Goal: Task Accomplishment & Management: Use online tool/utility

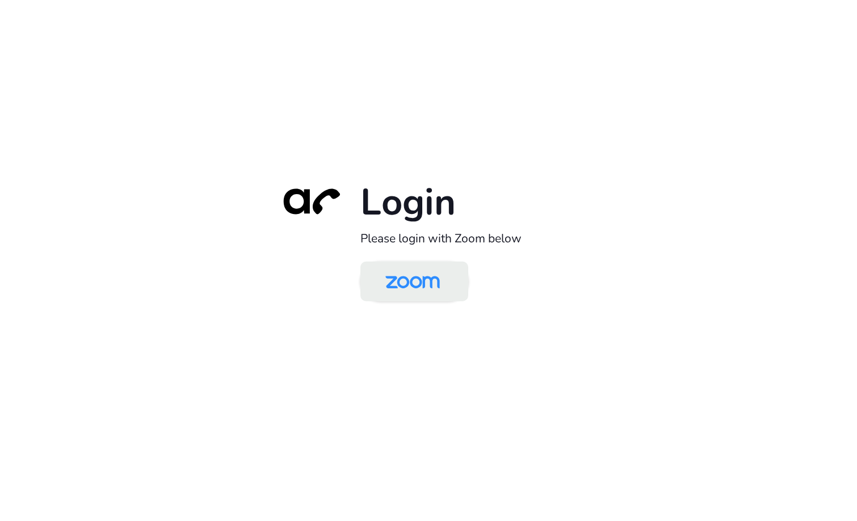
click at [432, 288] on img at bounding box center [412, 282] width 78 height 37
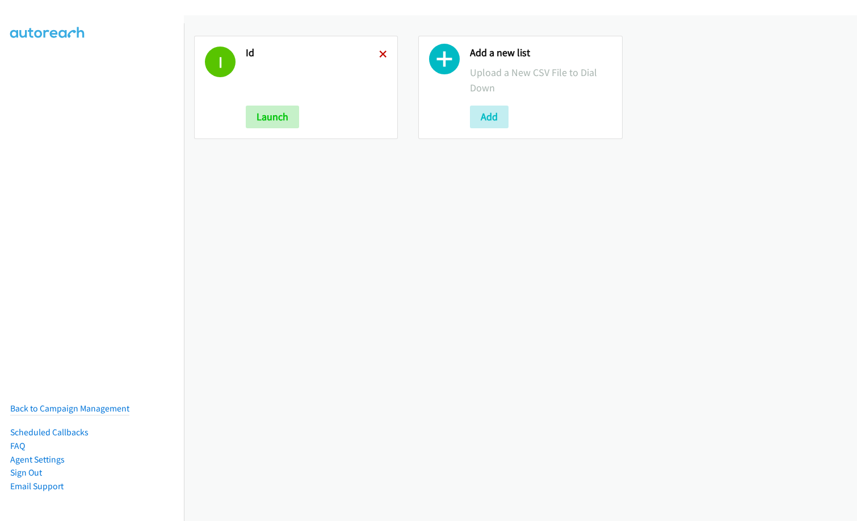
click at [379, 51] on icon at bounding box center [383, 55] width 8 height 8
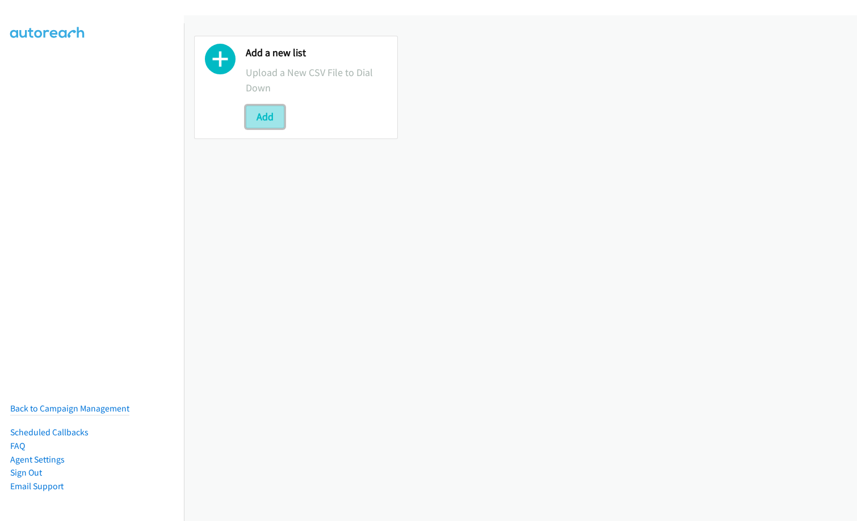
click at [259, 116] on button "Add" at bounding box center [265, 117] width 39 height 23
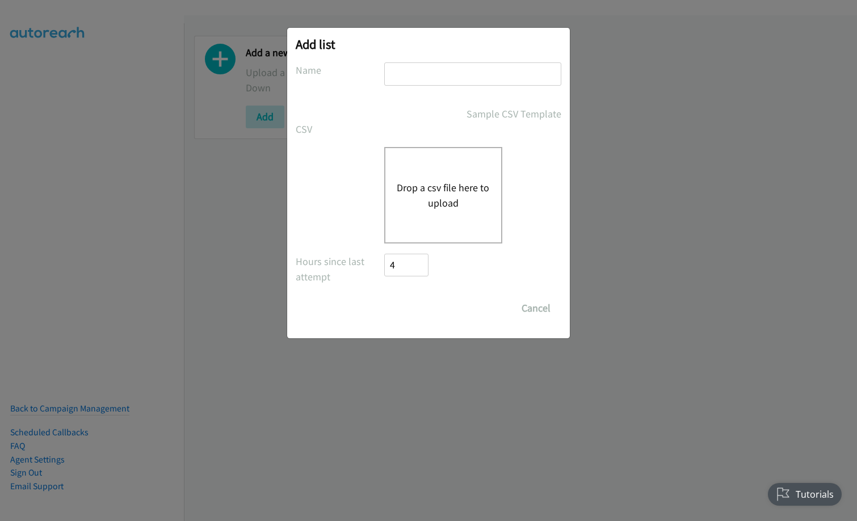
click at [432, 70] on input "text" at bounding box center [472, 73] width 177 height 23
type input "ID"
click at [431, 206] on button "Drop a csv file here to upload" at bounding box center [443, 195] width 93 height 31
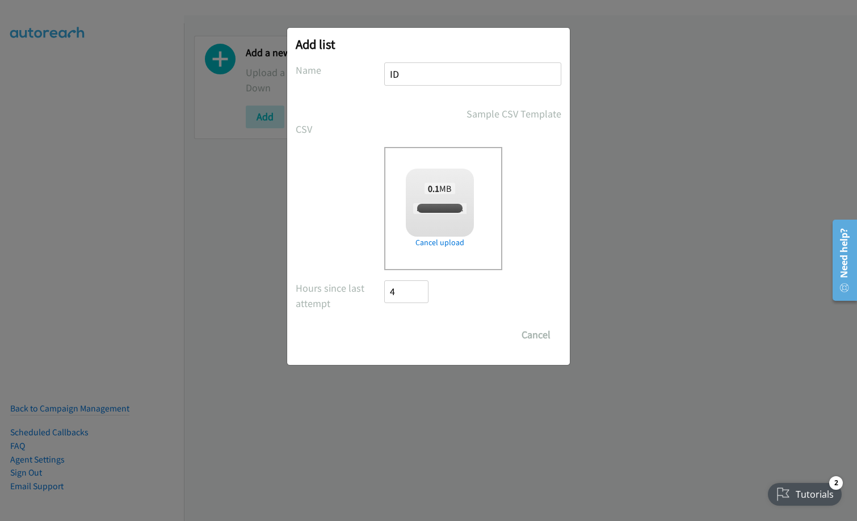
checkbox input "true"
click at [408, 335] on input "Save List" at bounding box center [414, 335] width 60 height 23
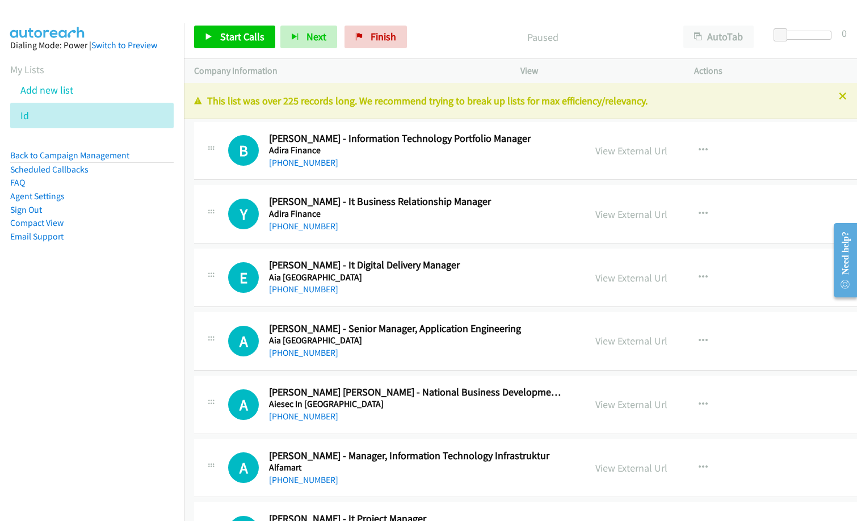
click at [45, 369] on nav "Dialing Mode: Power | Switch to Preview My Lists Add new list Id Back to Campai…" at bounding box center [92, 283] width 184 height 521
click at [239, 37] on span "Start Calls" at bounding box center [242, 36] width 44 height 13
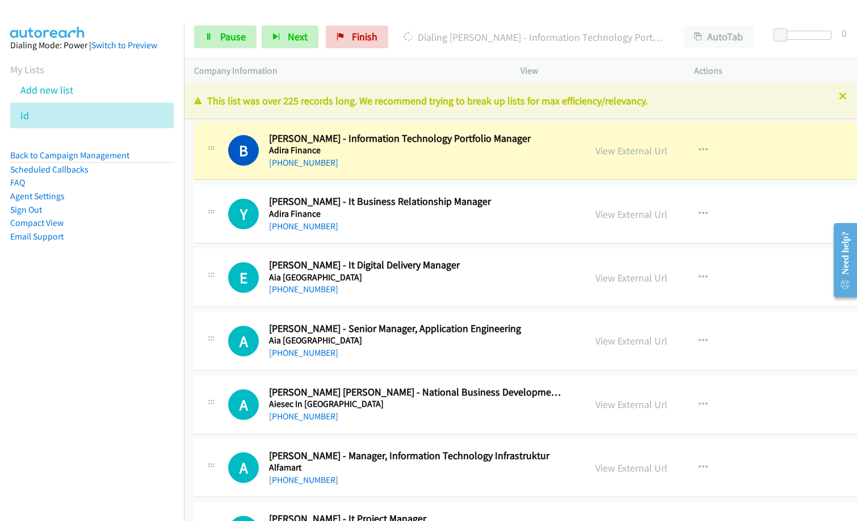
click at [369, 234] on div "Y Callback Scheduled [PERSON_NAME] - It Business Relationship Manager Adira Fin…" at bounding box center [564, 214] width 741 height 58
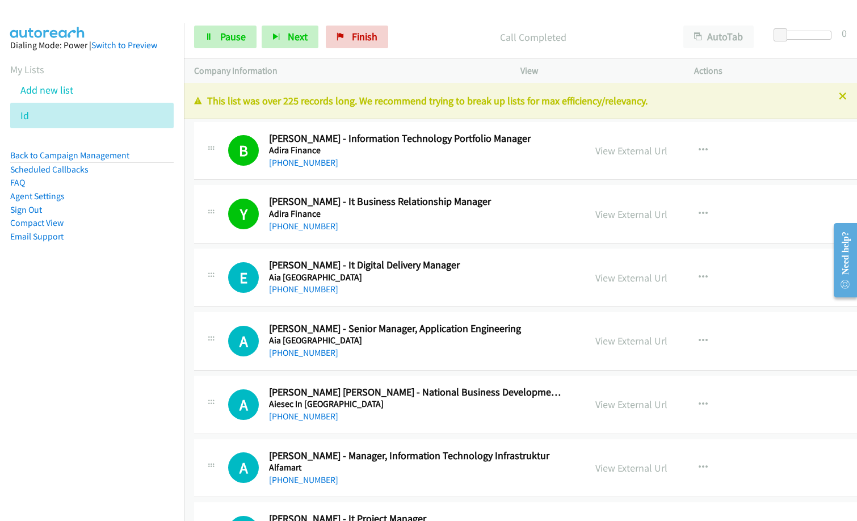
click at [1, 375] on nav "Dialing Mode: Power | Switch to Preview My Lists Add new list Id Back to Campai…" at bounding box center [92, 283] width 184 height 521
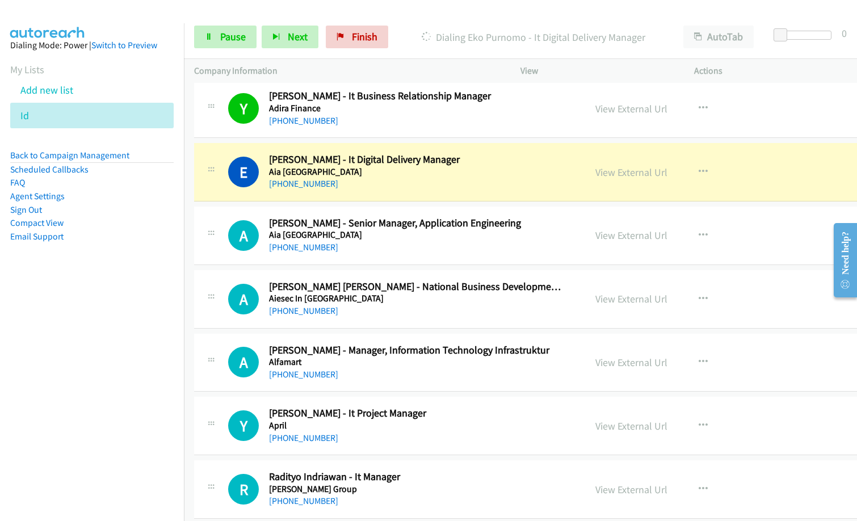
scroll to position [57, 0]
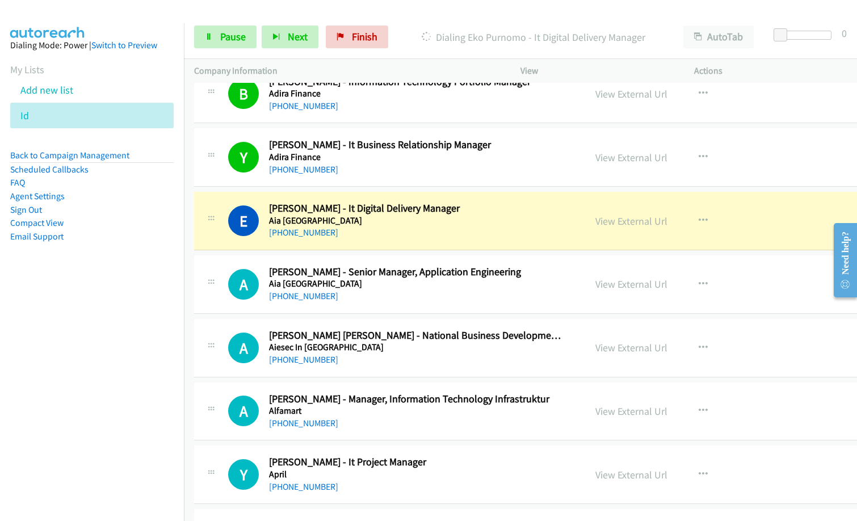
click at [68, 457] on nav "Dialing Mode: Power | Switch to Preview My Lists Add new list Id Back to Campai…" at bounding box center [92, 283] width 184 height 521
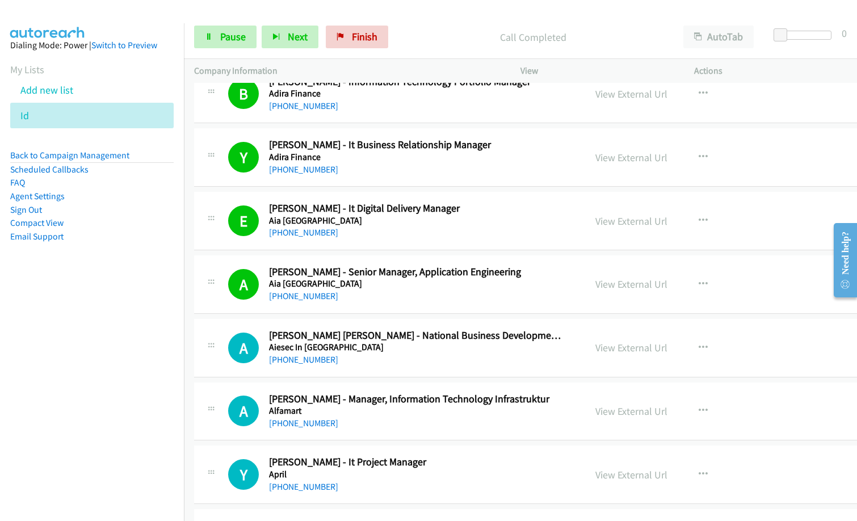
click at [82, 452] on nav "Dialing Mode: Power | Switch to Preview My Lists Add new list Id Back to Campai…" at bounding box center [92, 283] width 184 height 521
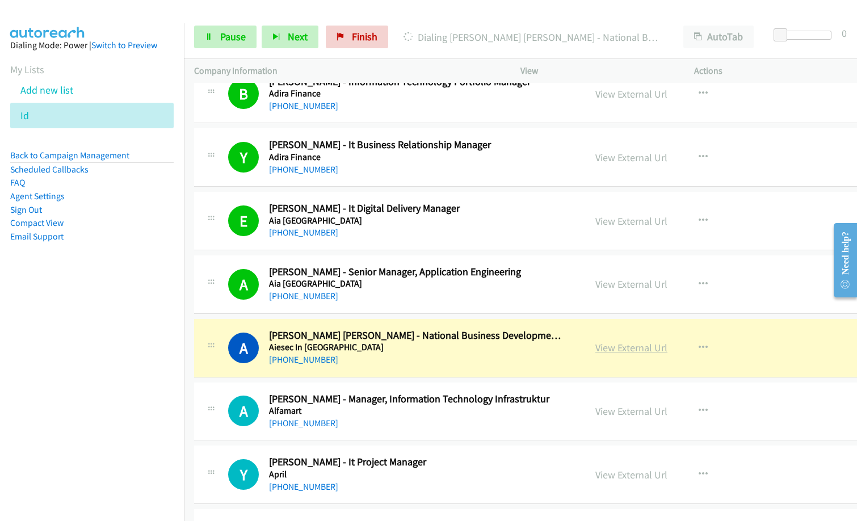
click at [641, 349] on link "View External Url" at bounding box center [631, 347] width 72 height 13
click at [68, 455] on nav "Dialing Mode: Power | Switch to Preview My Lists Add new list Id Back to Campai…" at bounding box center [92, 283] width 184 height 521
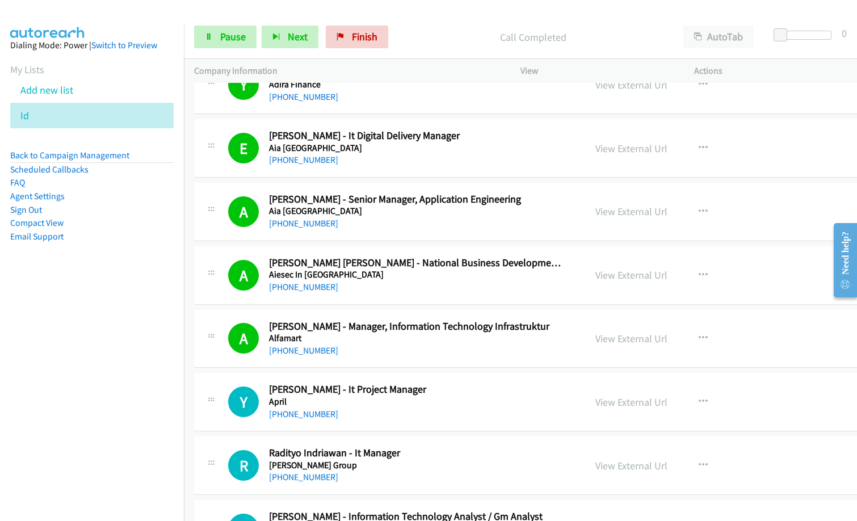
scroll to position [227, 0]
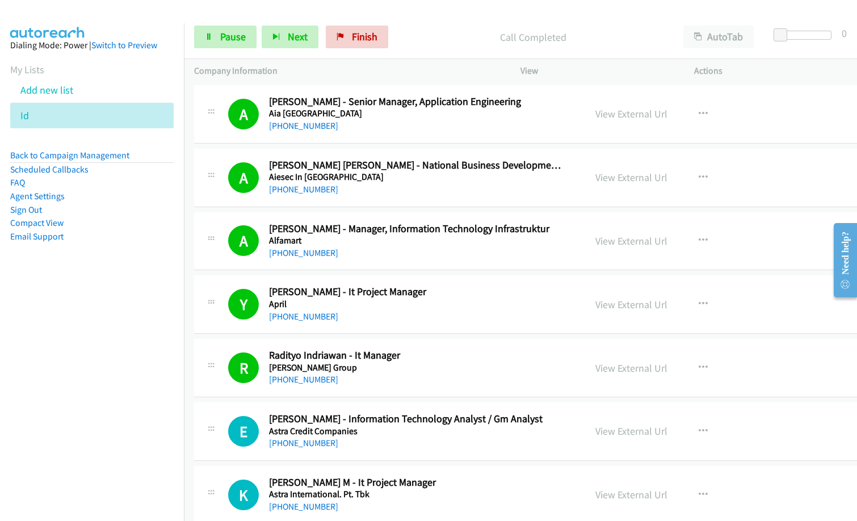
click at [575, 438] on div "E Callback Scheduled [PERSON_NAME] - Information Technology Analyst / Gm Analys…" at bounding box center [401, 431] width 347 height 37
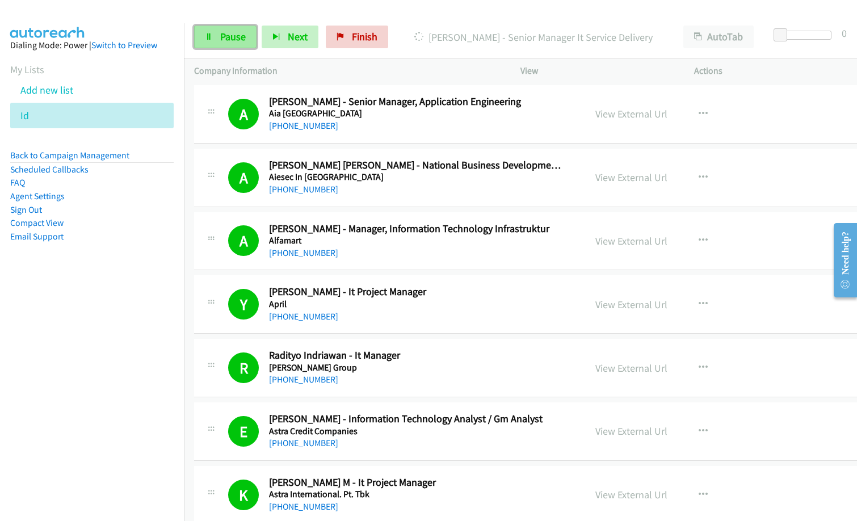
click at [225, 47] on link "Pause" at bounding box center [225, 37] width 62 height 23
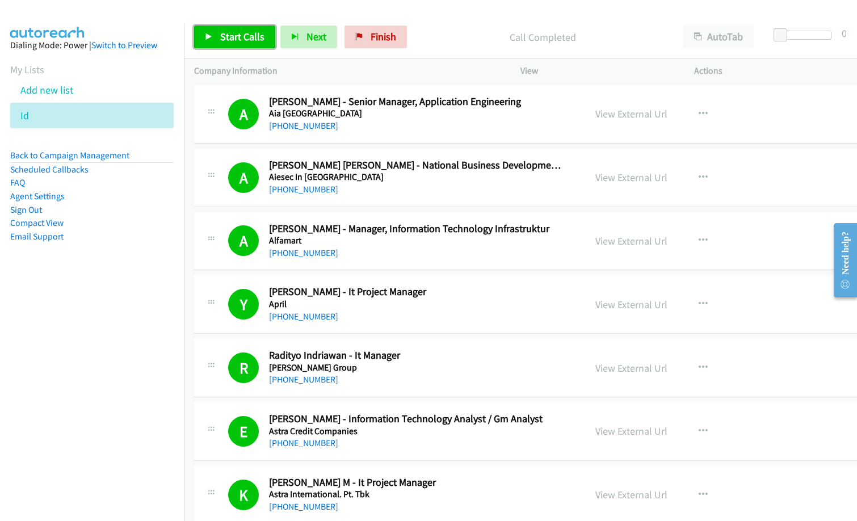
click at [238, 36] on span "Start Calls" at bounding box center [242, 36] width 44 height 13
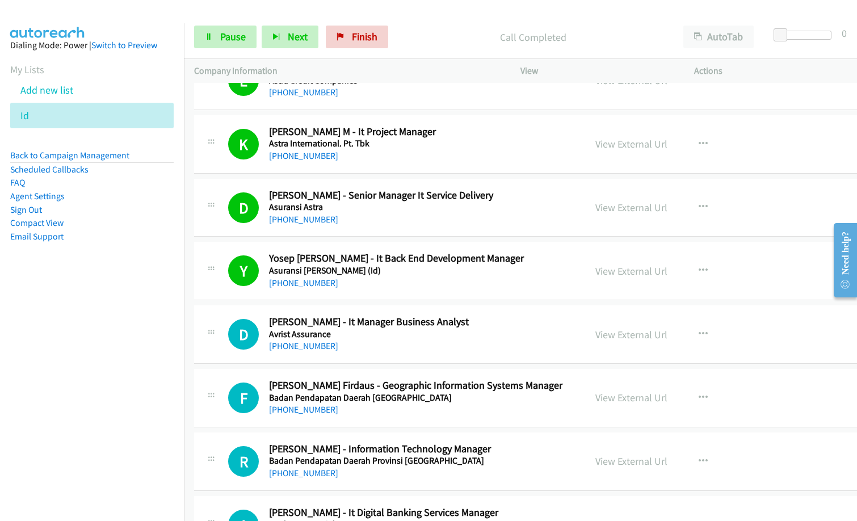
scroll to position [568, 0]
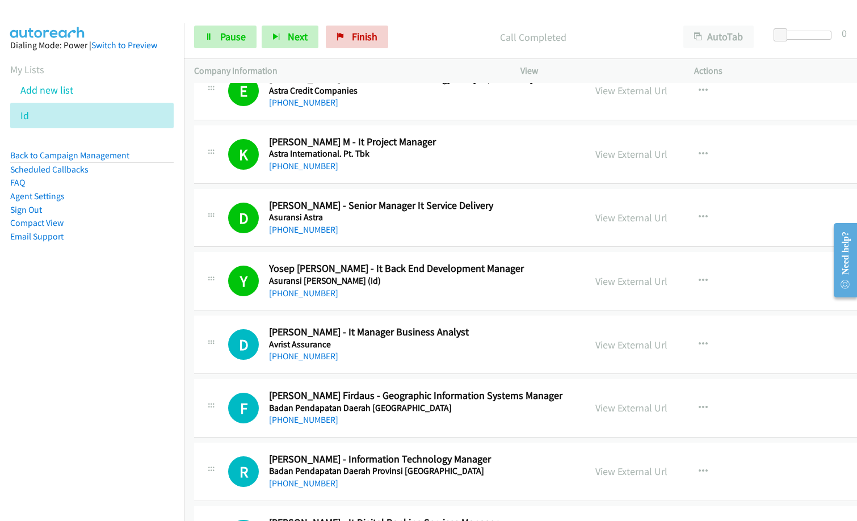
click at [101, 350] on nav "Dialing Mode: Power | Switch to Preview My Lists Add new list Id Back to Campai…" at bounding box center [92, 283] width 184 height 521
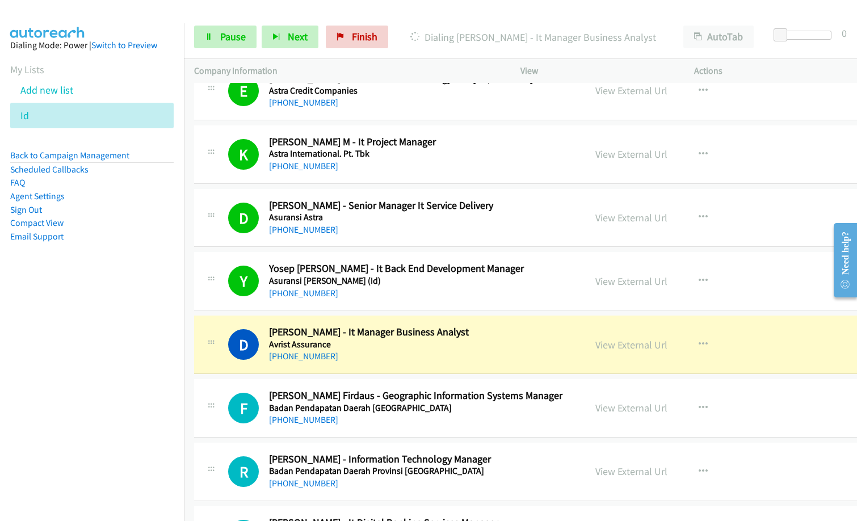
click at [72, 390] on nav "Dialing Mode: Power | Switch to Preview My Lists Add new list Id Back to Campai…" at bounding box center [92, 283] width 184 height 521
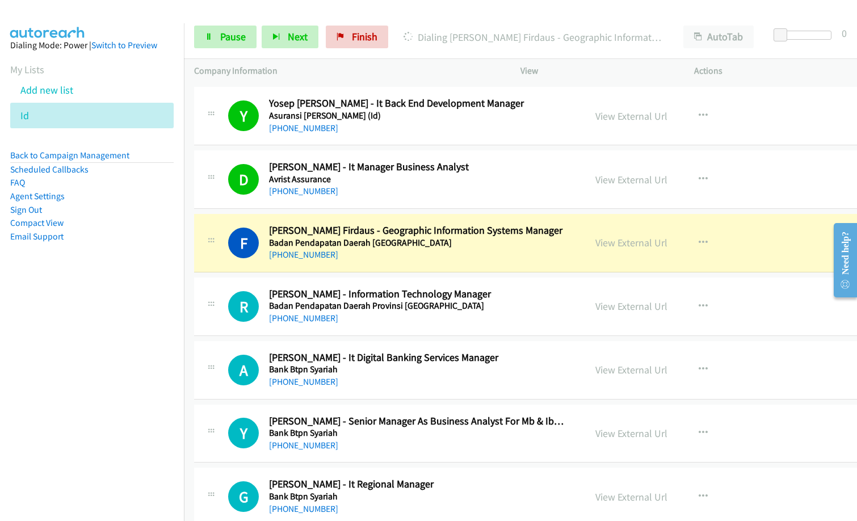
scroll to position [738, 0]
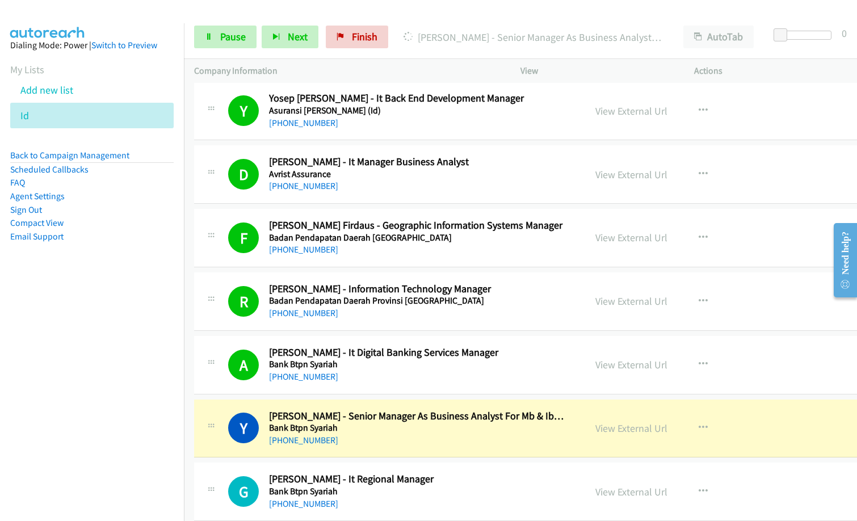
drag, startPoint x: 106, startPoint y: 321, endPoint x: 390, endPoint y: 85, distance: 368.8
click at [110, 316] on nav "Dialing Mode: Power | Switch to Preview My Lists Add new list Id Back to Campai…" at bounding box center [92, 283] width 184 height 521
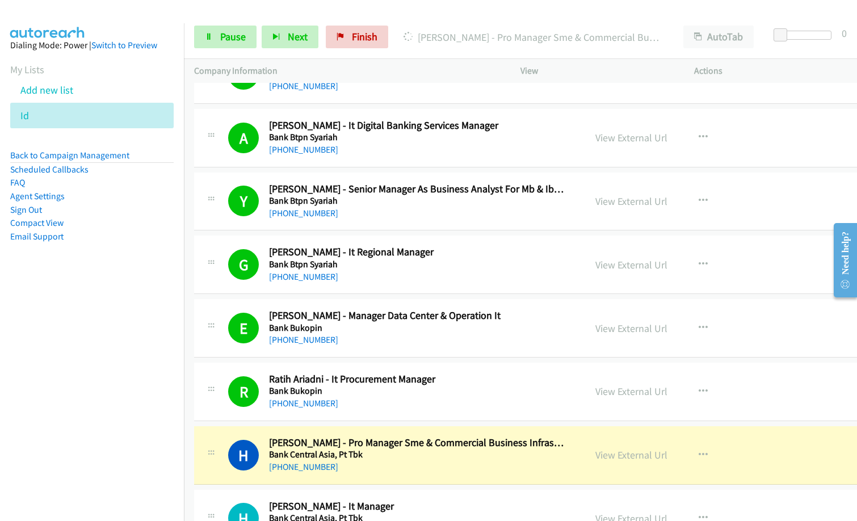
scroll to position [1135, 0]
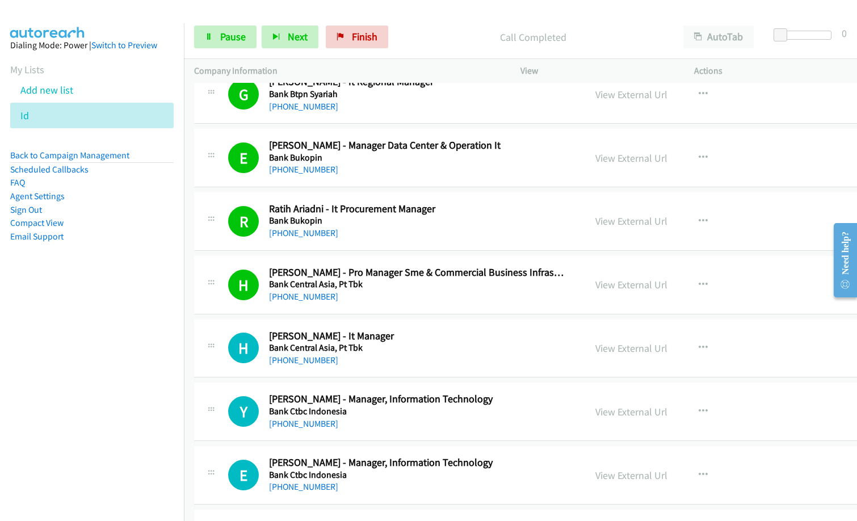
click at [88, 405] on nav "Dialing Mode: Power | Switch to Preview My Lists Add new list Id Back to Campai…" at bounding box center [92, 283] width 184 height 521
click at [421, 354] on div "[PHONE_NUMBER]" at bounding box center [417, 361] width 296 height 14
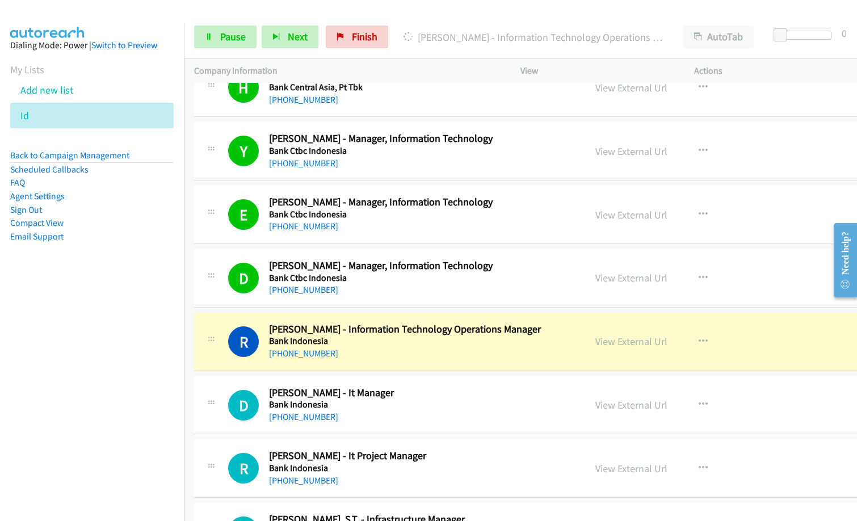
scroll to position [1476, 0]
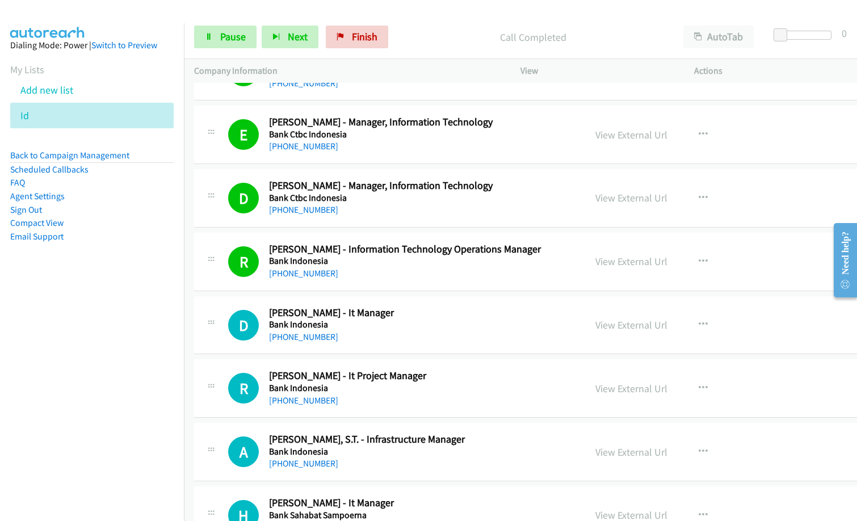
click at [1, 396] on nav "Dialing Mode: Power | Switch to Preview My Lists Add new list Id Back to Campai…" at bounding box center [92, 283] width 184 height 521
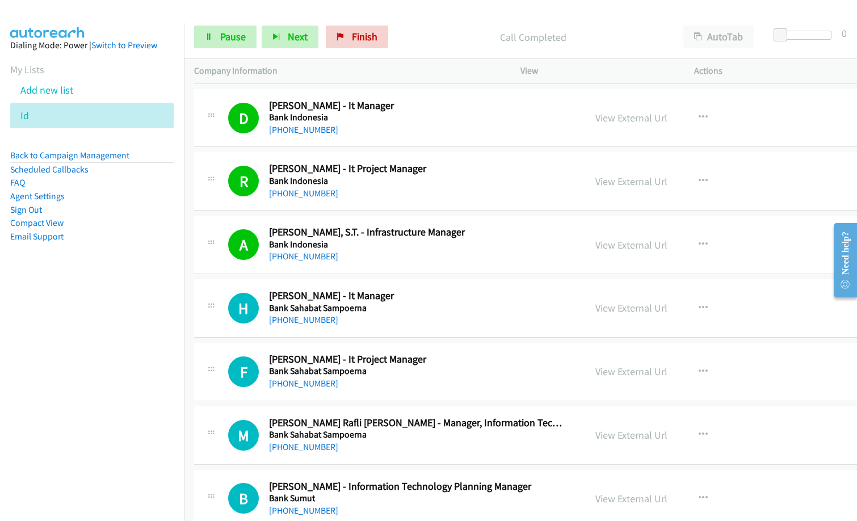
scroll to position [1703, 0]
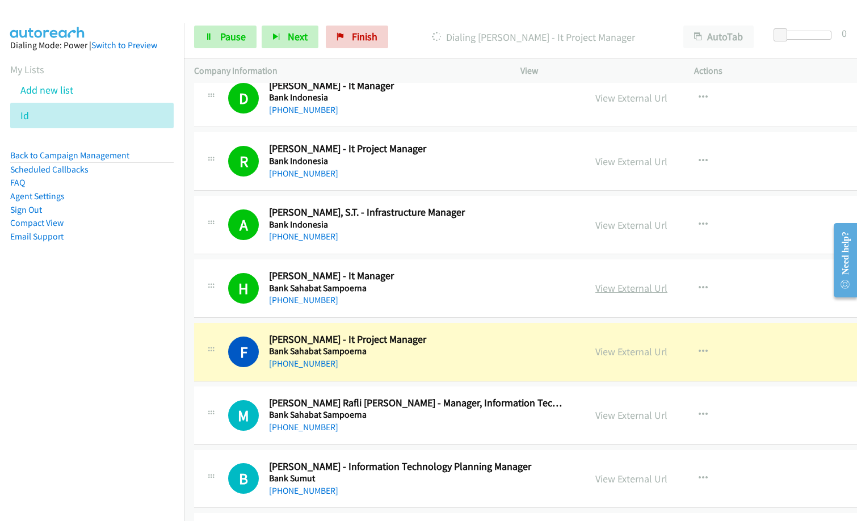
click at [646, 285] on link "View External Url" at bounding box center [631, 288] width 72 height 13
click at [634, 419] on link "View External Url" at bounding box center [631, 415] width 72 height 13
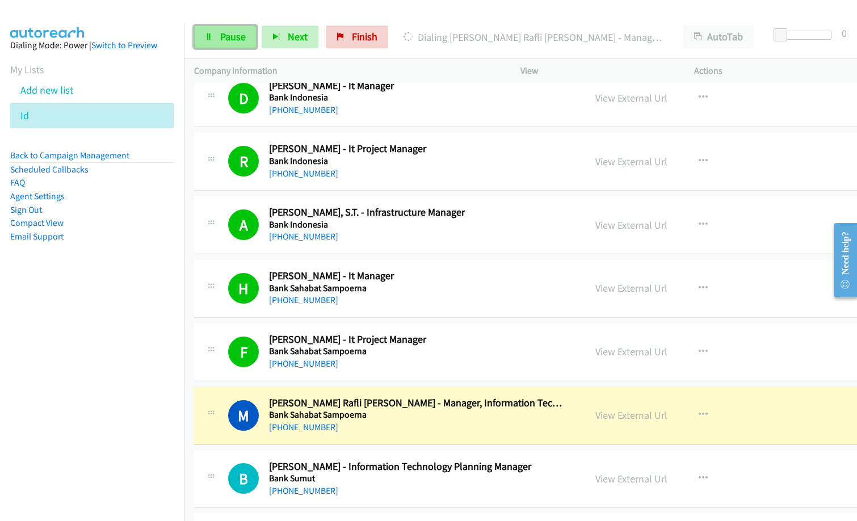
click at [229, 33] on span "Pause" at bounding box center [233, 36] width 26 height 13
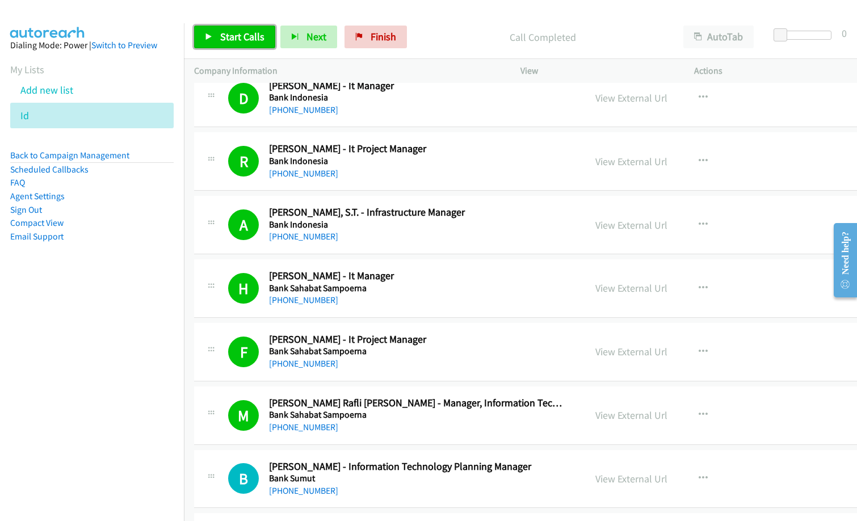
click at [225, 37] on span "Start Calls" at bounding box center [242, 36] width 44 height 13
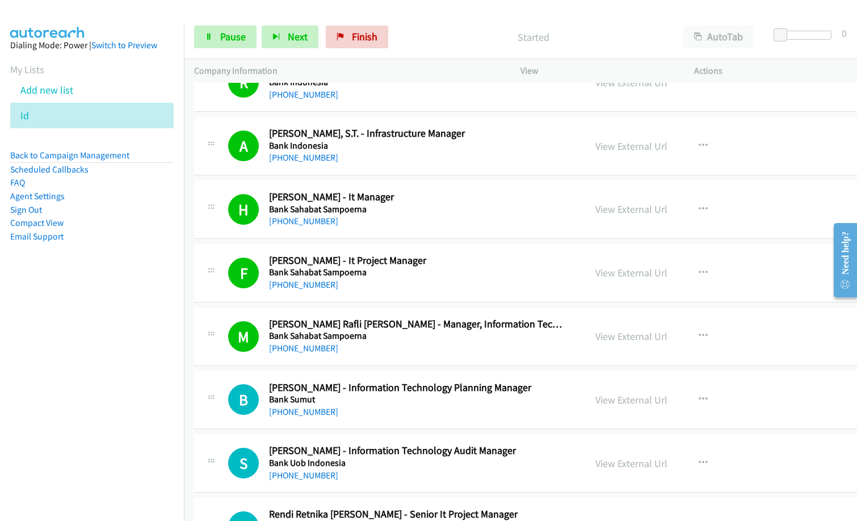
scroll to position [1873, 0]
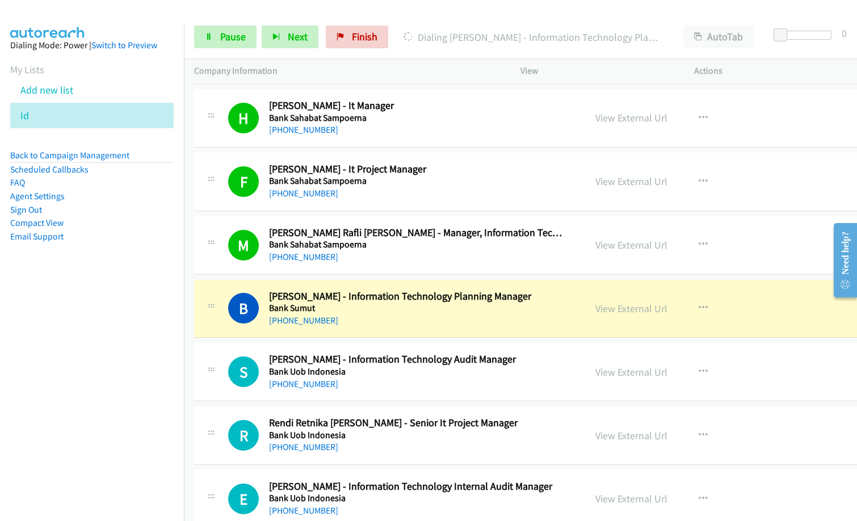
click at [551, 366] on h5 "Bank Uob Indonesia" at bounding box center [417, 371] width 296 height 11
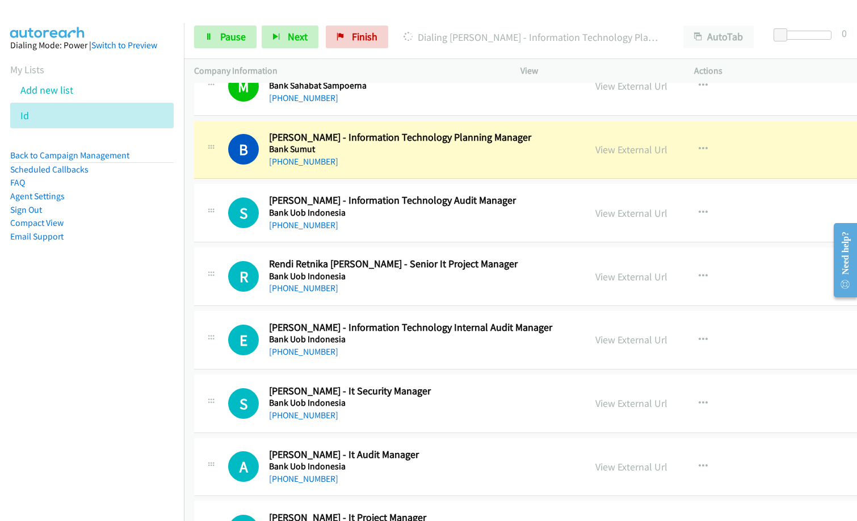
scroll to position [2043, 0]
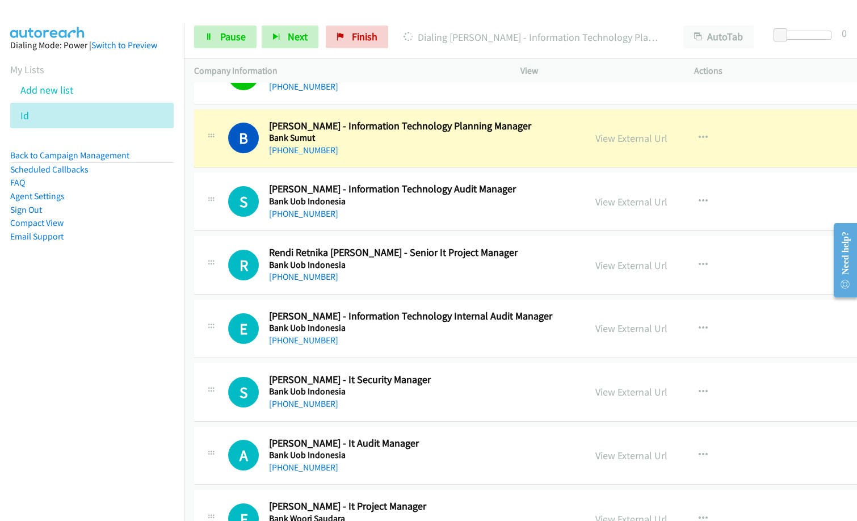
click at [132, 350] on nav "Dialing Mode: Power | Switch to Preview My Lists Add new list Id Back to Campai…" at bounding box center [92, 283] width 184 height 521
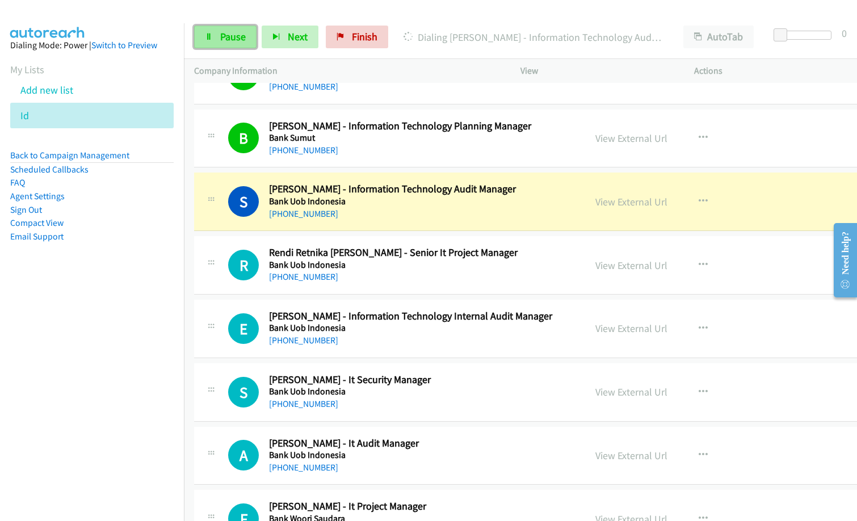
click at [231, 38] on span "Pause" at bounding box center [233, 36] width 26 height 13
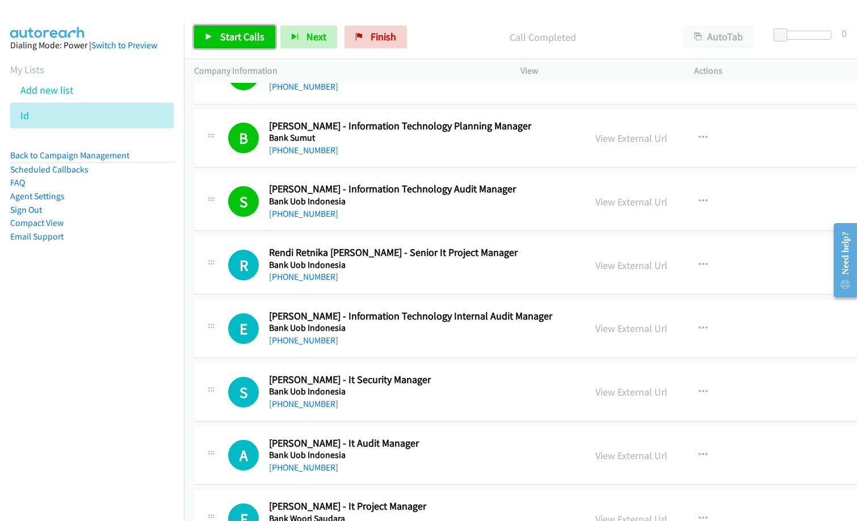
click at [239, 42] on span "Start Calls" at bounding box center [242, 36] width 44 height 13
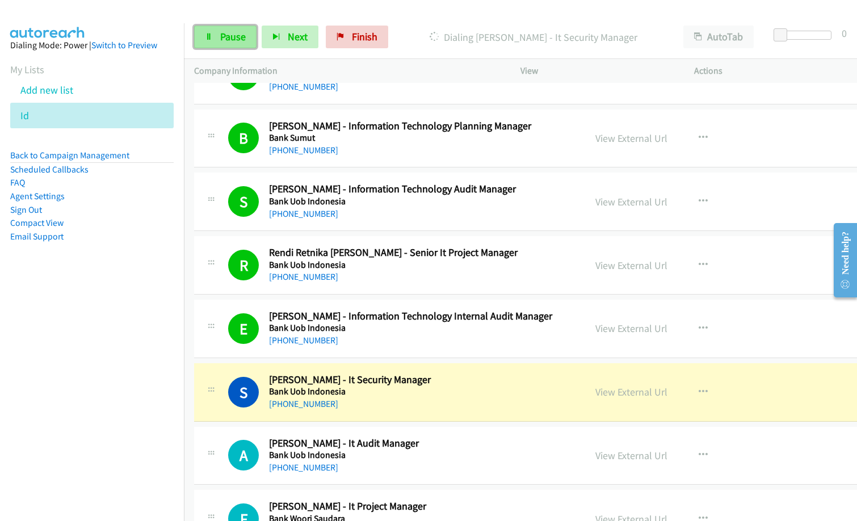
click at [236, 41] on span "Pause" at bounding box center [233, 36] width 26 height 13
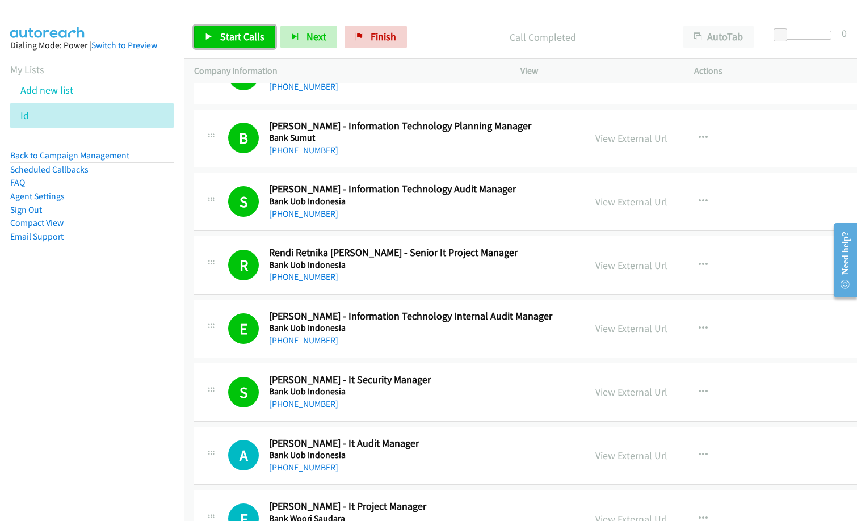
click at [216, 37] on link "Start Calls" at bounding box center [234, 37] width 81 height 23
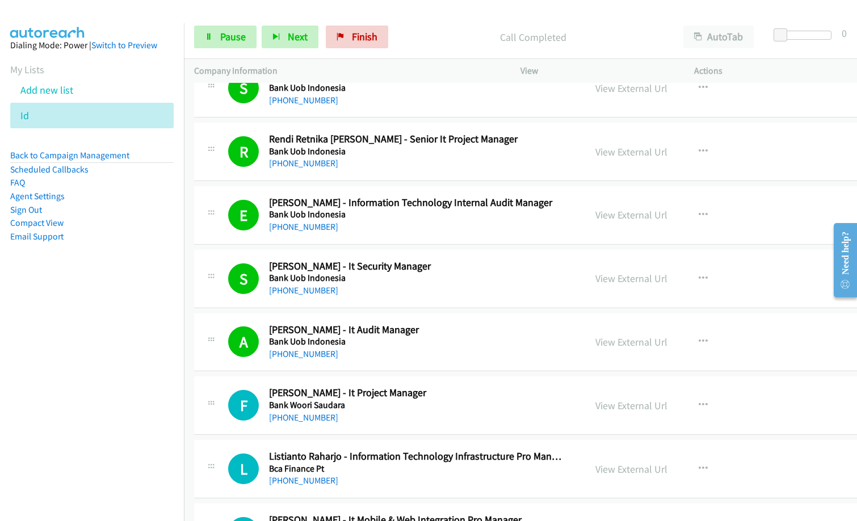
scroll to position [2270, 0]
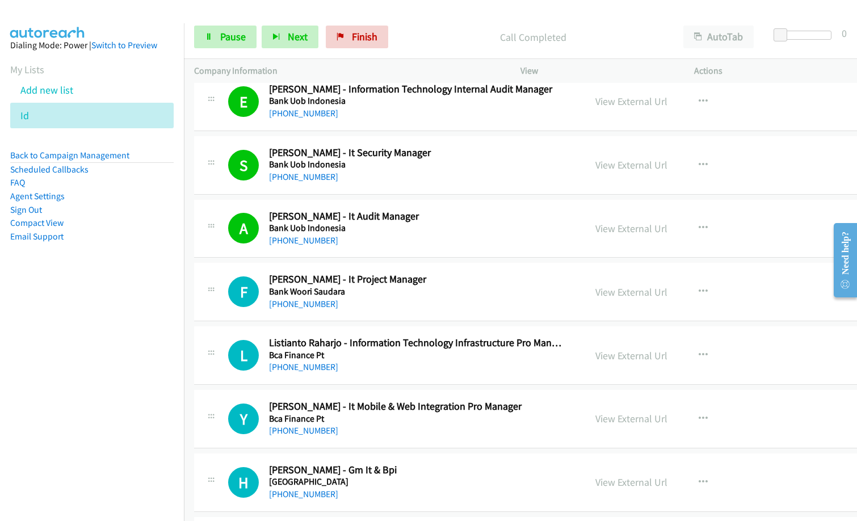
click at [135, 426] on nav "Dialing Mode: Power | Switch to Preview My Lists Add new list Id Back to Campai…" at bounding box center [92, 283] width 184 height 521
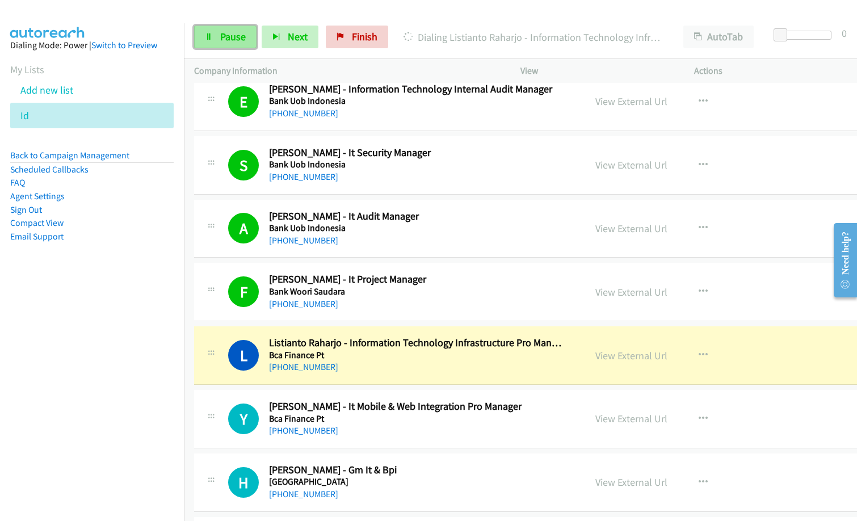
click at [245, 40] on span "Pause" at bounding box center [233, 36] width 26 height 13
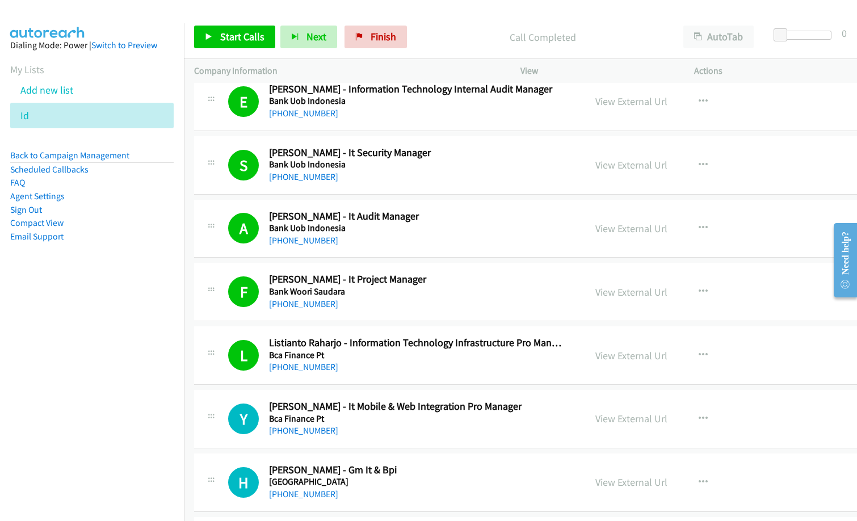
click at [231, 49] on div "Start Calls Pause Next Finish Call Completed AutoTab AutoTab 0" at bounding box center [520, 37] width 673 height 44
click at [249, 29] on link "Start Calls" at bounding box center [234, 37] width 81 height 23
drag, startPoint x: 429, startPoint y: 28, endPoint x: 422, endPoint y: 28, distance: 6.8
click at [429, 28] on div "Started" at bounding box center [533, 37] width 280 height 23
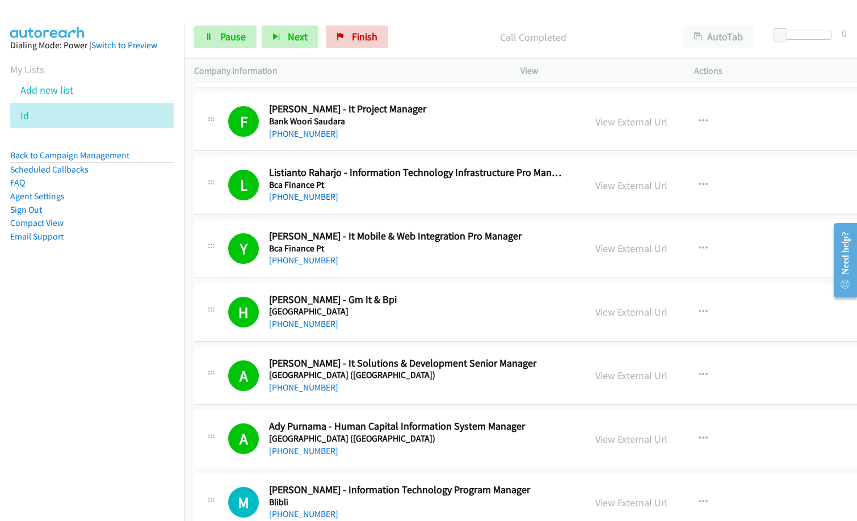
scroll to position [2611, 0]
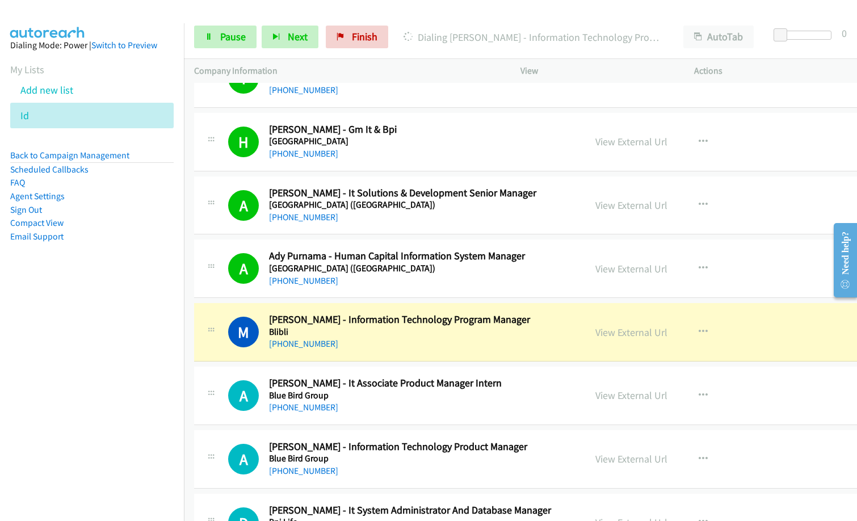
click at [366, 342] on div "[PHONE_NUMBER]" at bounding box center [417, 344] width 296 height 14
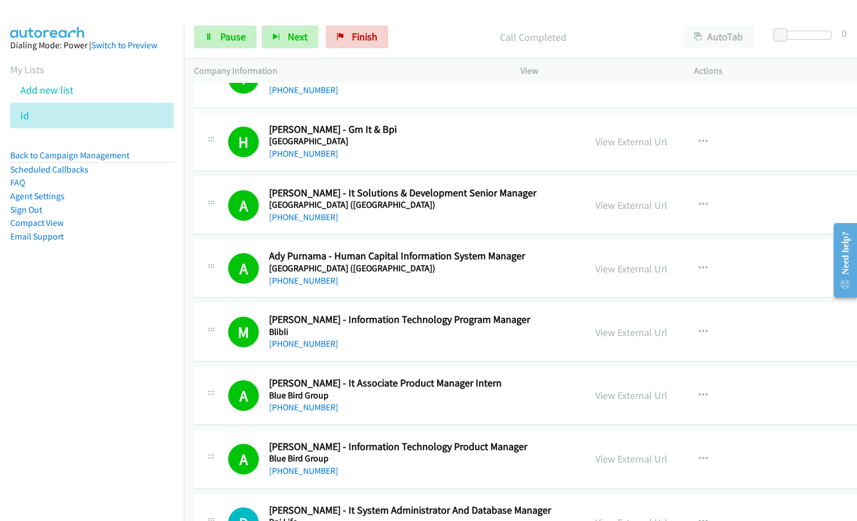
click at [503, 411] on div "[PHONE_NUMBER]" at bounding box center [417, 408] width 296 height 14
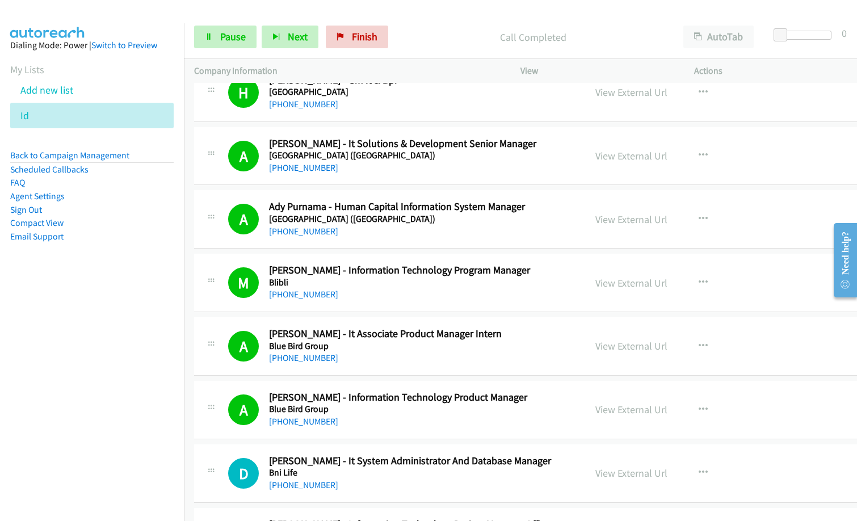
scroll to position [2724, 0]
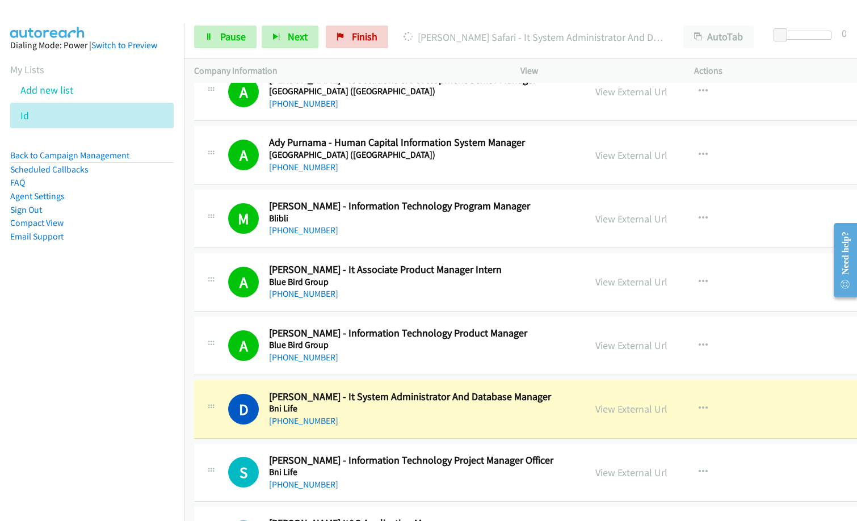
click at [585, 366] on div "A Callback Scheduled [PERSON_NAME] - Information Technology Product Manager Blu…" at bounding box center [564, 346] width 741 height 58
click at [636, 346] on link "View External Url" at bounding box center [631, 345] width 72 height 13
click at [242, 48] on link "Pause" at bounding box center [225, 37] width 62 height 23
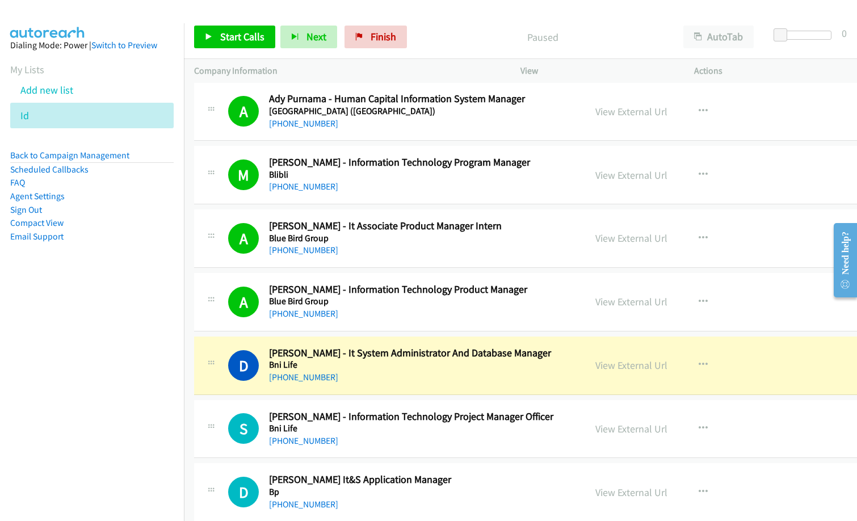
scroll to position [2781, 0]
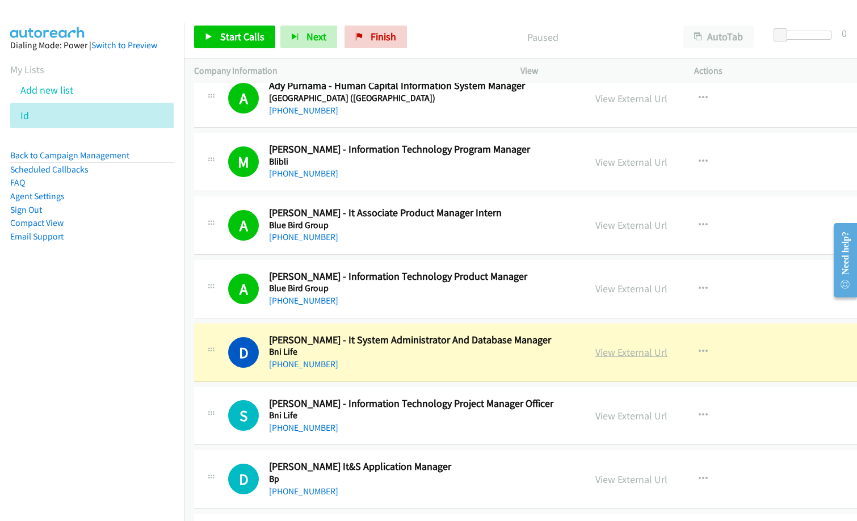
click at [619, 352] on link "View External Url" at bounding box center [631, 352] width 72 height 13
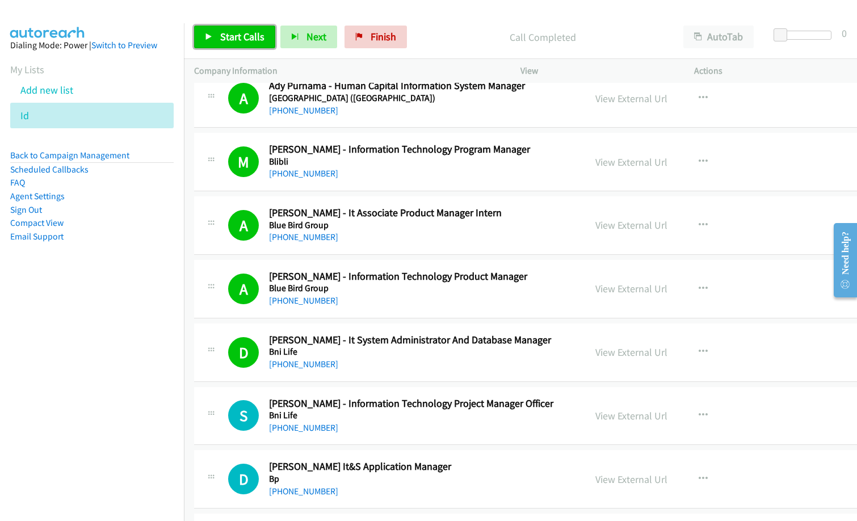
drag, startPoint x: 240, startPoint y: 33, endPoint x: 496, endPoint y: 110, distance: 267.0
click at [240, 33] on span "Start Calls" at bounding box center [242, 36] width 44 height 13
click at [843, 261] on div "Need help?" at bounding box center [845, 253] width 15 height 43
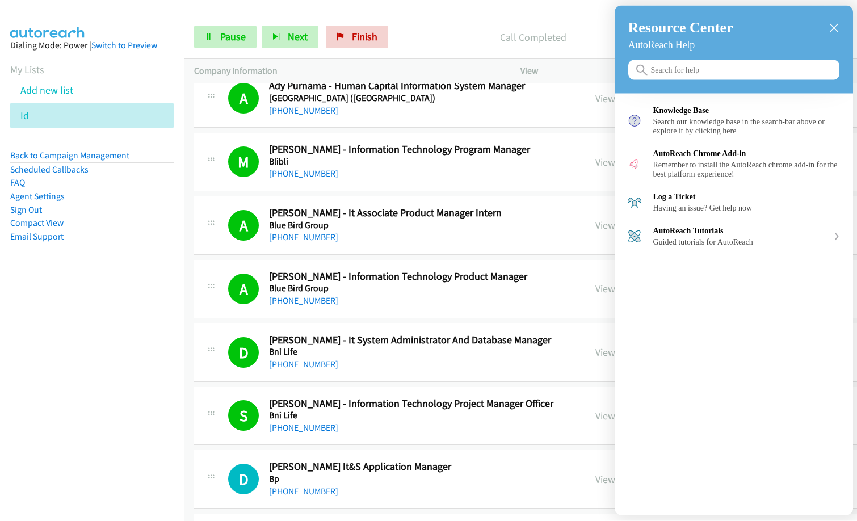
click at [678, 447] on div "Resource Center AutoReach Help Help Get the help you need from our knowledge ba…" at bounding box center [734, 261] width 238 height 510
drag, startPoint x: 642, startPoint y: 369, endPoint x: 11, endPoint y: 54, distance: 705.4
click at [588, 377] on div at bounding box center [428, 260] width 857 height 521
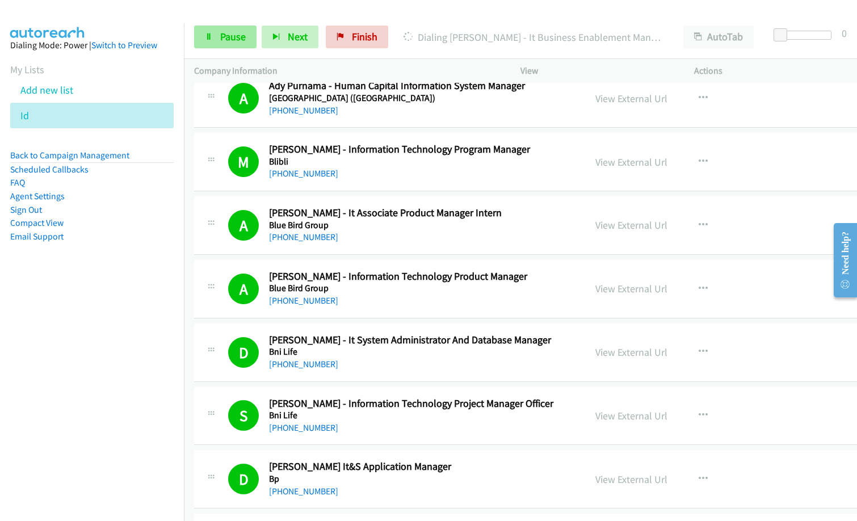
click at [205, 36] on icon at bounding box center [209, 37] width 8 height 8
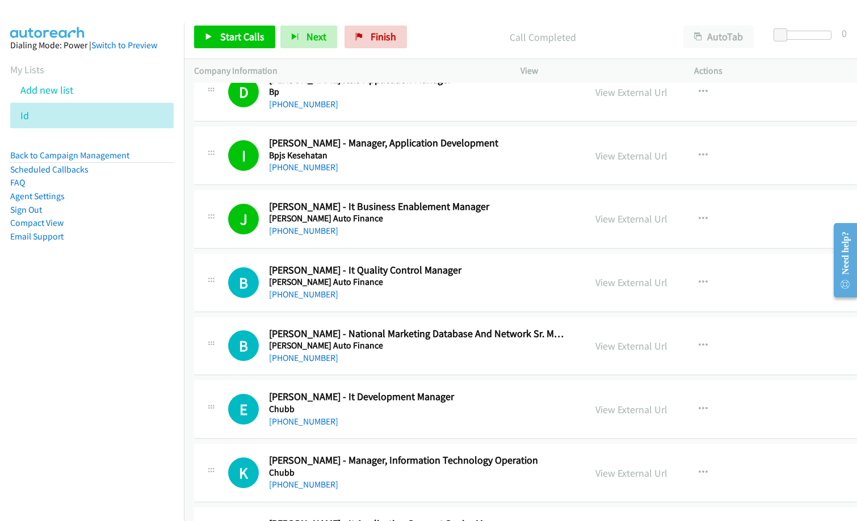
scroll to position [3178, 0]
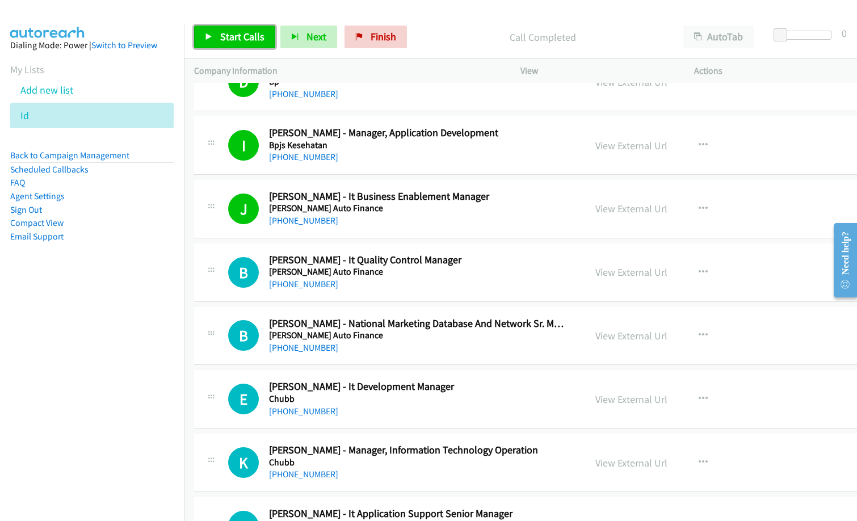
click at [250, 41] on span "Start Calls" at bounding box center [242, 36] width 44 height 13
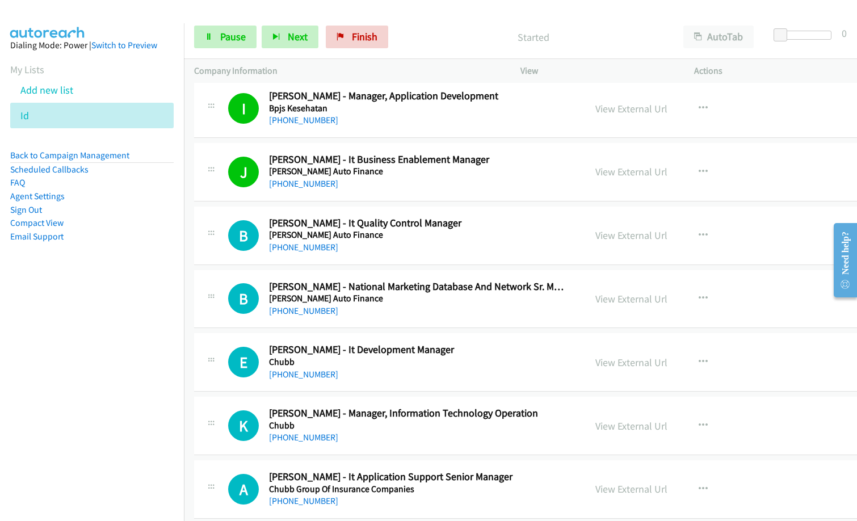
scroll to position [3235, 0]
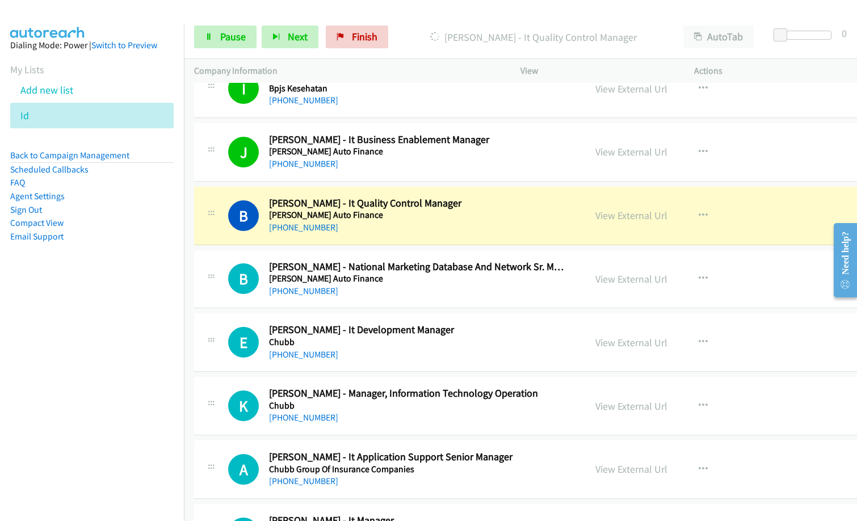
drag, startPoint x: 45, startPoint y: 392, endPoint x: 69, endPoint y: 381, distance: 26.2
click at [45, 392] on nav "Dialing Mode: Power | Switch to Preview My Lists Add new list Id Back to Campai…" at bounding box center [92, 283] width 184 height 521
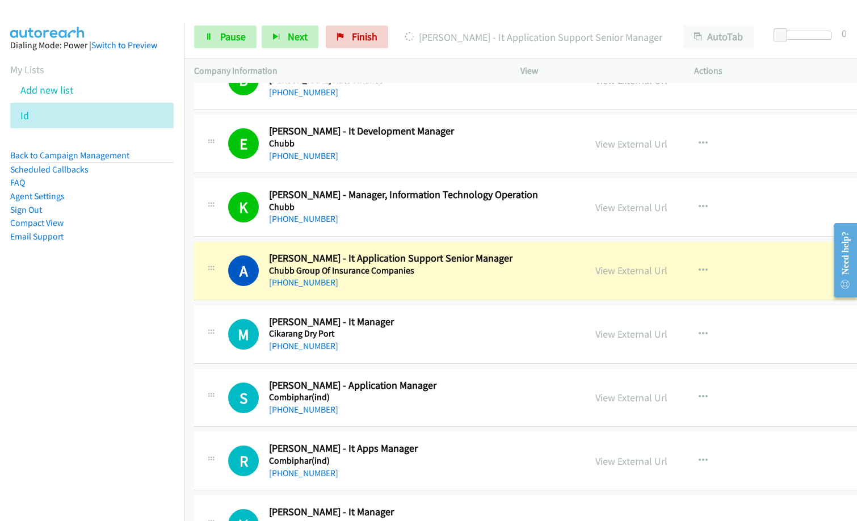
scroll to position [3519, 0]
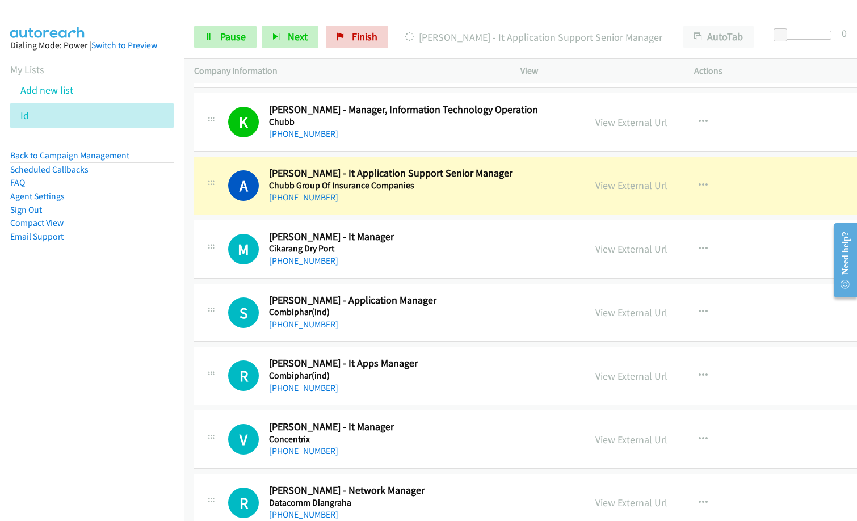
click at [89, 358] on nav "Dialing Mode: Power | Switch to Preview My Lists Add new list Id Back to Campai…" at bounding box center [92, 283] width 184 height 521
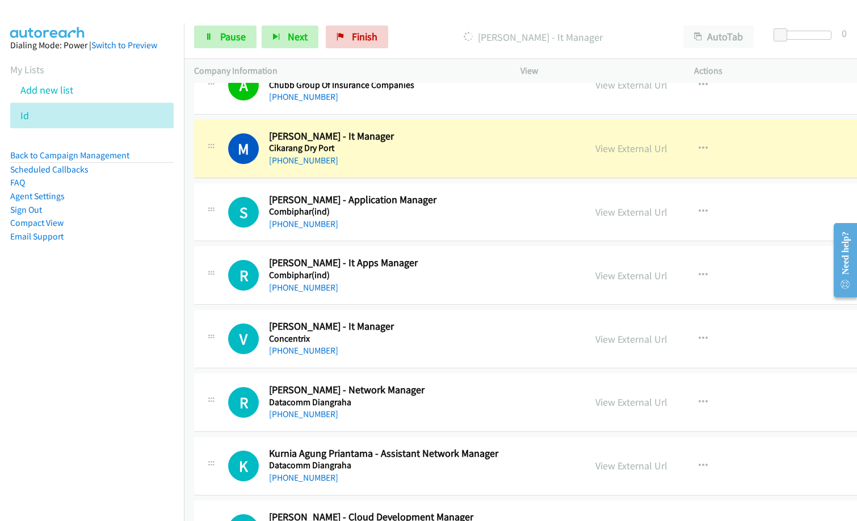
scroll to position [3632, 0]
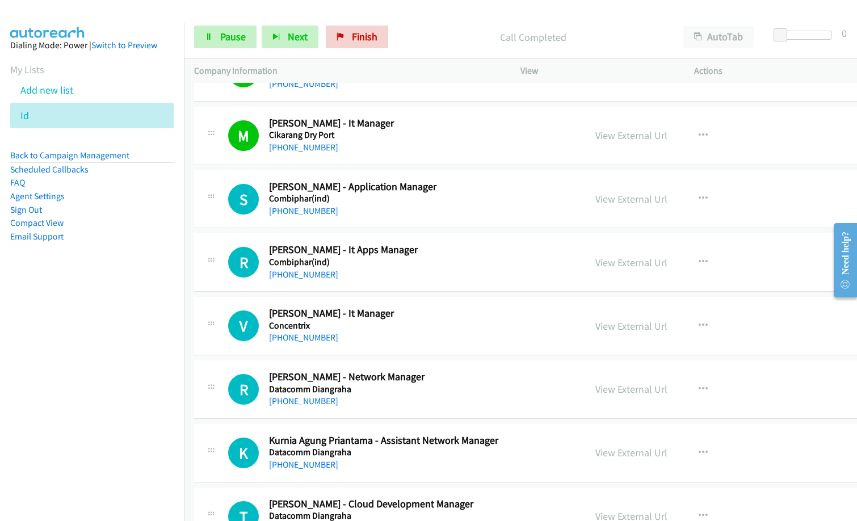
click at [436, 200] on h5 "Combiphar(ind)" at bounding box center [417, 198] width 296 height 11
click at [426, 322] on h5 "Concentrix" at bounding box center [417, 325] width 296 height 11
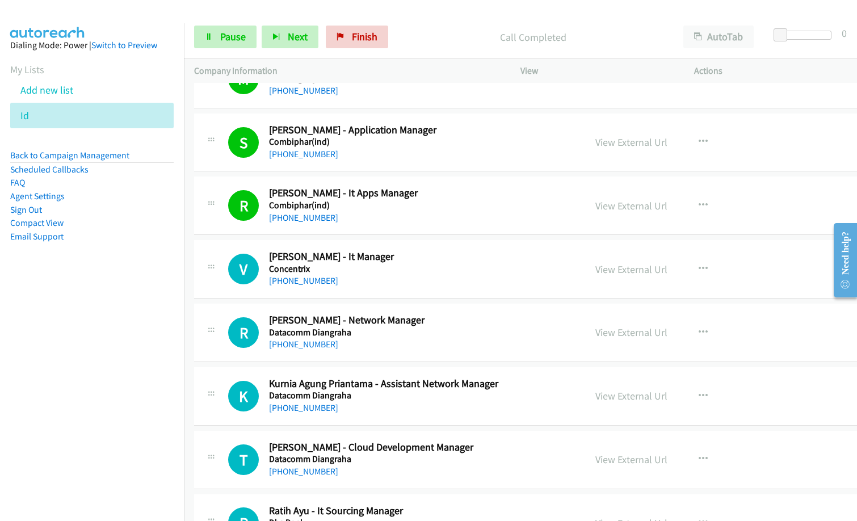
scroll to position [3803, 0]
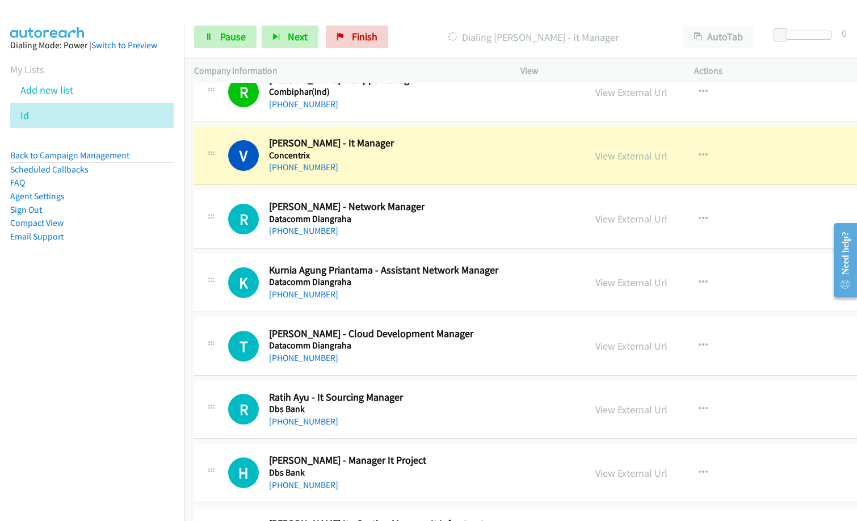
click at [379, 173] on div "[PHONE_NUMBER]" at bounding box center [417, 168] width 296 height 14
click at [636, 158] on link "View External Url" at bounding box center [631, 155] width 72 height 13
click at [230, 38] on span "Pause" at bounding box center [233, 36] width 26 height 13
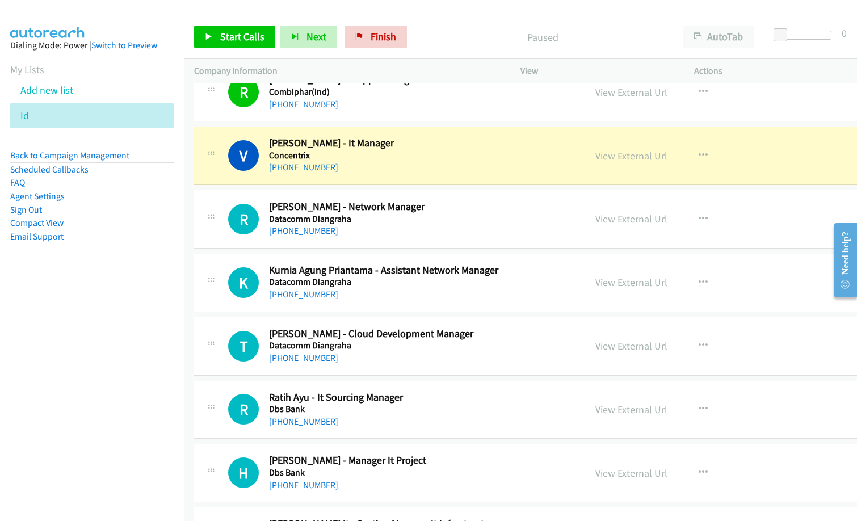
scroll to position [3859, 0]
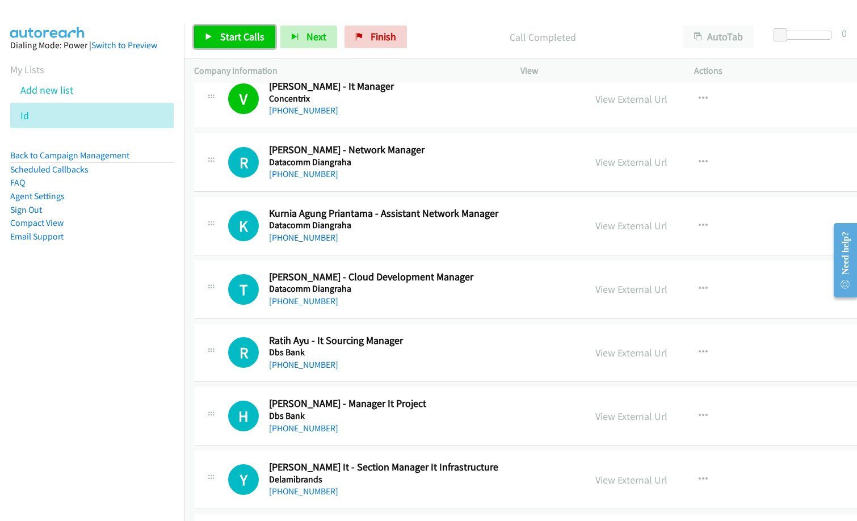
click at [238, 33] on span "Start Calls" at bounding box center [242, 36] width 44 height 13
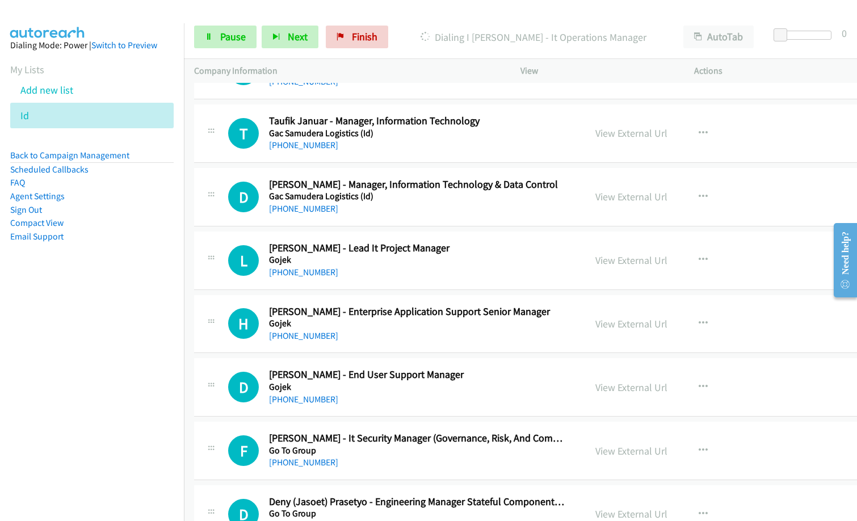
scroll to position [4824, 0]
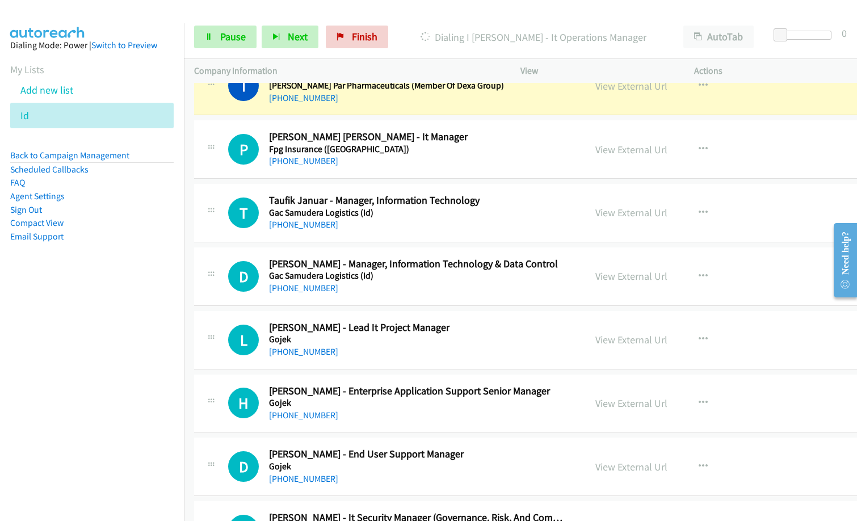
click at [105, 339] on nav "Dialing Mode: Power | Switch to Preview My Lists Add new list Id Back to Campai…" at bounding box center [92, 283] width 184 height 521
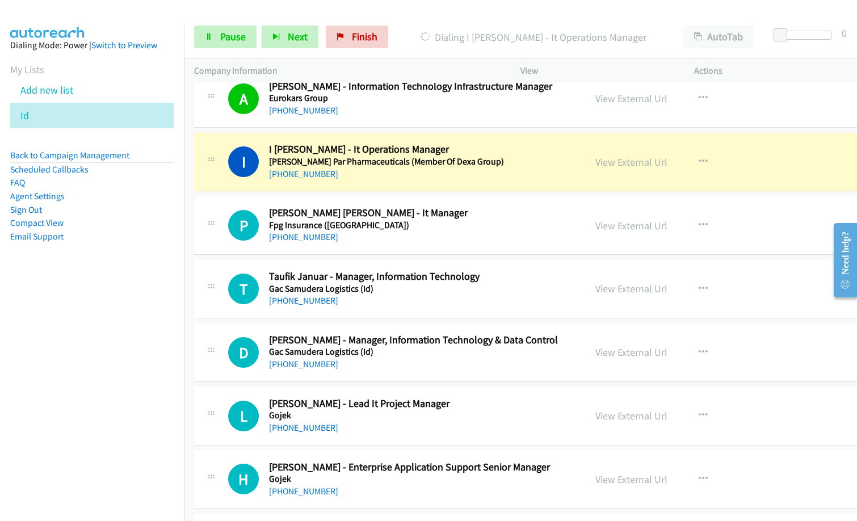
scroll to position [4654, 0]
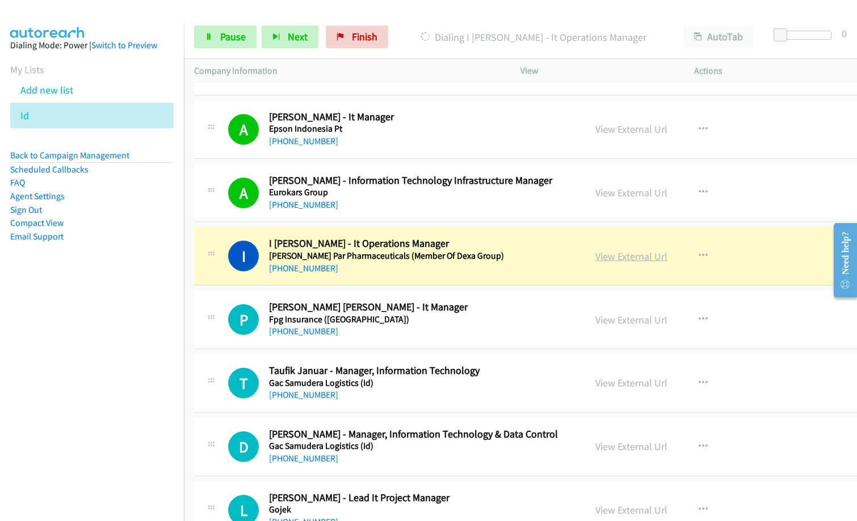
click at [656, 255] on link "View External Url" at bounding box center [631, 256] width 72 height 13
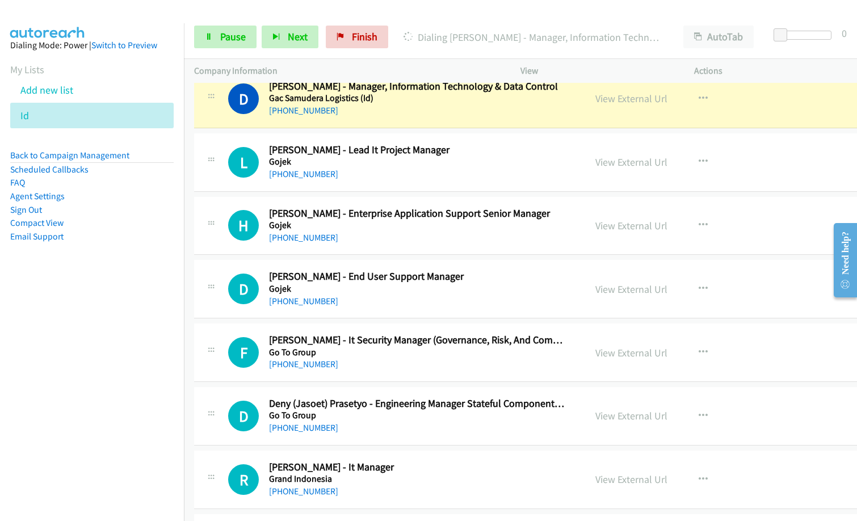
scroll to position [5051, 0]
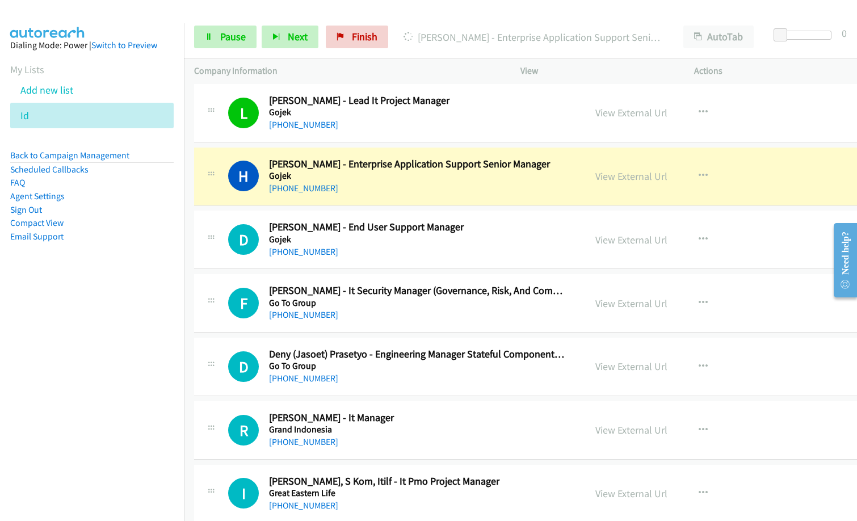
click at [414, 190] on div "[PHONE_NUMBER]" at bounding box center [417, 189] width 296 height 14
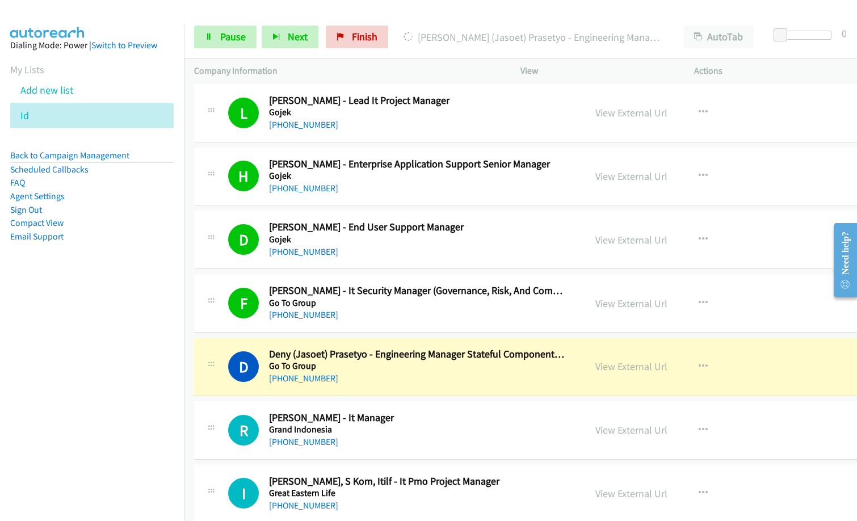
scroll to position [5108, 0]
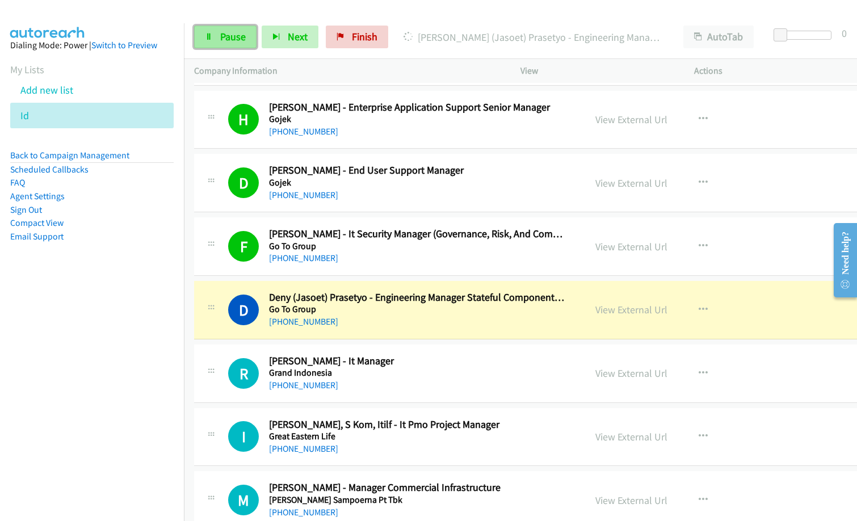
click at [232, 37] on span "Pause" at bounding box center [233, 36] width 26 height 13
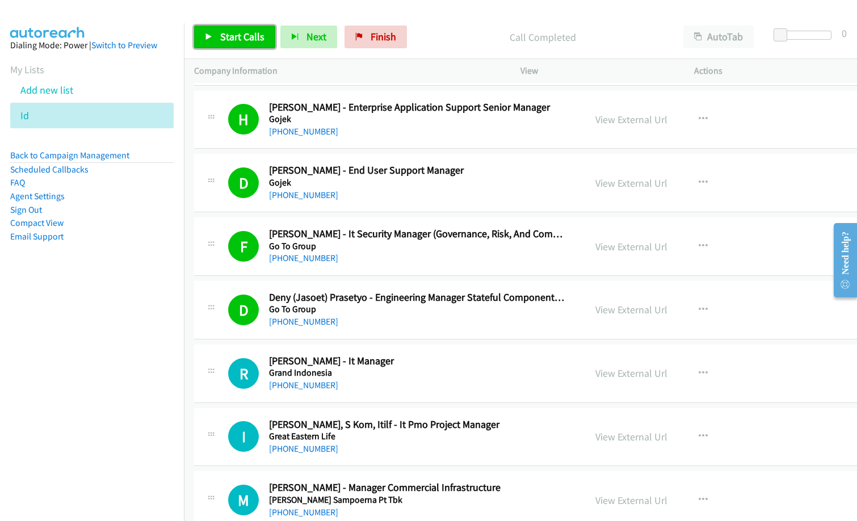
click at [244, 34] on span "Start Calls" at bounding box center [242, 36] width 44 height 13
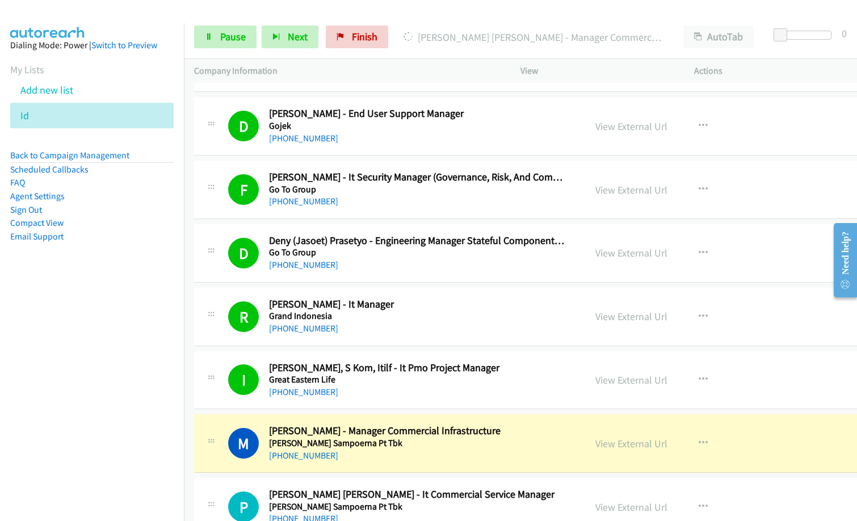
click at [415, 43] on p "[PERSON_NAME] [PERSON_NAME] - Manager Commercial Infrastructure" at bounding box center [533, 37] width 259 height 15
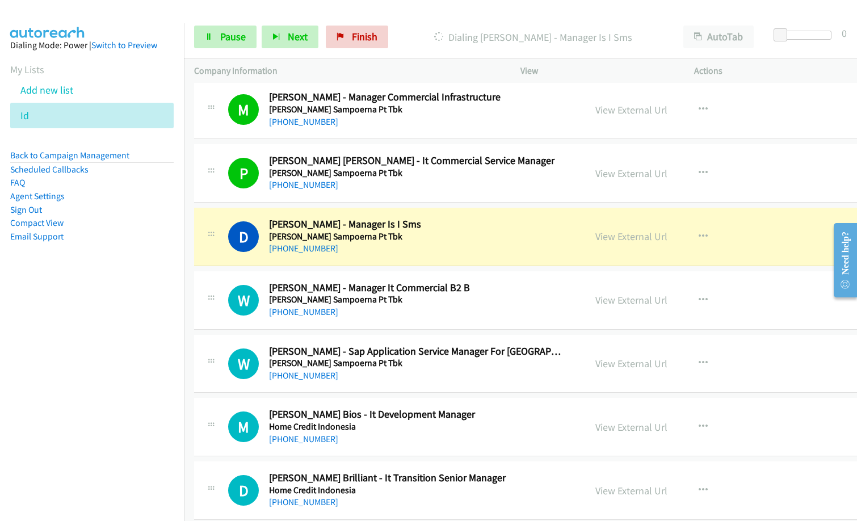
scroll to position [5505, 0]
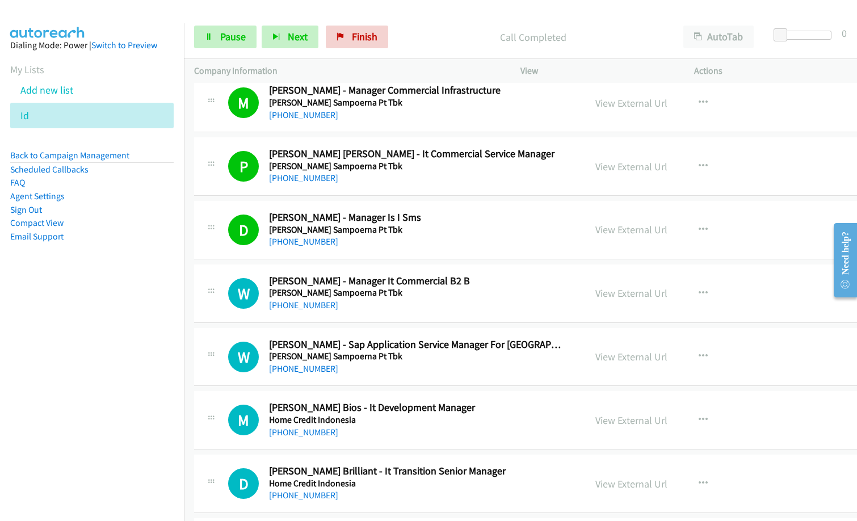
click at [87, 326] on nav "Dialing Mode: Power | Switch to Preview My Lists Add new list Id Back to Campai…" at bounding box center [92, 283] width 184 height 521
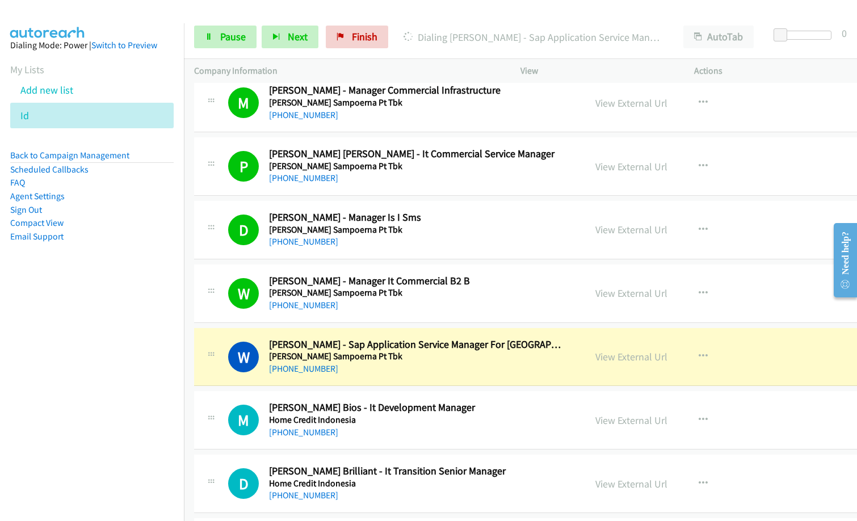
click at [116, 305] on nav "Dialing Mode: Power | Switch to Preview My Lists Add new list Id Back to Campai…" at bounding box center [92, 283] width 184 height 521
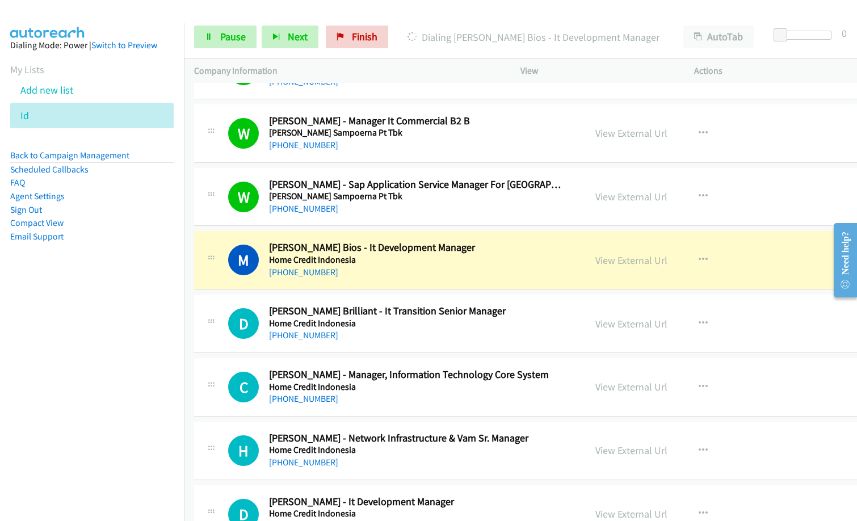
scroll to position [5676, 0]
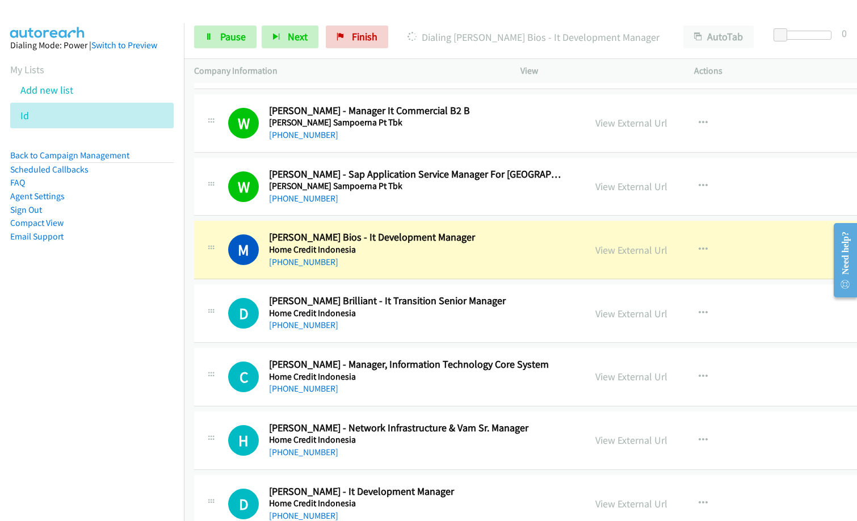
click at [80, 357] on nav "Dialing Mode: Power | Switch to Preview My Lists Add new list Id Back to Campai…" at bounding box center [92, 283] width 184 height 521
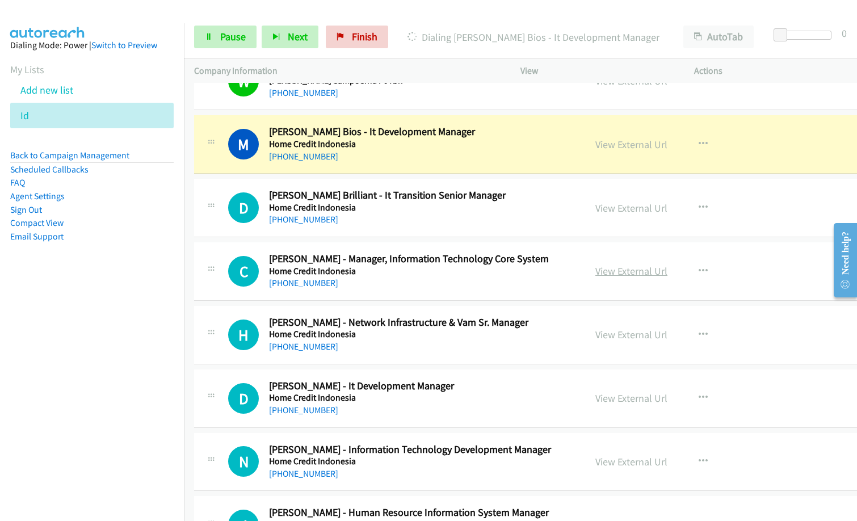
scroll to position [5789, 0]
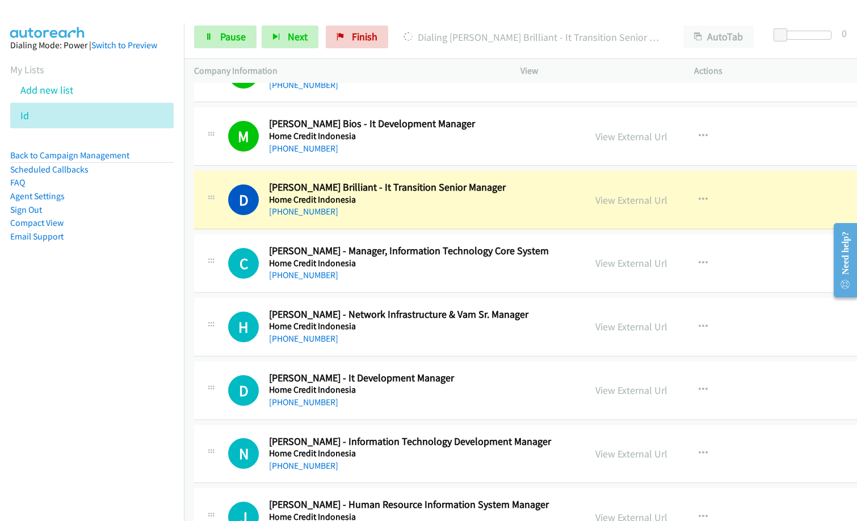
click at [103, 398] on nav "Dialing Mode: Power | Switch to Preview My Lists Add new list Id Back to Campai…" at bounding box center [92, 283] width 184 height 521
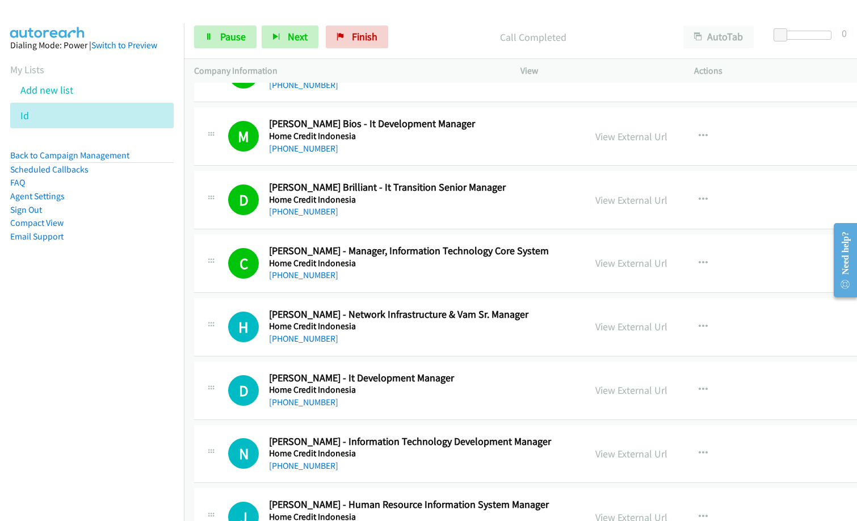
click at [402, 347] on div "H Callback Scheduled [PERSON_NAME] - Network Infrastructure & Vam Sr. Manager H…" at bounding box center [564, 327] width 741 height 58
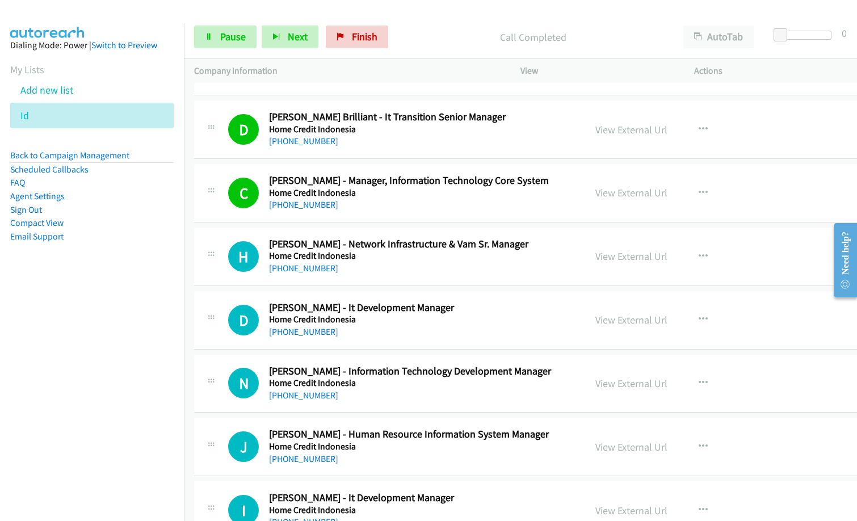
scroll to position [5903, 0]
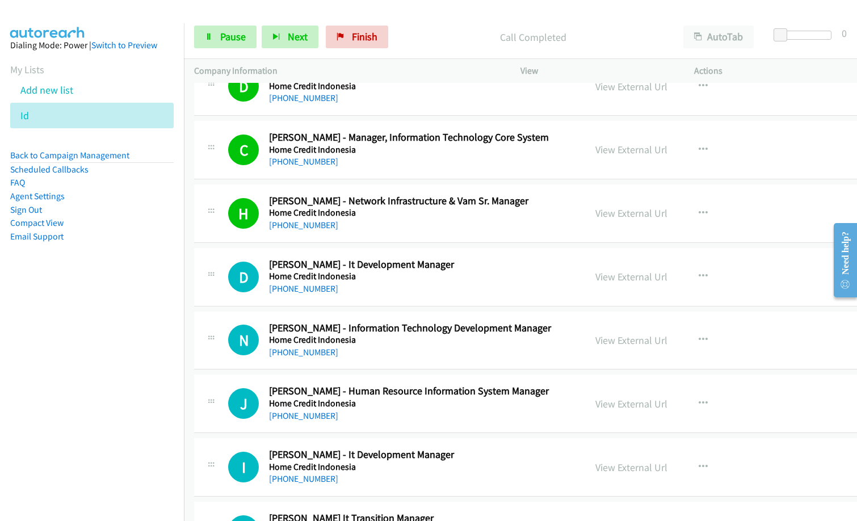
drag, startPoint x: 432, startPoint y: 57, endPoint x: 440, endPoint y: 63, distance: 9.3
click at [432, 57] on div "Start Calls Pause Next Finish Call Completed AutoTab AutoTab 0" at bounding box center [520, 37] width 673 height 44
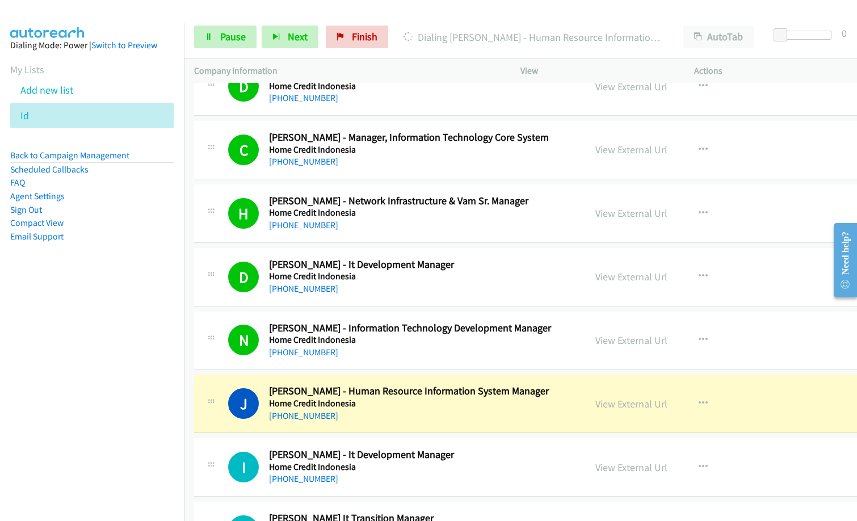
click at [118, 291] on aside "Dialing Mode: Power | Switch to Preview My Lists Add new list Id Back to Campai…" at bounding box center [92, 158] width 184 height 271
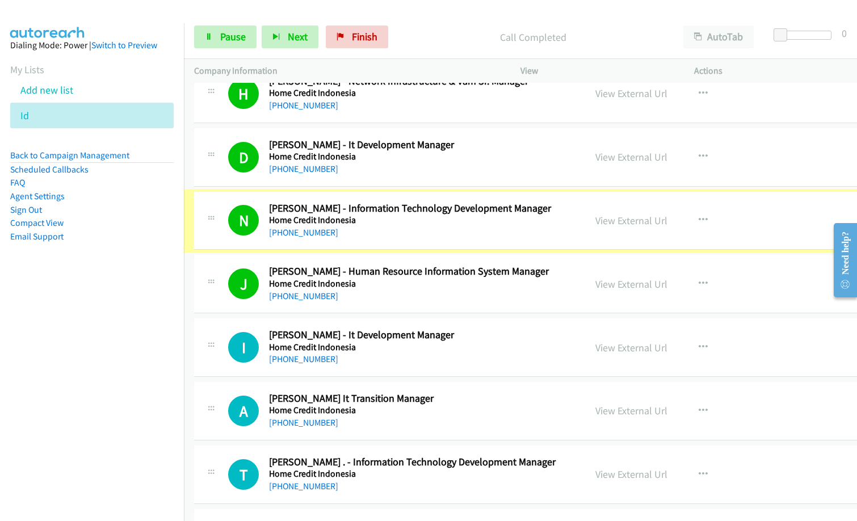
scroll to position [6073, 0]
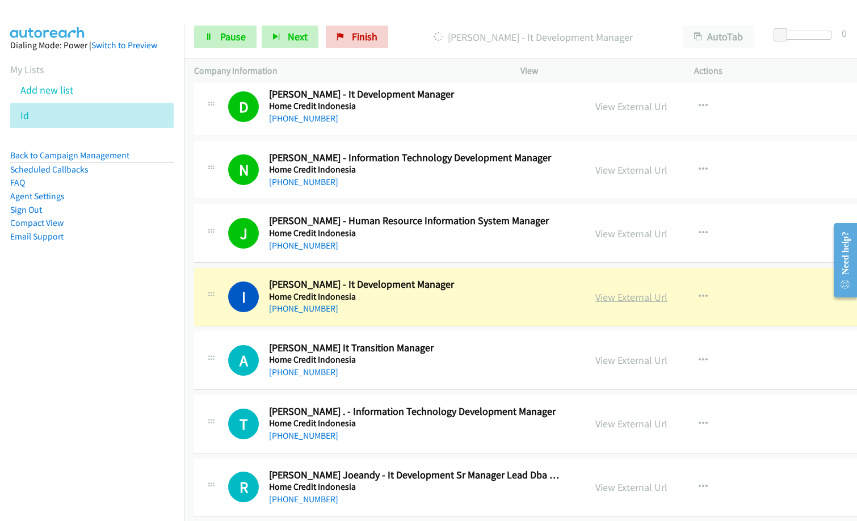
click at [644, 300] on link "View External Url" at bounding box center [631, 297] width 72 height 13
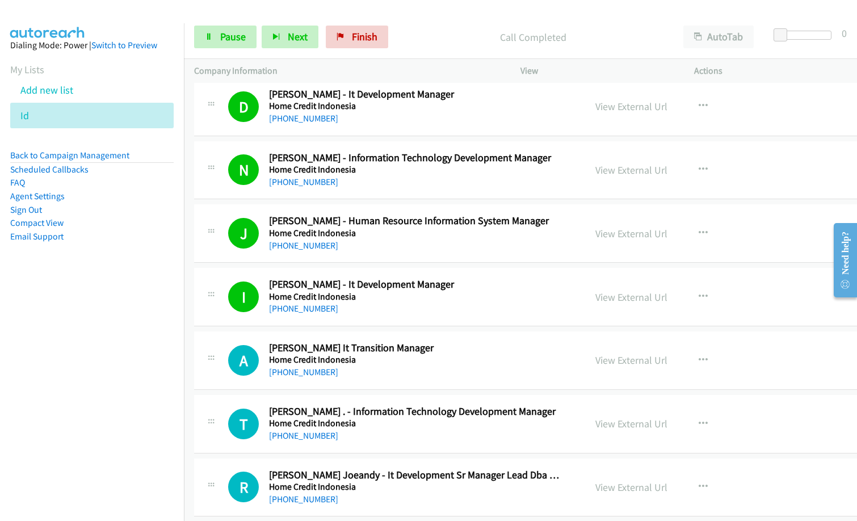
click at [416, 255] on div "J Callback Scheduled [PERSON_NAME] - Human Resource Information System Manager …" at bounding box center [564, 233] width 741 height 58
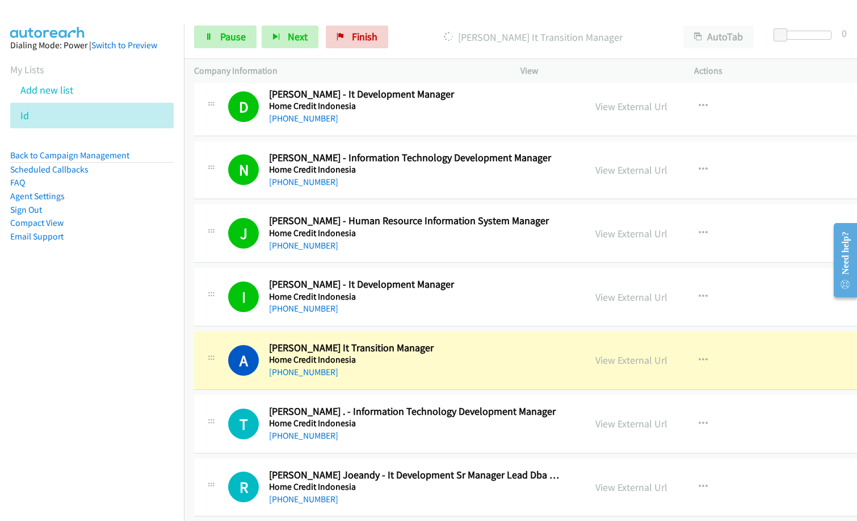
click at [401, 254] on div "J Callback Scheduled [PERSON_NAME] - Human Resource Information System Manager …" at bounding box center [564, 233] width 741 height 58
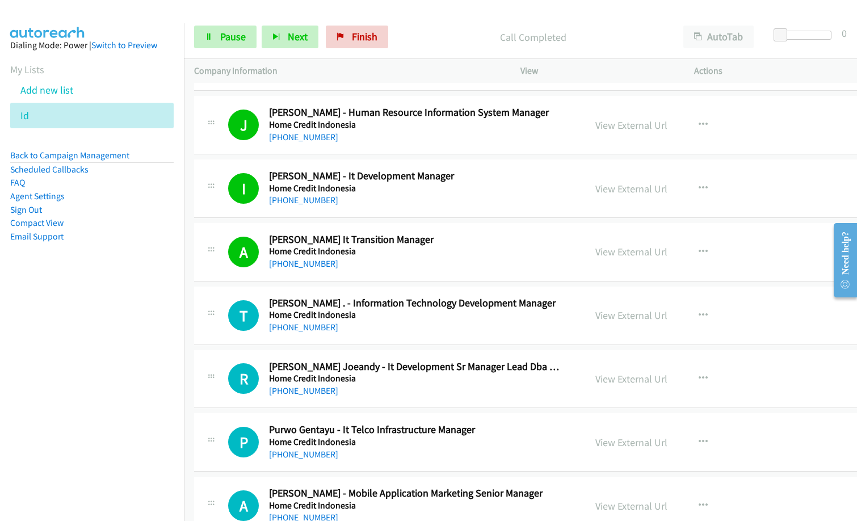
scroll to position [6186, 0]
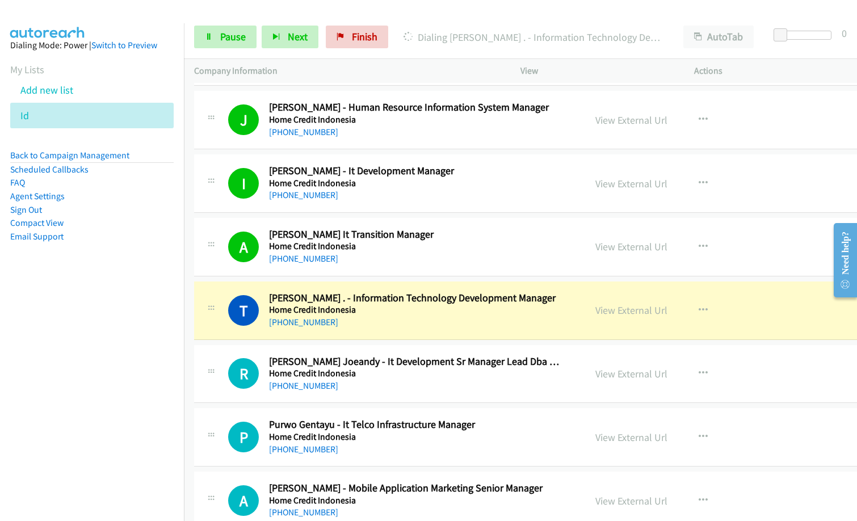
click at [407, 213] on td "I Callback Scheduled [PERSON_NAME] - It Development Manager Home Credit [GEOGRA…" at bounding box center [565, 184] width 762 height 64
click at [216, 32] on link "Pause" at bounding box center [225, 37] width 62 height 23
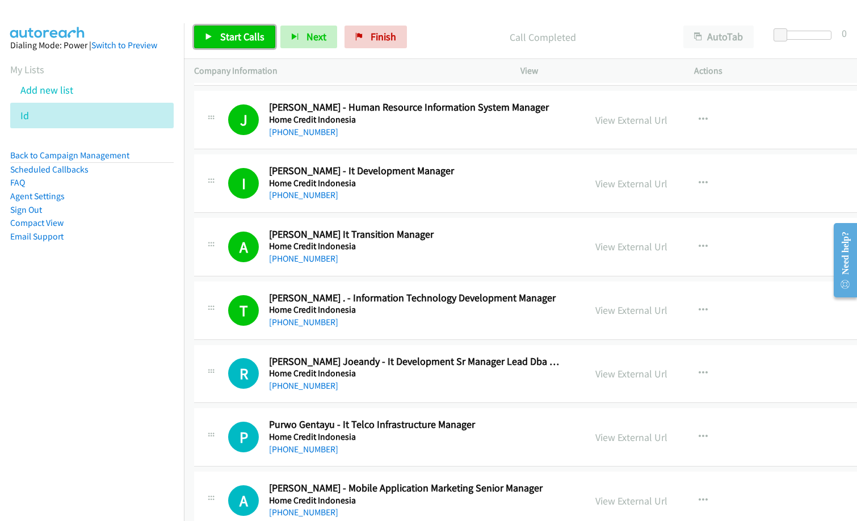
click at [217, 40] on link "Start Calls" at bounding box center [234, 37] width 81 height 23
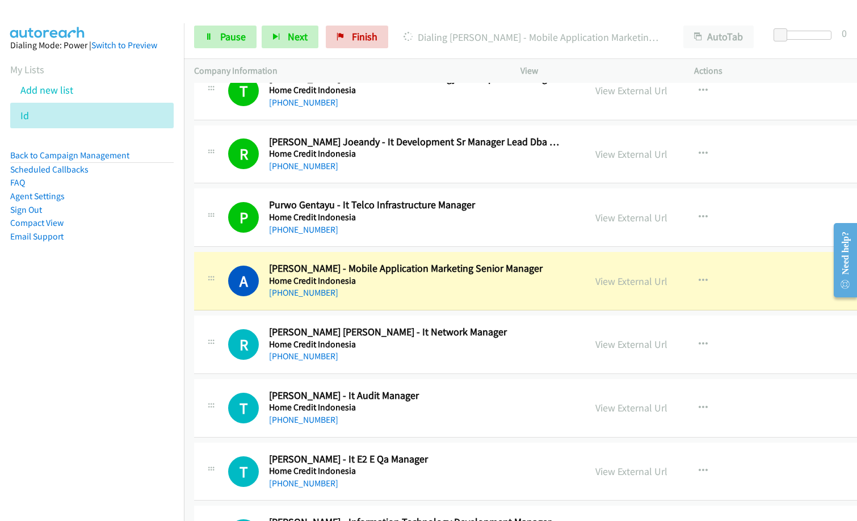
scroll to position [6413, 0]
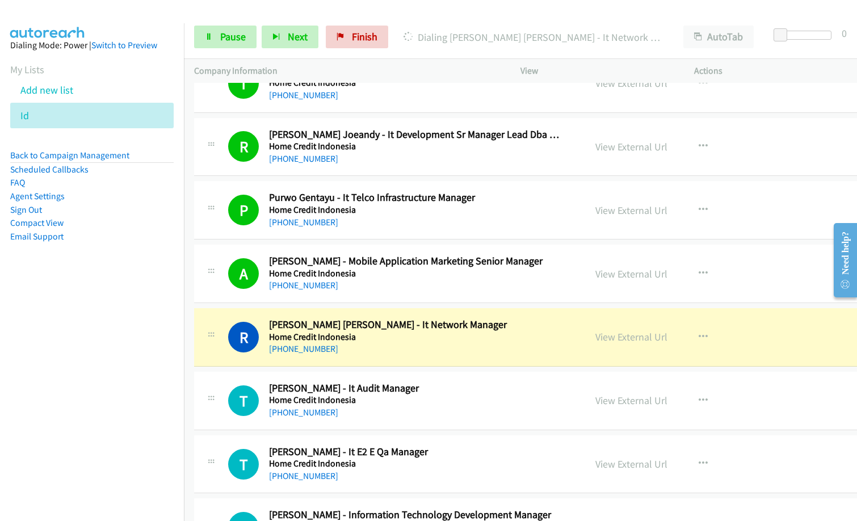
drag, startPoint x: 543, startPoint y: 410, endPoint x: 569, endPoint y: 393, distance: 31.0
click at [543, 410] on div "[PHONE_NUMBER]" at bounding box center [417, 413] width 296 height 14
click at [664, 340] on link "View External Url" at bounding box center [631, 336] width 72 height 13
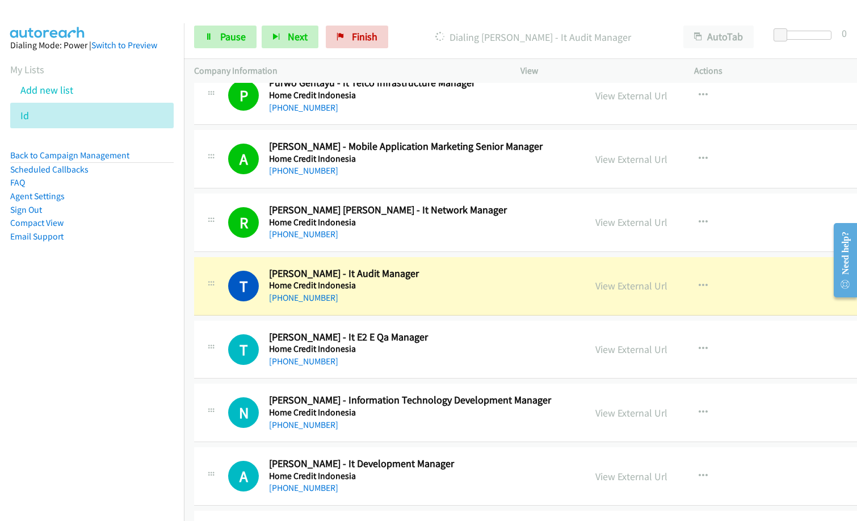
scroll to position [6584, 0]
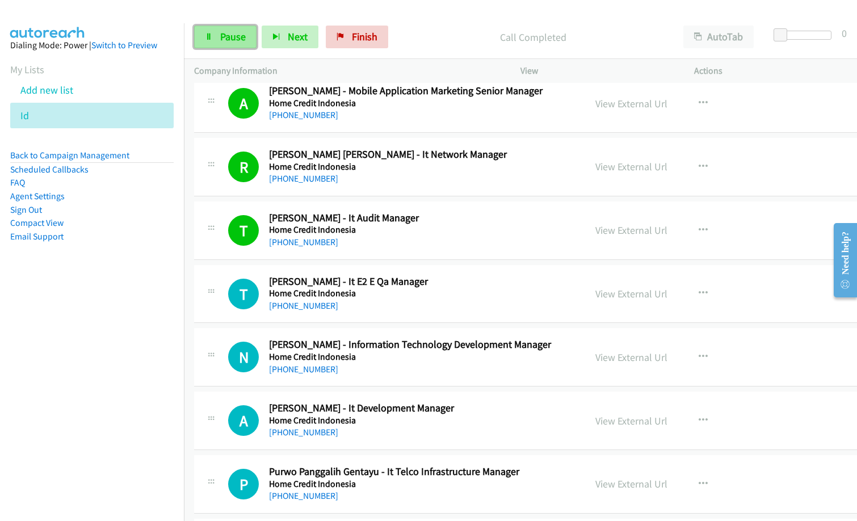
click at [225, 40] on span "Pause" at bounding box center [233, 36] width 26 height 13
drag, startPoint x: 88, startPoint y: 367, endPoint x: 127, endPoint y: 359, distance: 40.0
click at [88, 367] on nav "Dialing Mode: Power | Switch to Preview My Lists Add new list Id Back to Campai…" at bounding box center [92, 283] width 184 height 521
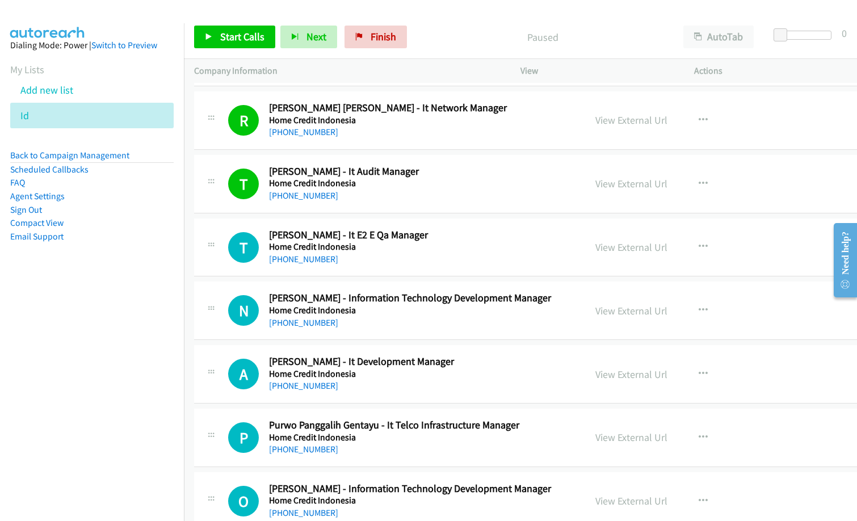
scroll to position [6641, 0]
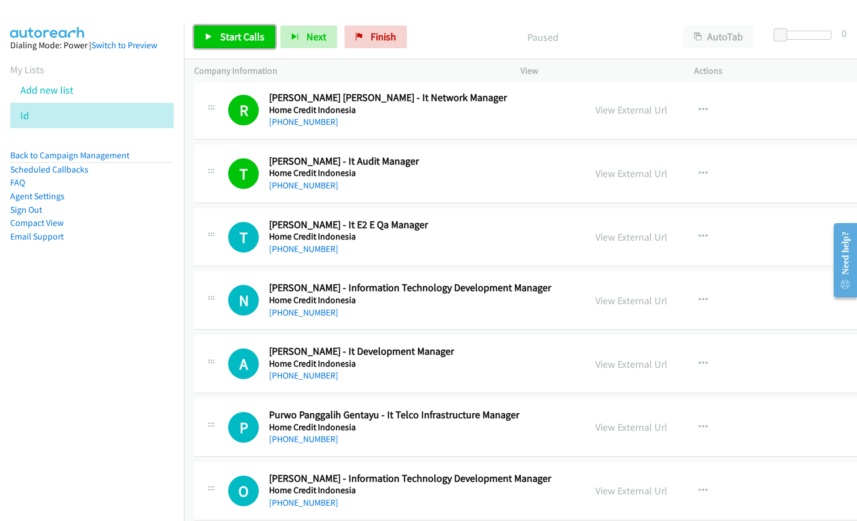
click at [263, 41] on link "Start Calls" at bounding box center [234, 37] width 81 height 23
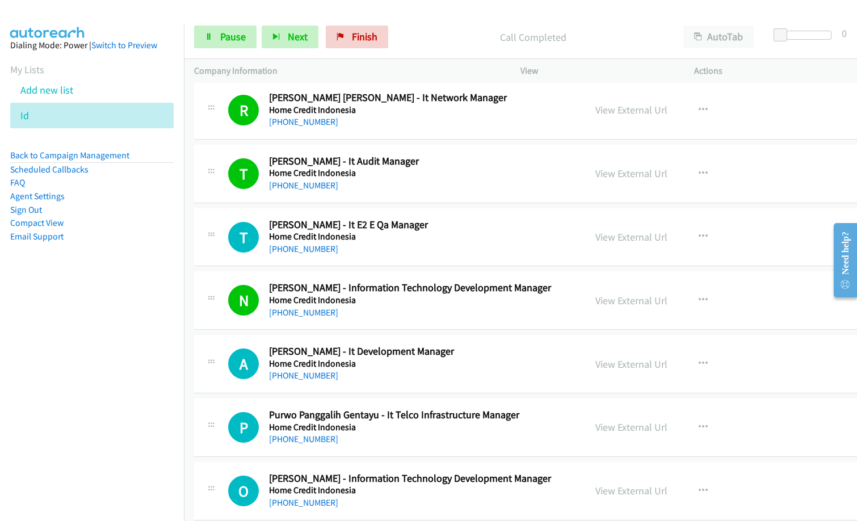
click at [578, 386] on div "A Callback Scheduled [PERSON_NAME] - It Development Manager Home Credit [GEOGRA…" at bounding box center [564, 364] width 741 height 58
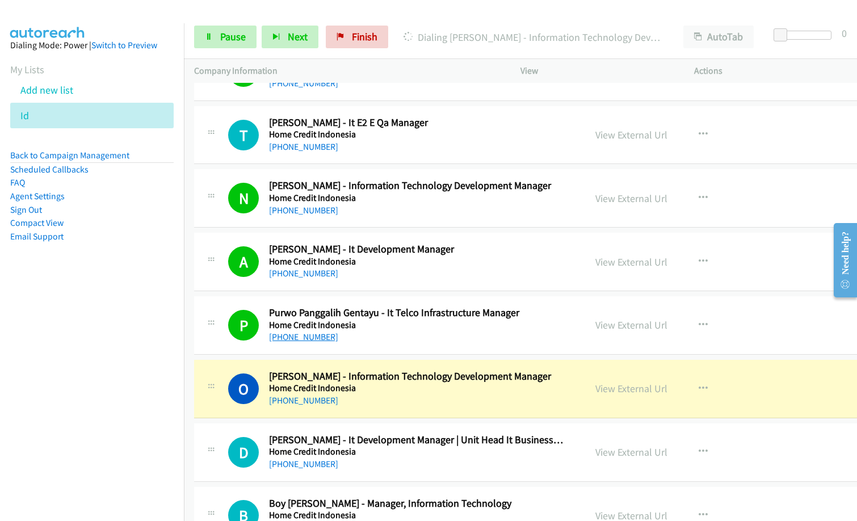
scroll to position [6754, 0]
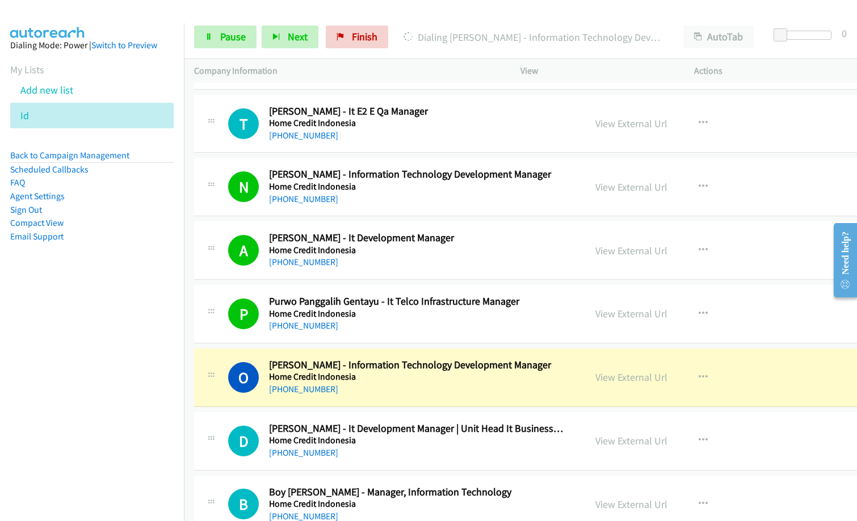
click at [103, 439] on nav "Dialing Mode: Power | Switch to Preview My Lists Add new list Id Back to Campai…" at bounding box center [92, 283] width 184 height 521
click at [629, 374] on link "View External Url" at bounding box center [631, 377] width 72 height 13
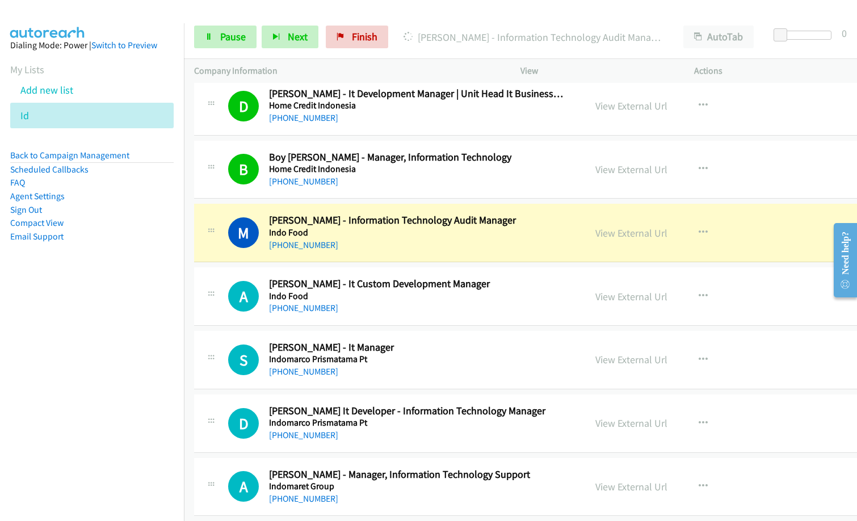
scroll to position [7095, 0]
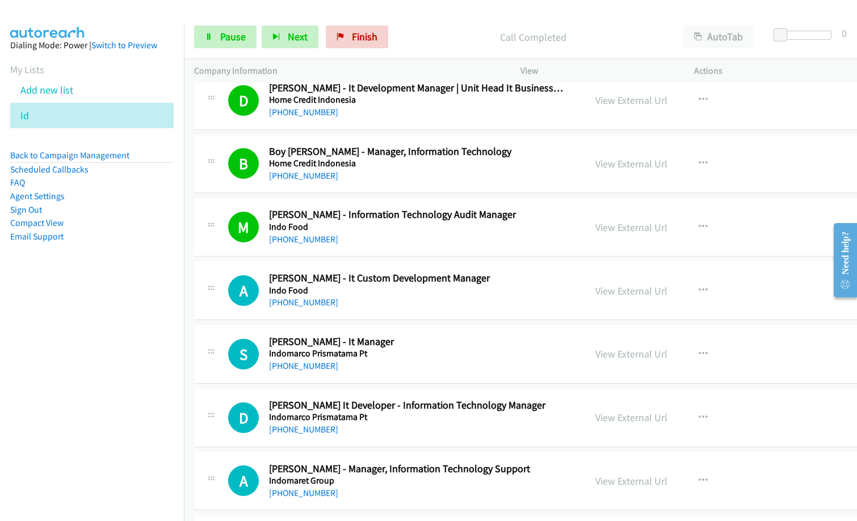
drag, startPoint x: 419, startPoint y: 51, endPoint x: 493, endPoint y: 22, distance: 79.5
click at [422, 50] on div "Start Calls Pause Next Finish Call Completed AutoTab AutoTab 0" at bounding box center [520, 37] width 673 height 44
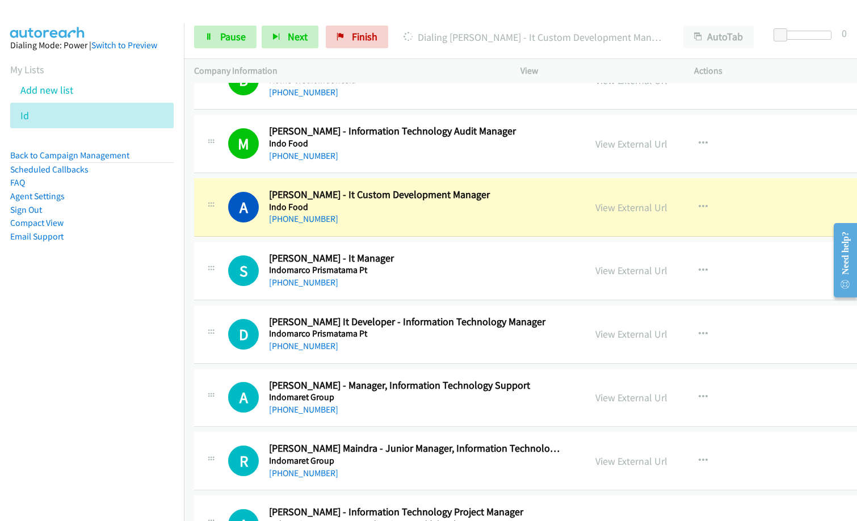
scroll to position [7208, 0]
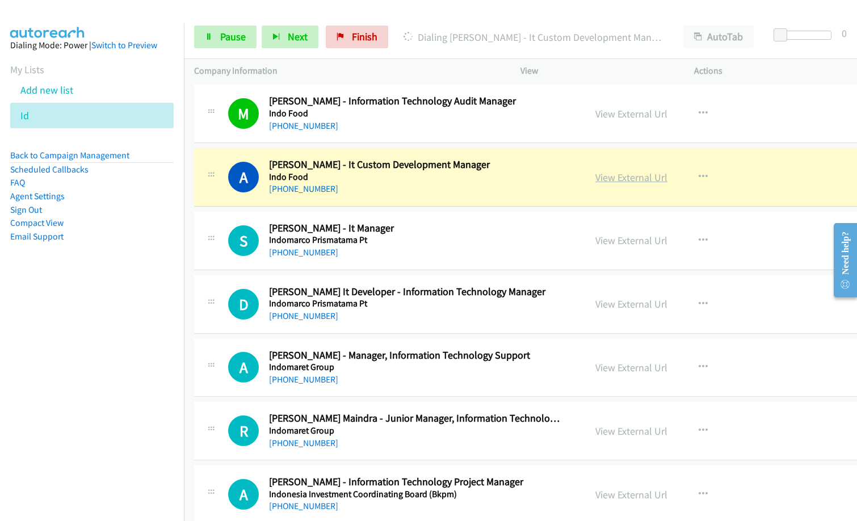
click at [648, 177] on link "View External Url" at bounding box center [631, 177] width 72 height 13
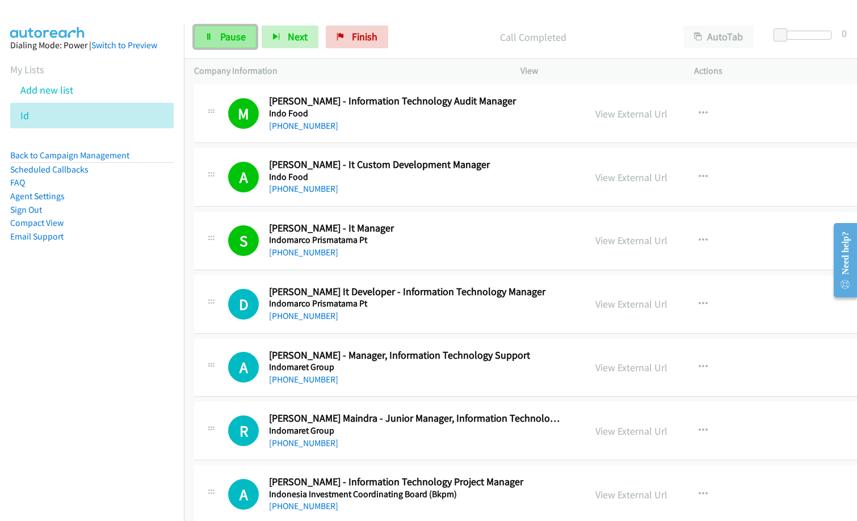
click at [239, 45] on link "Pause" at bounding box center [225, 37] width 62 height 23
click at [405, 246] on div "[PHONE_NUMBER]" at bounding box center [417, 253] width 296 height 14
click at [659, 241] on link "View External Url" at bounding box center [631, 240] width 72 height 13
click at [635, 183] on link "View External Url" at bounding box center [631, 177] width 72 height 13
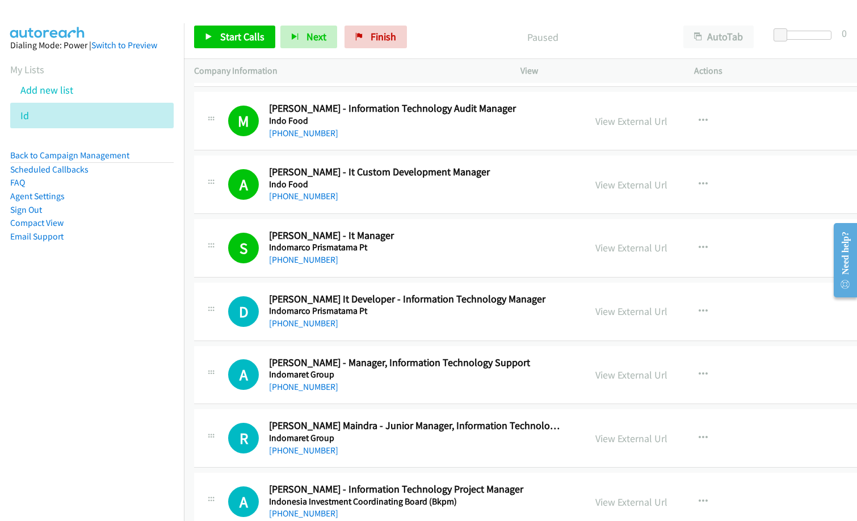
scroll to position [7265, 0]
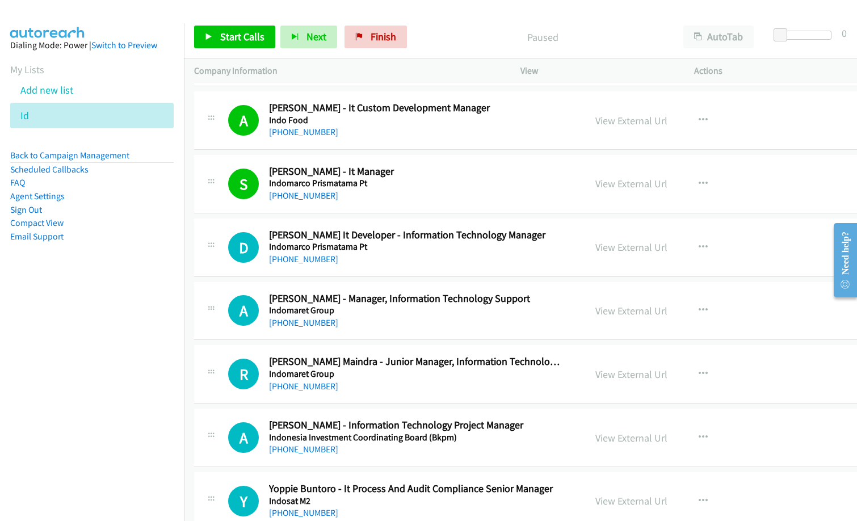
drag, startPoint x: 449, startPoint y: 53, endPoint x: 583, endPoint y: 0, distance: 144.2
click at [456, 50] on div "Start Calls Pause Next Finish Paused AutoTab AutoTab 0" at bounding box center [520, 37] width 673 height 44
click at [232, 36] on span "Start Calls" at bounding box center [242, 36] width 44 height 13
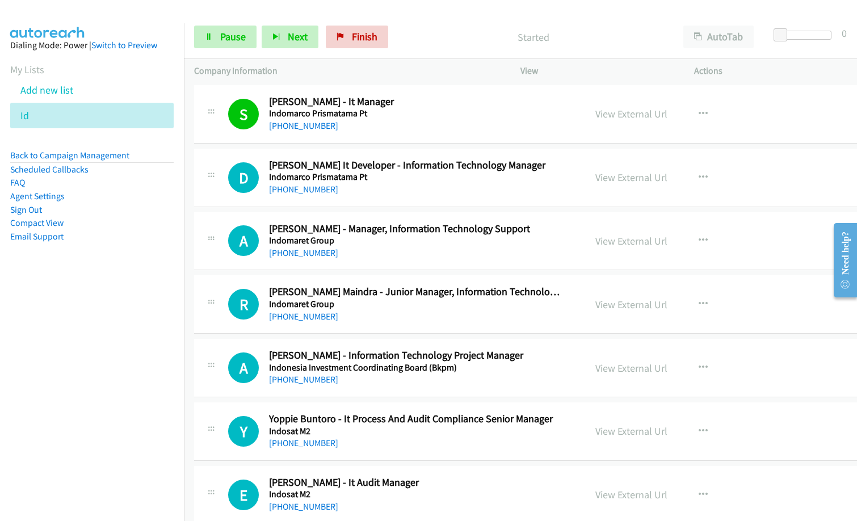
scroll to position [7322, 0]
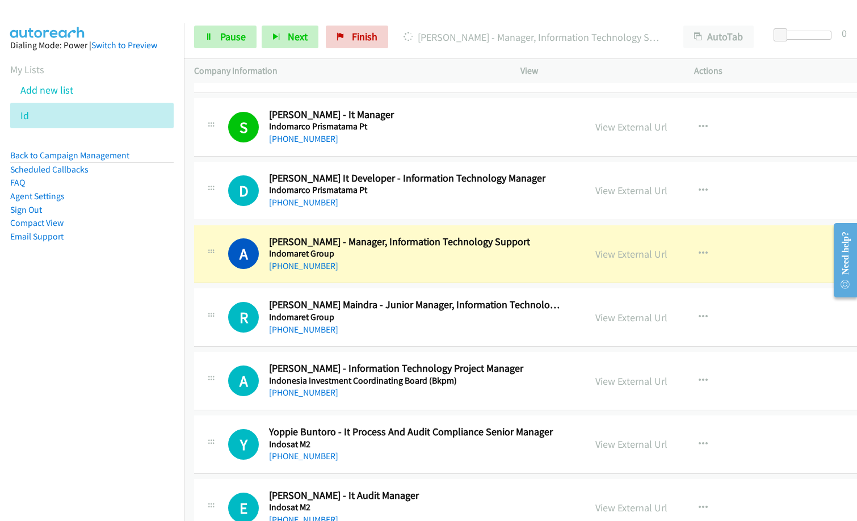
click at [48, 434] on nav "Dialing Mode: Power | Switch to Preview My Lists Add new list Id Back to Campai…" at bounding box center [92, 283] width 184 height 521
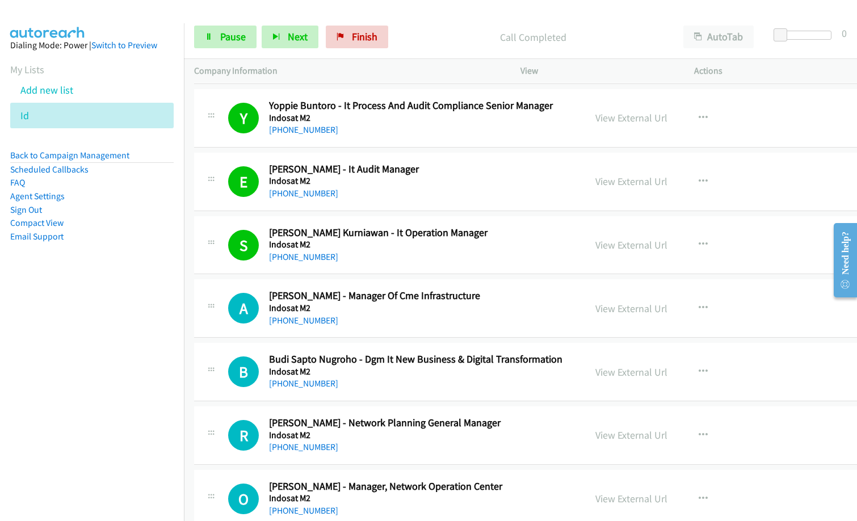
scroll to position [7662, 0]
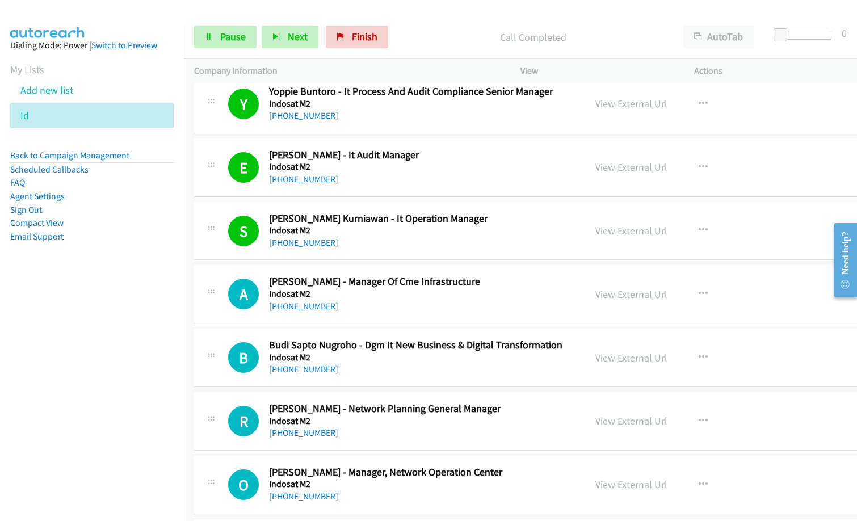
click at [99, 391] on nav "Dialing Mode: Power | Switch to Preview My Lists Add new list Id Back to Campai…" at bounding box center [92, 283] width 184 height 521
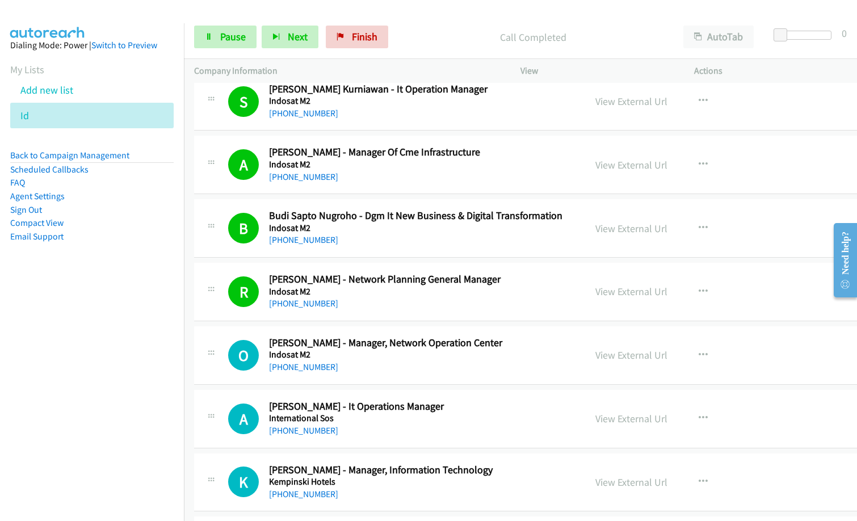
scroll to position [7889, 0]
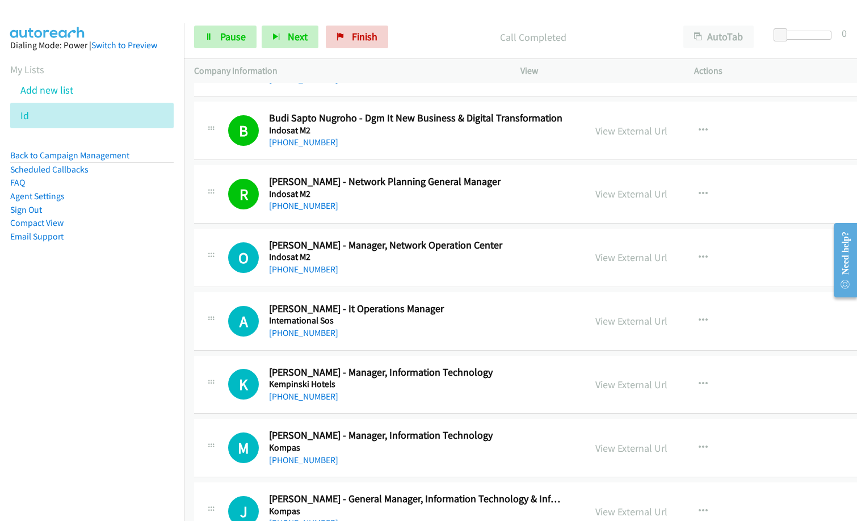
click at [394, 275] on div "[PHONE_NUMBER]" at bounding box center [417, 270] width 296 height 14
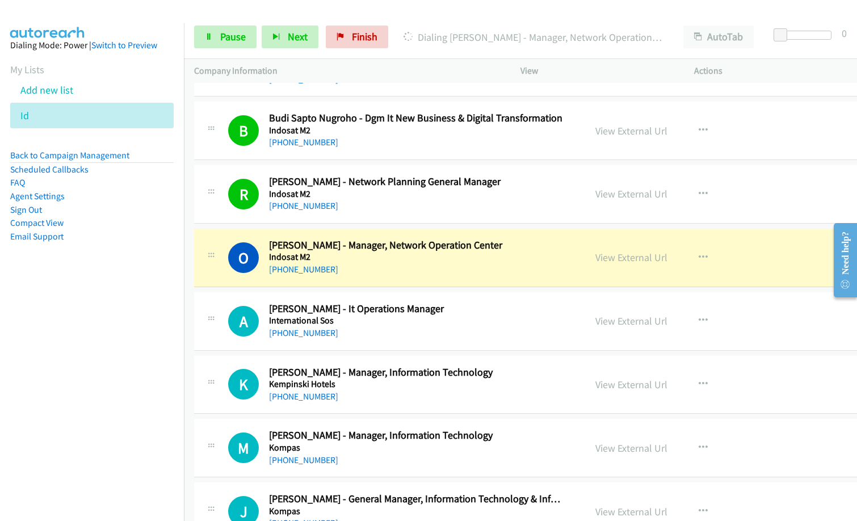
click at [636, 193] on link "View External Url" at bounding box center [631, 193] width 72 height 13
drag, startPoint x: 226, startPoint y: 39, endPoint x: 246, endPoint y: 60, distance: 28.9
click at [226, 39] on span "Pause" at bounding box center [233, 36] width 26 height 13
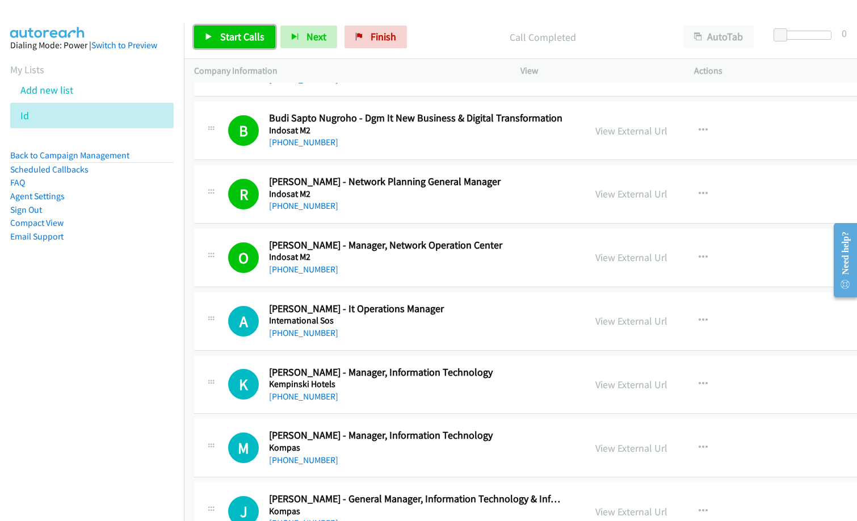
click at [223, 35] on span "Start Calls" at bounding box center [242, 36] width 44 height 13
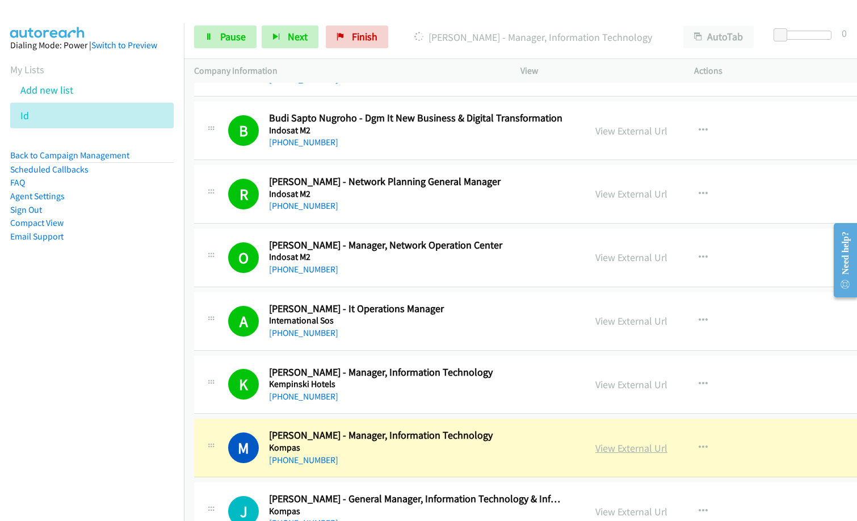
click at [667, 446] on link "View External Url" at bounding box center [631, 448] width 72 height 13
click at [233, 39] on span "Pause" at bounding box center [233, 36] width 26 height 13
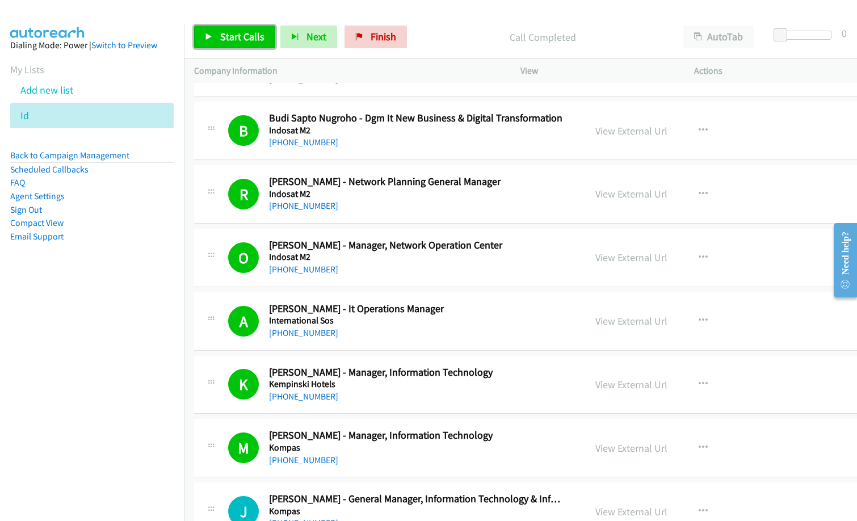
click at [250, 40] on span "Start Calls" at bounding box center [242, 36] width 44 height 13
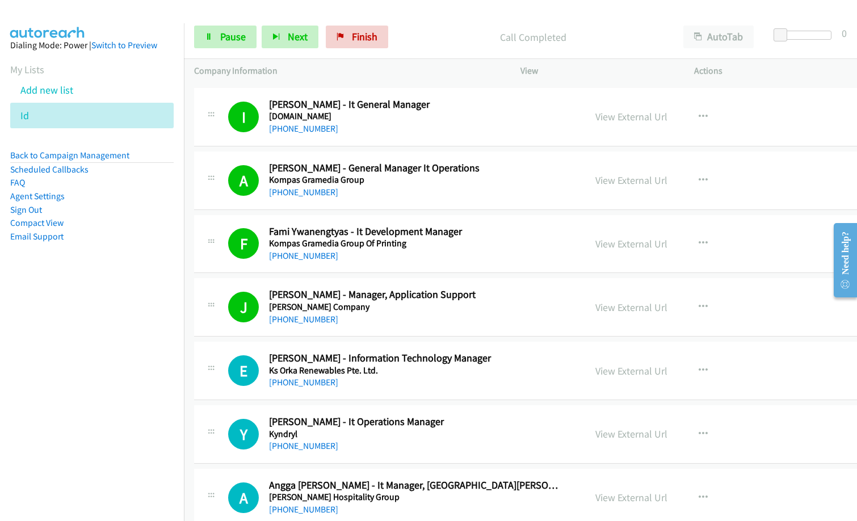
scroll to position [8457, 0]
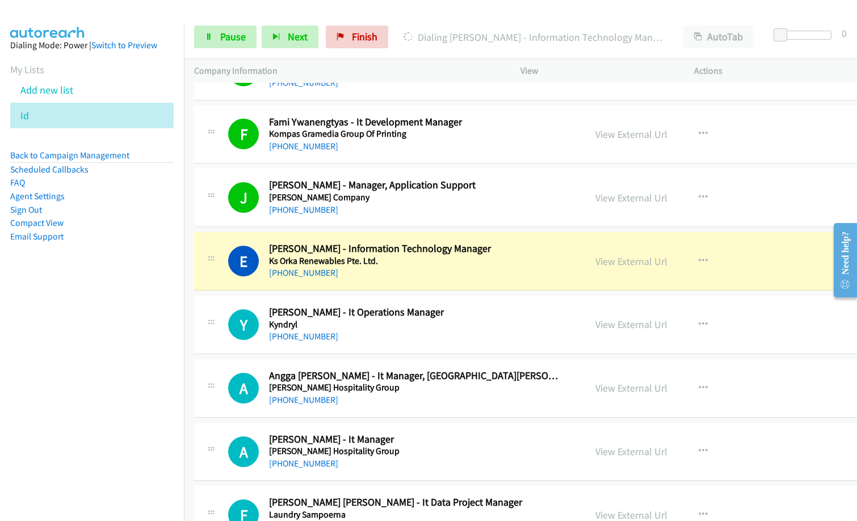
click at [392, 279] on div "[PHONE_NUMBER]" at bounding box center [417, 273] width 296 height 14
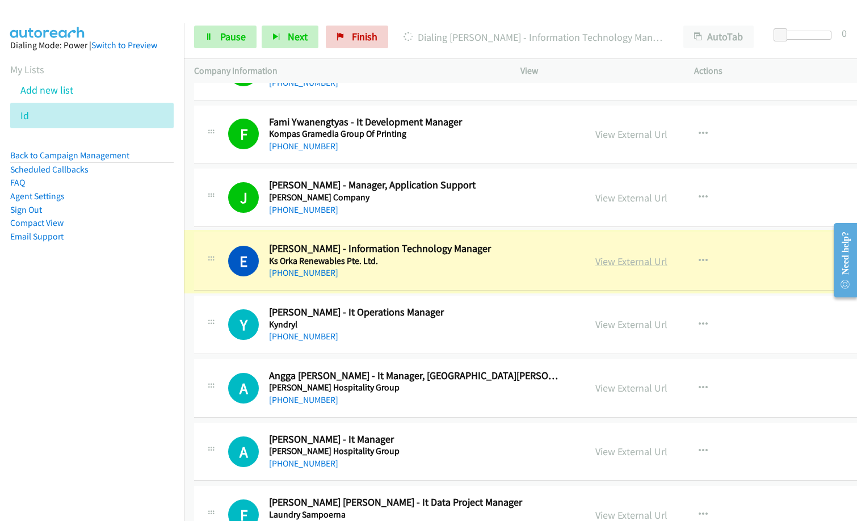
click at [639, 262] on link "View External Url" at bounding box center [631, 261] width 72 height 13
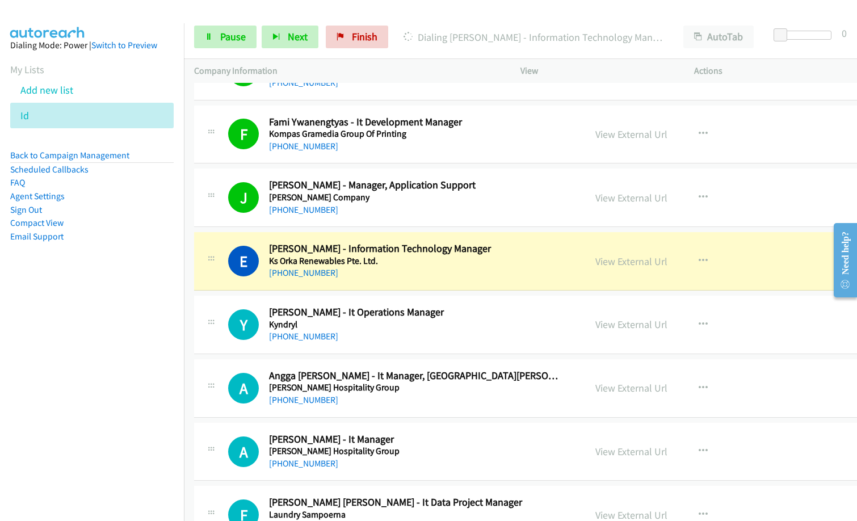
click at [225, 24] on div "Start Calls Pause Next Finish [PERSON_NAME] - Information Technology Manager Au…" at bounding box center [520, 37] width 673 height 44
click at [234, 43] on link "Pause" at bounding box center [225, 37] width 62 height 23
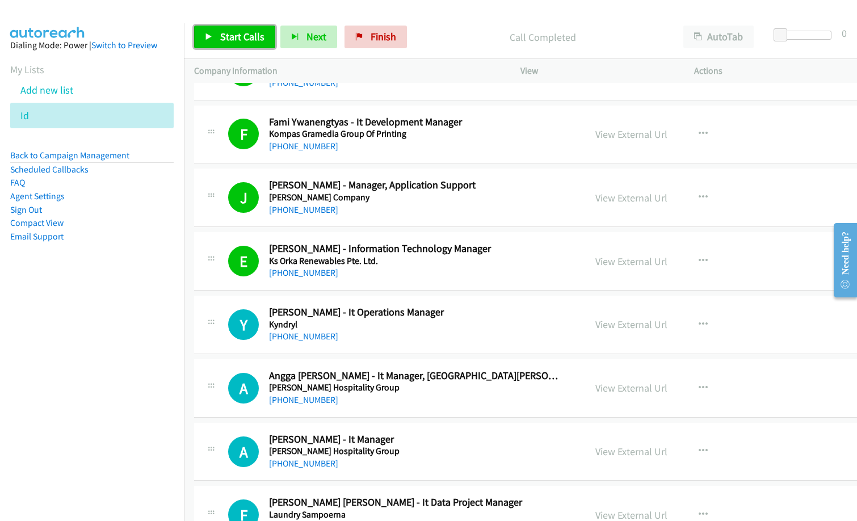
click at [242, 41] on span "Start Calls" at bounding box center [242, 36] width 44 height 13
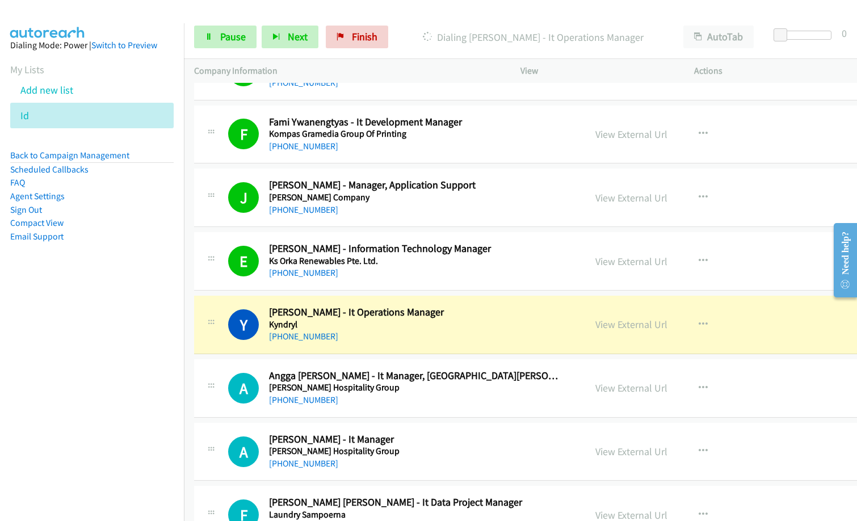
click at [561, 393] on div "[PHONE_NUMBER]" at bounding box center [417, 400] width 296 height 14
click at [667, 321] on link "View External Url" at bounding box center [631, 324] width 72 height 13
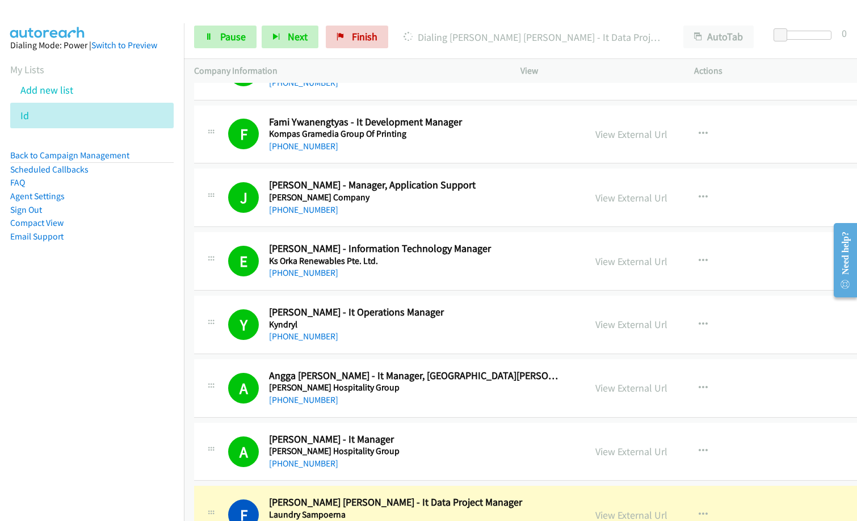
scroll to position [8684, 0]
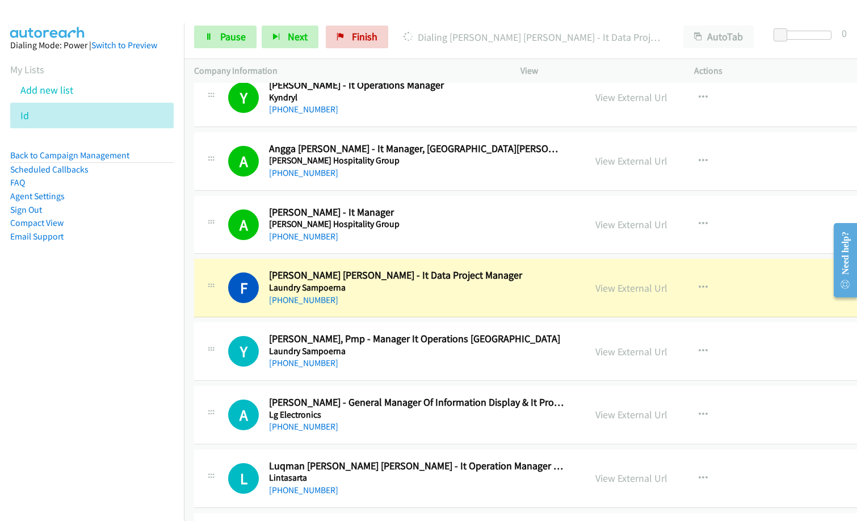
click at [500, 226] on h5 "[PERSON_NAME] Hospitality Group" at bounding box center [417, 224] width 296 height 11
click at [662, 288] on link "View External Url" at bounding box center [631, 288] width 72 height 13
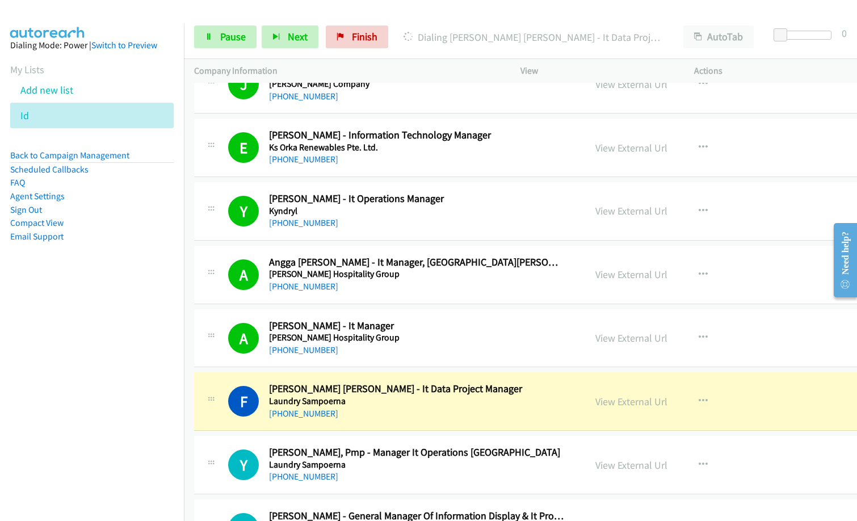
scroll to position [8627, 0]
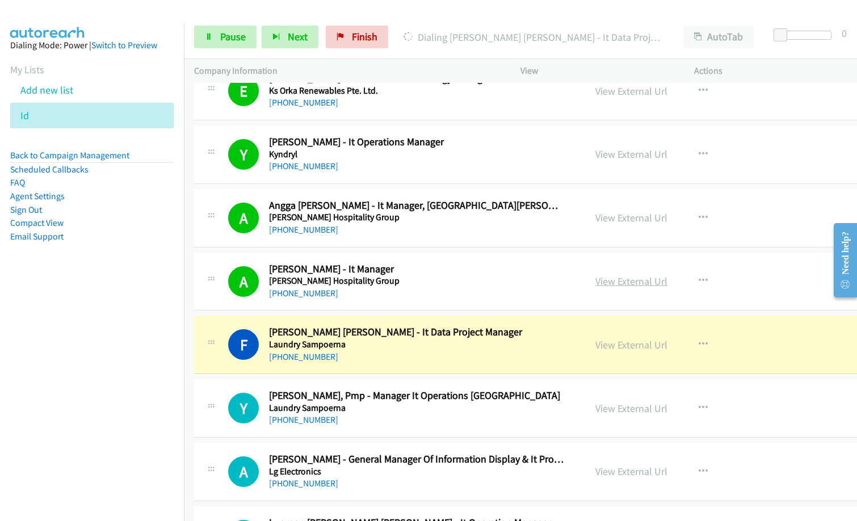
click at [641, 280] on link "View External Url" at bounding box center [631, 281] width 72 height 13
click at [644, 219] on link "View External Url" at bounding box center [631, 217] width 72 height 13
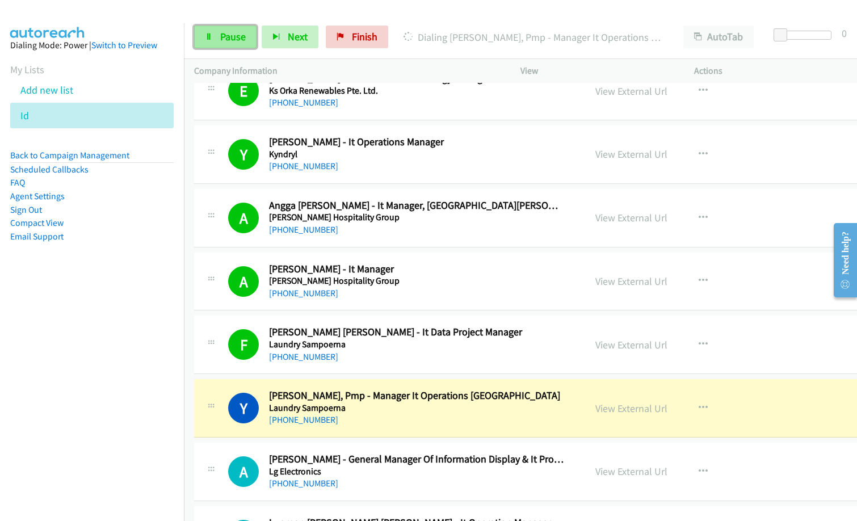
click at [232, 36] on span "Pause" at bounding box center [233, 36] width 26 height 13
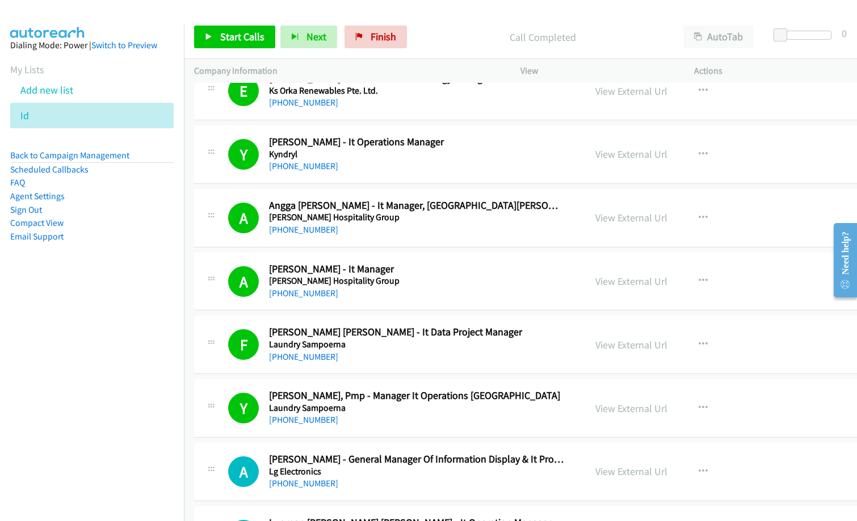
click at [86, 358] on nav "Dialing Mode: Power | Switch to Preview My Lists Add new list Id Back to Campai…" at bounding box center [92, 283] width 184 height 521
click at [232, 25] on div "Start Calls Pause Next Finish Call Completed AutoTab AutoTab 0" at bounding box center [520, 37] width 673 height 44
click at [238, 36] on span "Start Calls" at bounding box center [242, 36] width 44 height 13
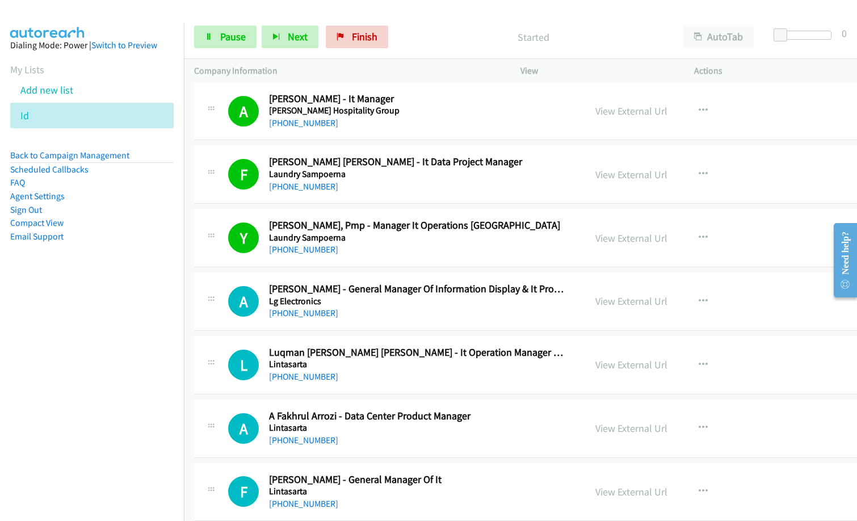
scroll to position [8968, 0]
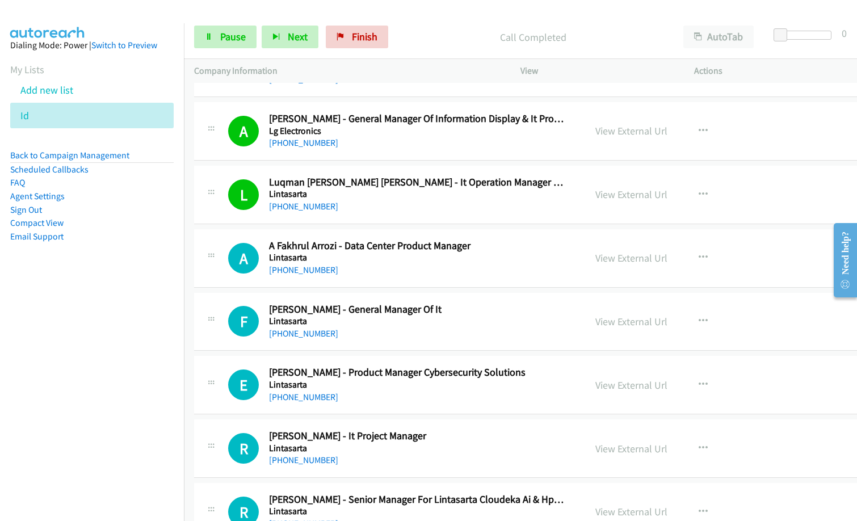
click at [118, 293] on aside "Dialing Mode: Power | Switch to Preview My Lists Add new list Id Back to Campai…" at bounding box center [92, 158] width 184 height 271
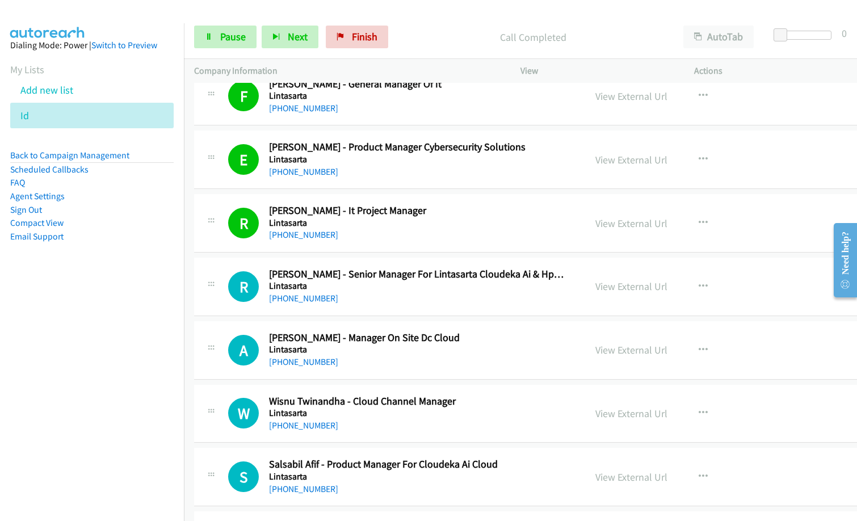
scroll to position [9195, 0]
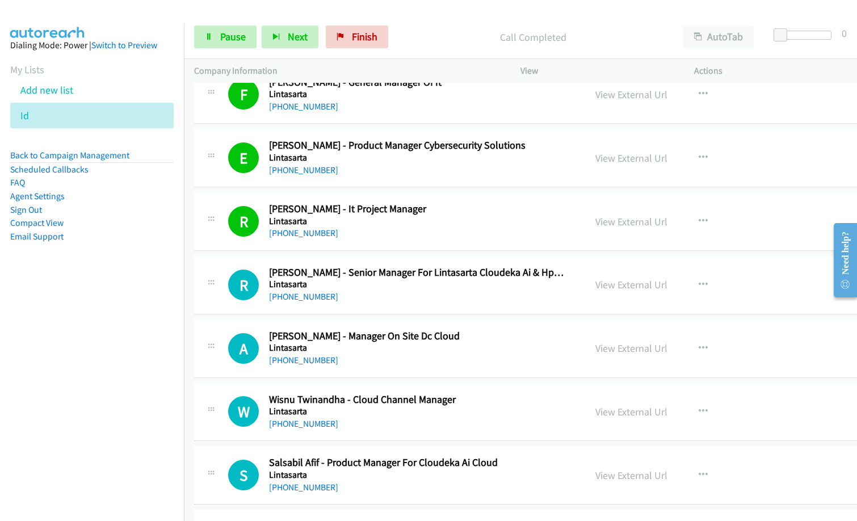
click at [575, 400] on div "W Callback Scheduled Wisnu Twinandha - Cloud Channel Manager Lintasarta [GEOGRA…" at bounding box center [401, 411] width 347 height 37
click at [558, 401] on h2 "Wisnu Twinandha - Cloud Channel Manager" at bounding box center [417, 399] width 296 height 13
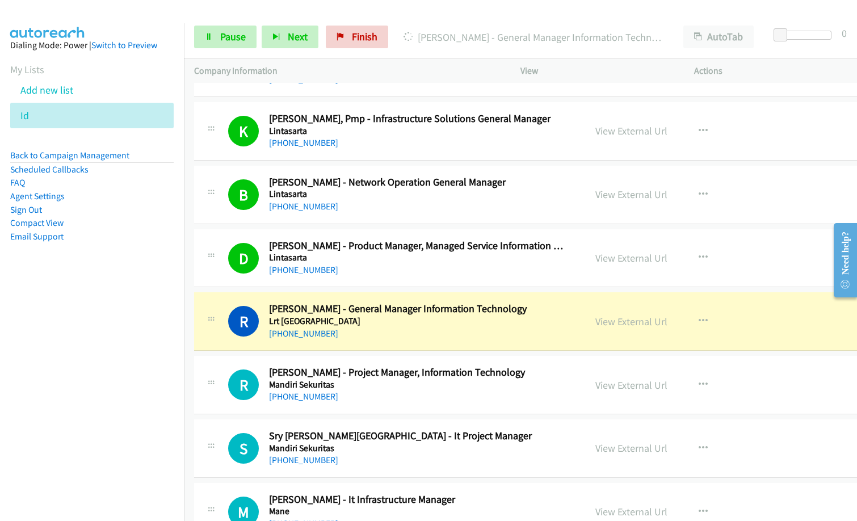
scroll to position [9705, 0]
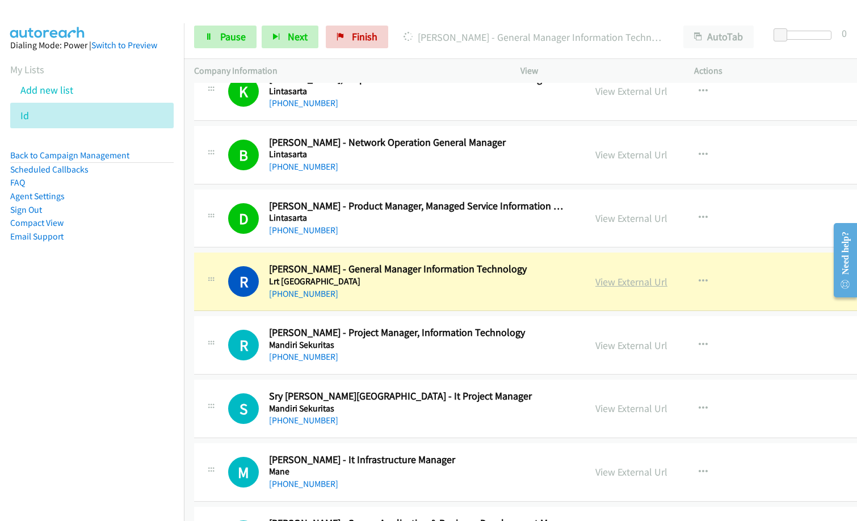
click at [642, 278] on link "View External Url" at bounding box center [631, 281] width 72 height 13
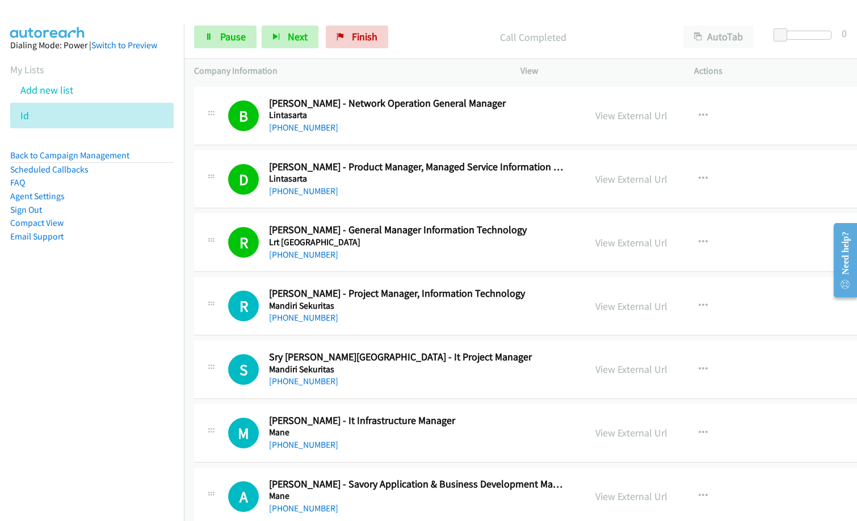
scroll to position [9762, 0]
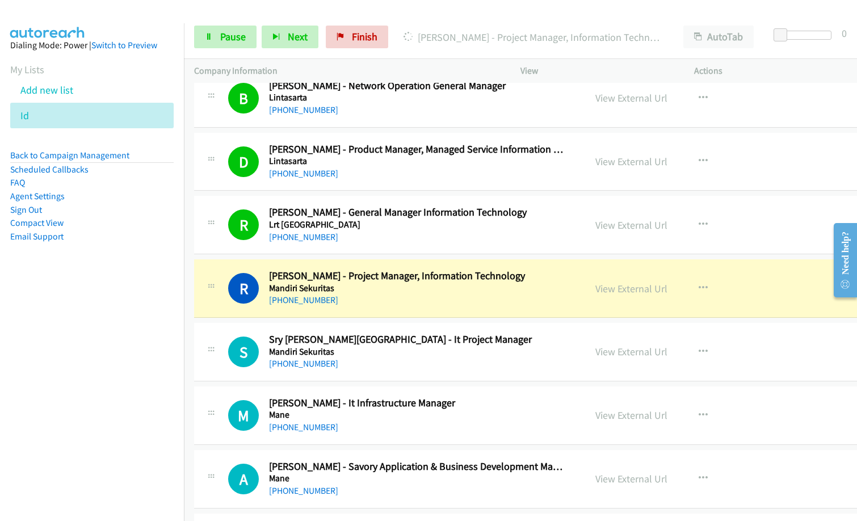
drag, startPoint x: 36, startPoint y: 427, endPoint x: 551, endPoint y: 300, distance: 530.2
click at [44, 423] on nav "Dialing Mode: Power | Switch to Preview My Lists Add new list Id Back to Campai…" at bounding box center [92, 283] width 184 height 521
click at [639, 289] on link "View External Url" at bounding box center [631, 288] width 72 height 13
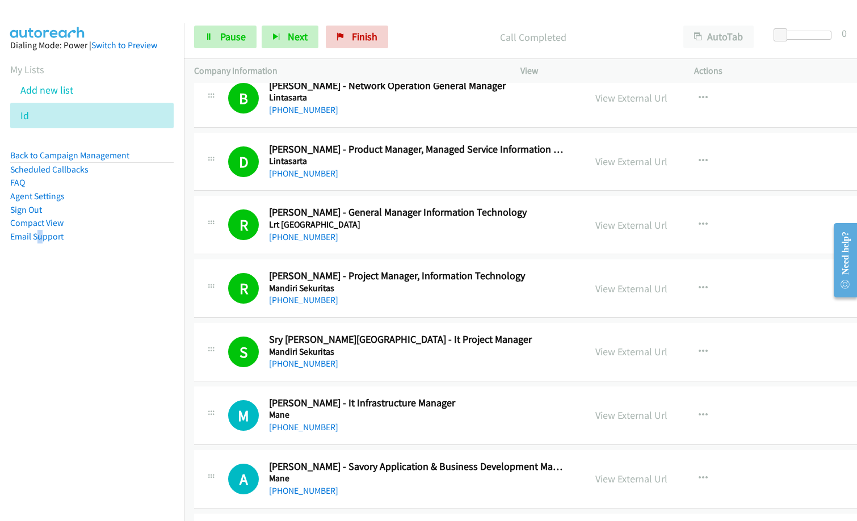
scroll to position [9876, 0]
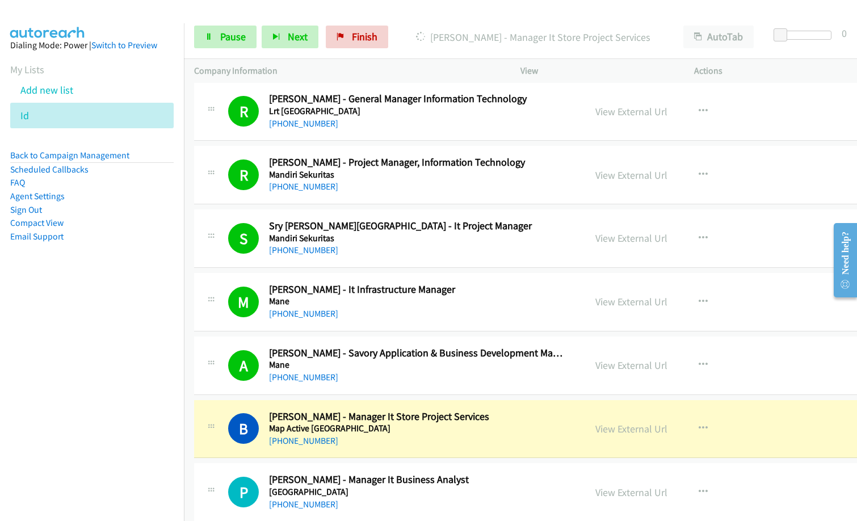
click at [419, 27] on div "[PERSON_NAME] - Manager It Store Project Services" at bounding box center [533, 37] width 280 height 23
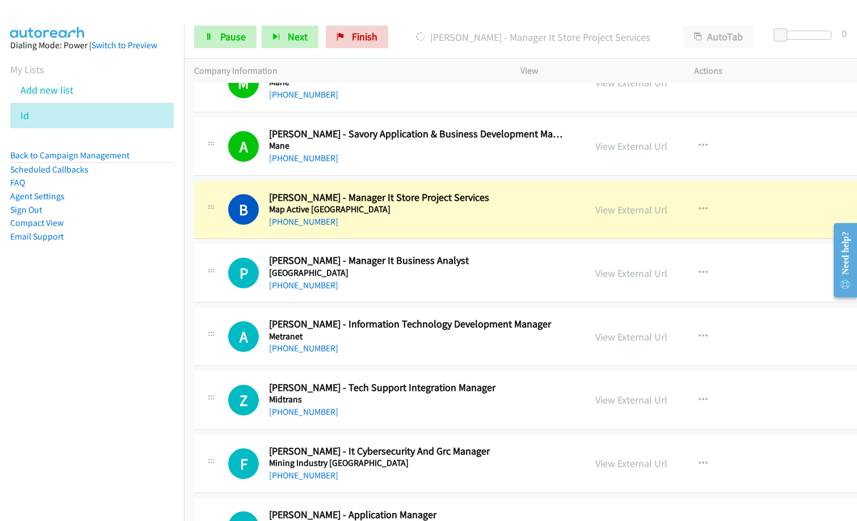
scroll to position [10103, 0]
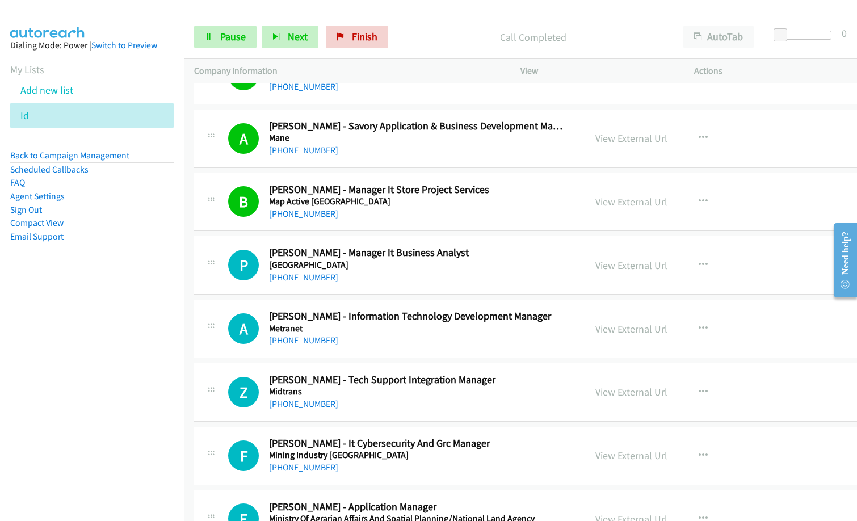
click at [337, 211] on div "[PHONE_NUMBER]" at bounding box center [417, 214] width 296 height 14
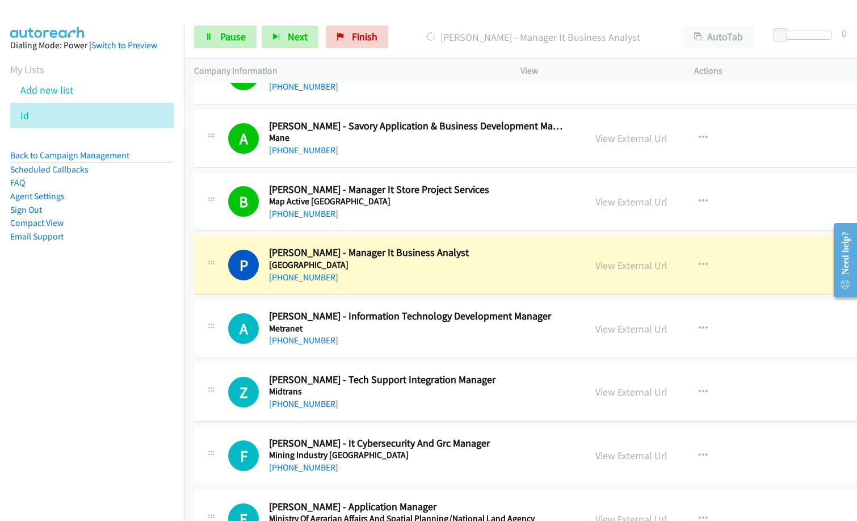
scroll to position [10159, 0]
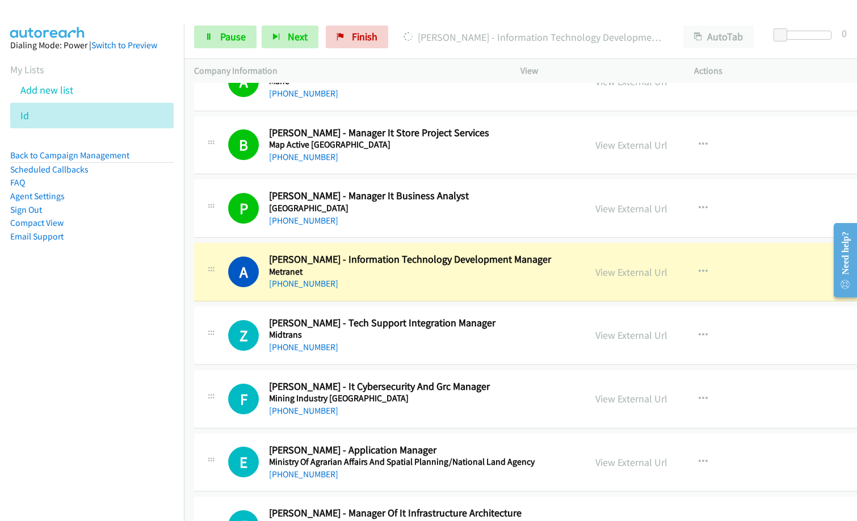
click at [76, 362] on nav "Dialing Mode: Power | Switch to Preview My Lists Add new list Id Back to Campai…" at bounding box center [92, 283] width 184 height 521
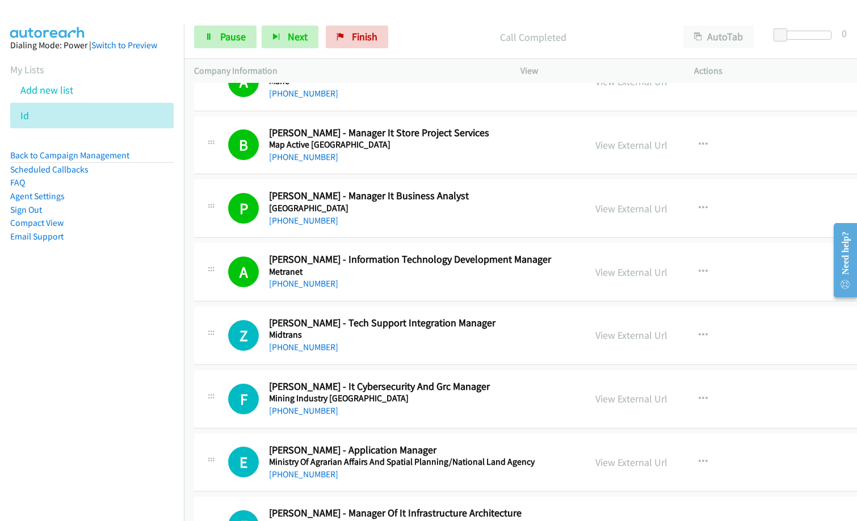
drag, startPoint x: 108, startPoint y: 371, endPoint x: 257, endPoint y: 282, distance: 173.6
click at [113, 364] on nav "Dialing Mode: Power | Switch to Preview My Lists Add new list Id Back to Campai…" at bounding box center [92, 283] width 184 height 521
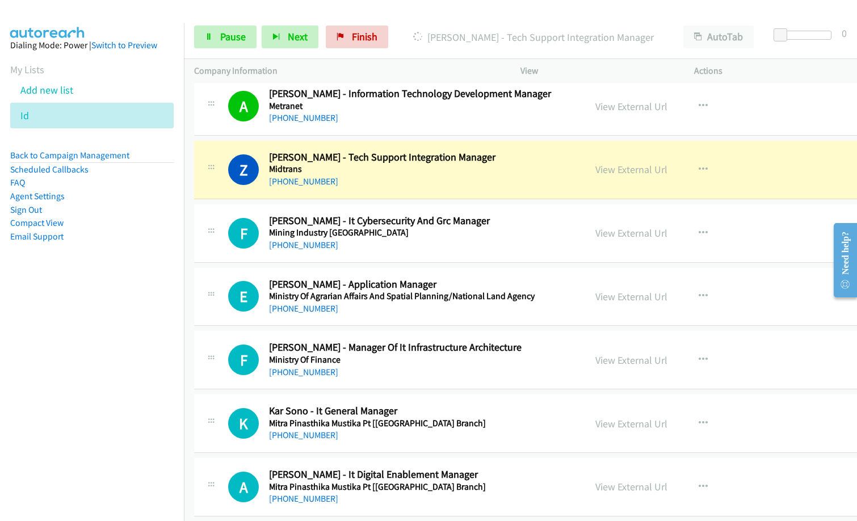
scroll to position [10330, 0]
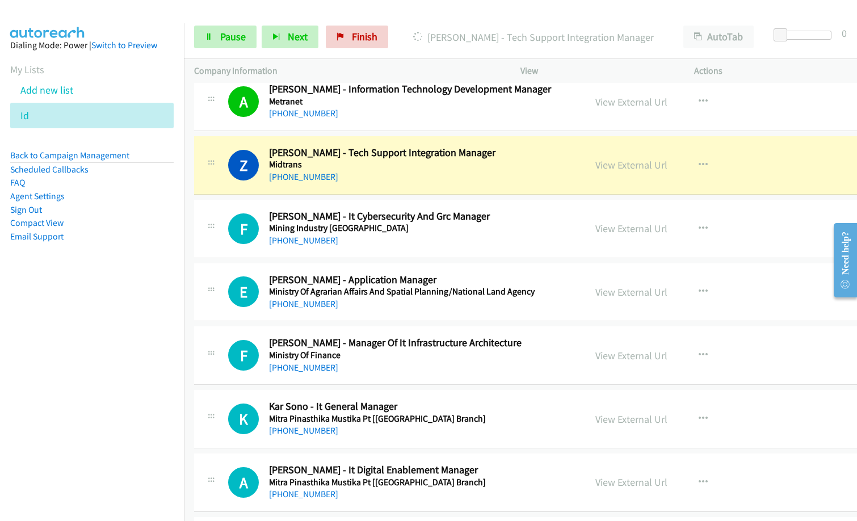
drag, startPoint x: 398, startPoint y: 180, endPoint x: 856, endPoint y: 104, distance: 464.8
click at [128, 338] on nav "Dialing Mode: Power | Switch to Preview My Lists Add new list Id Back to Campai…" at bounding box center [92, 283] width 184 height 521
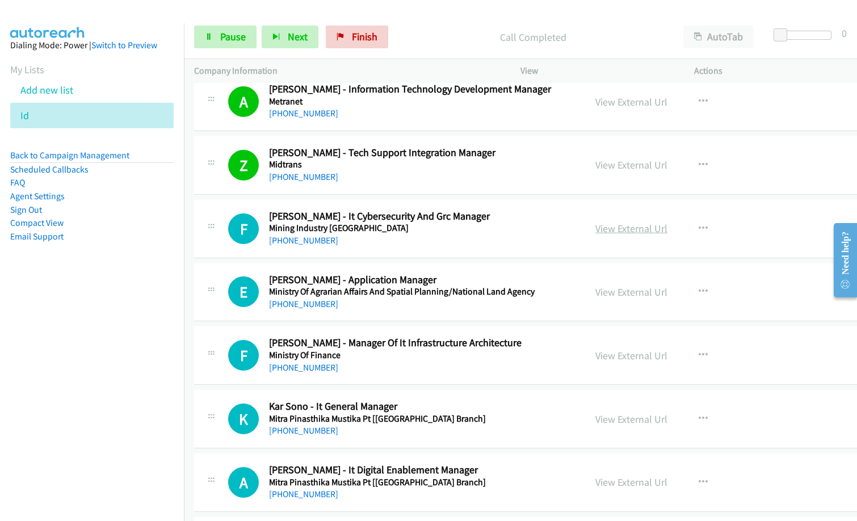
click at [642, 229] on link "View External Url" at bounding box center [631, 228] width 72 height 13
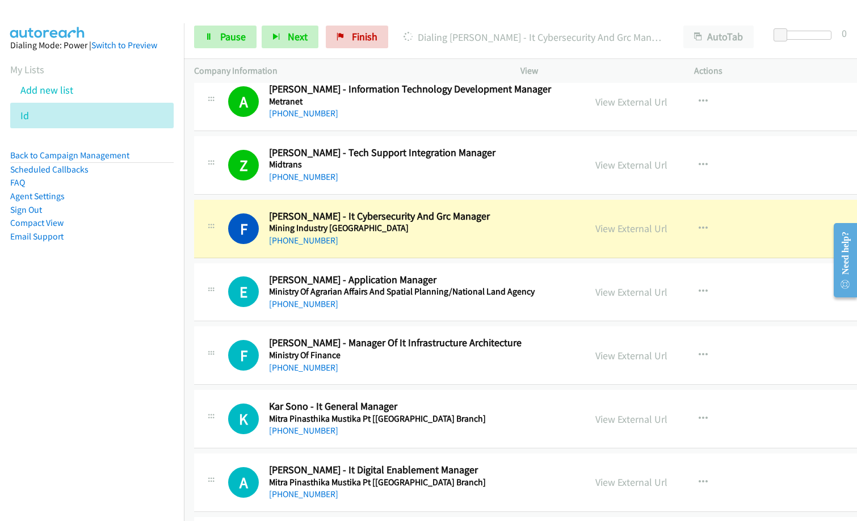
drag, startPoint x: 456, startPoint y: 289, endPoint x: 855, endPoint y: 22, distance: 480.0
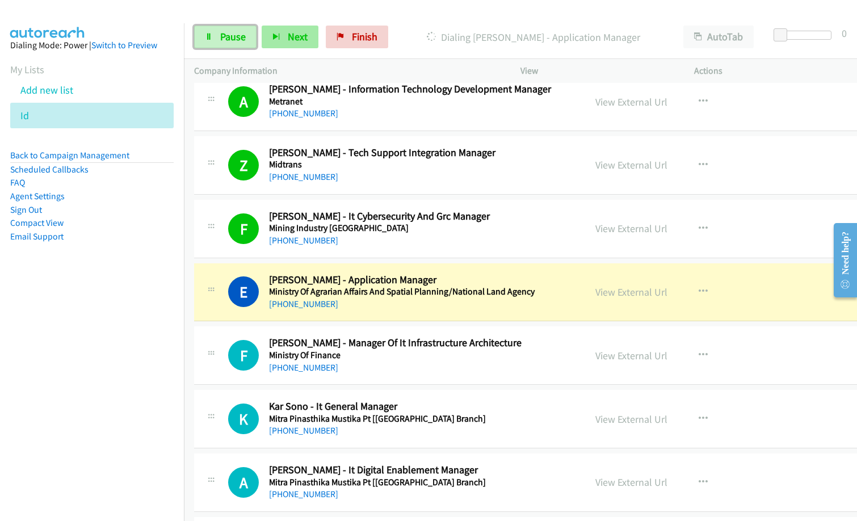
drag, startPoint x: 231, startPoint y: 38, endPoint x: 298, endPoint y: 45, distance: 67.4
click at [231, 38] on span "Pause" at bounding box center [233, 36] width 26 height 13
